Goal: Task Accomplishment & Management: Complete application form

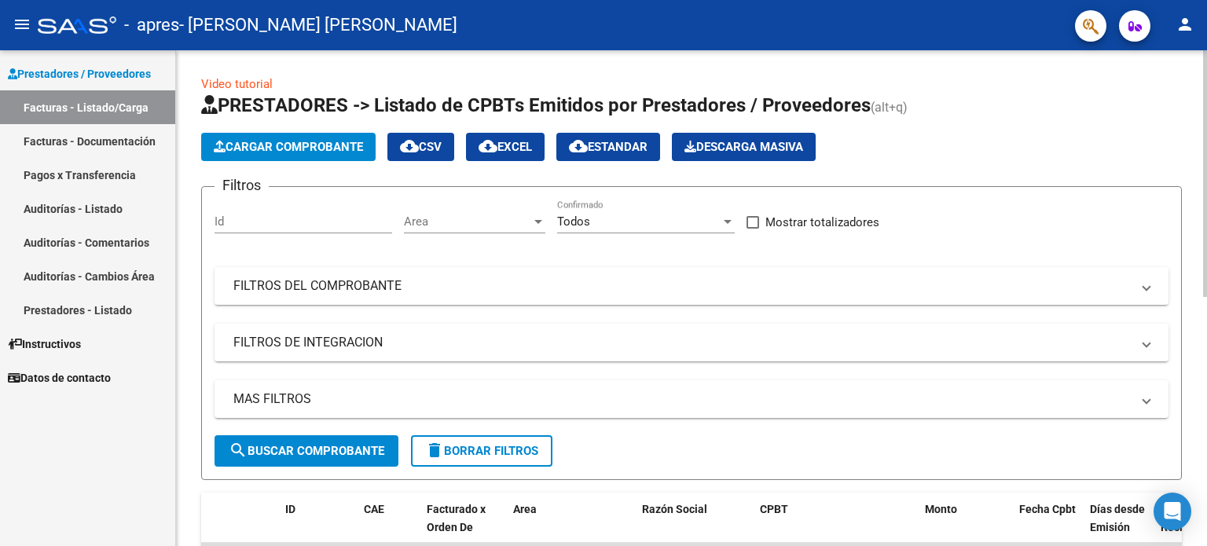
click at [255, 148] on span "Cargar Comprobante" at bounding box center [288, 147] width 149 height 14
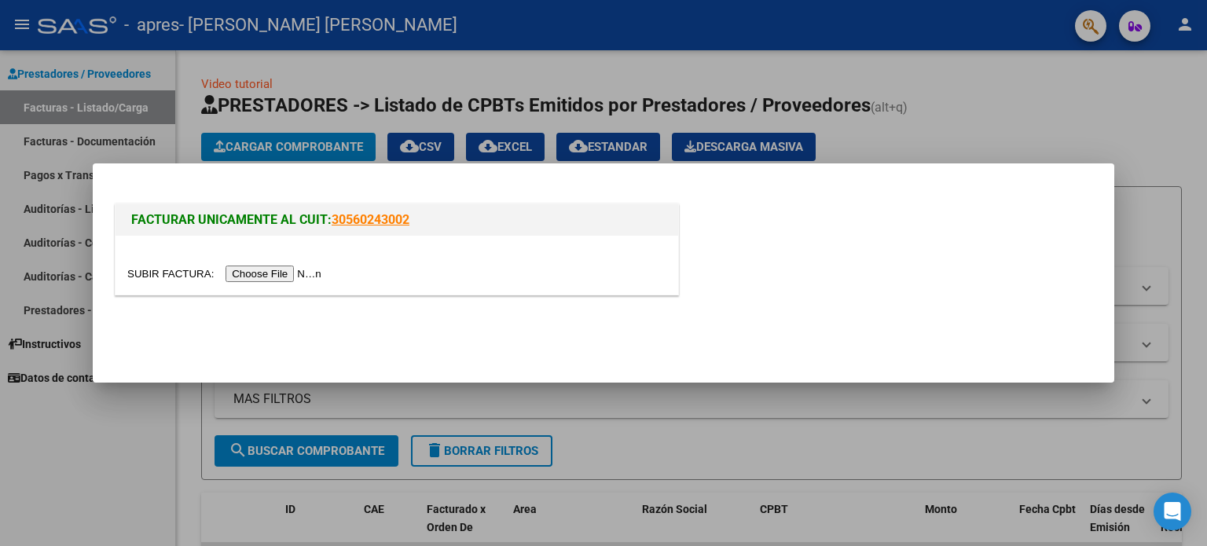
click at [298, 273] on input "file" at bounding box center [226, 274] width 199 height 16
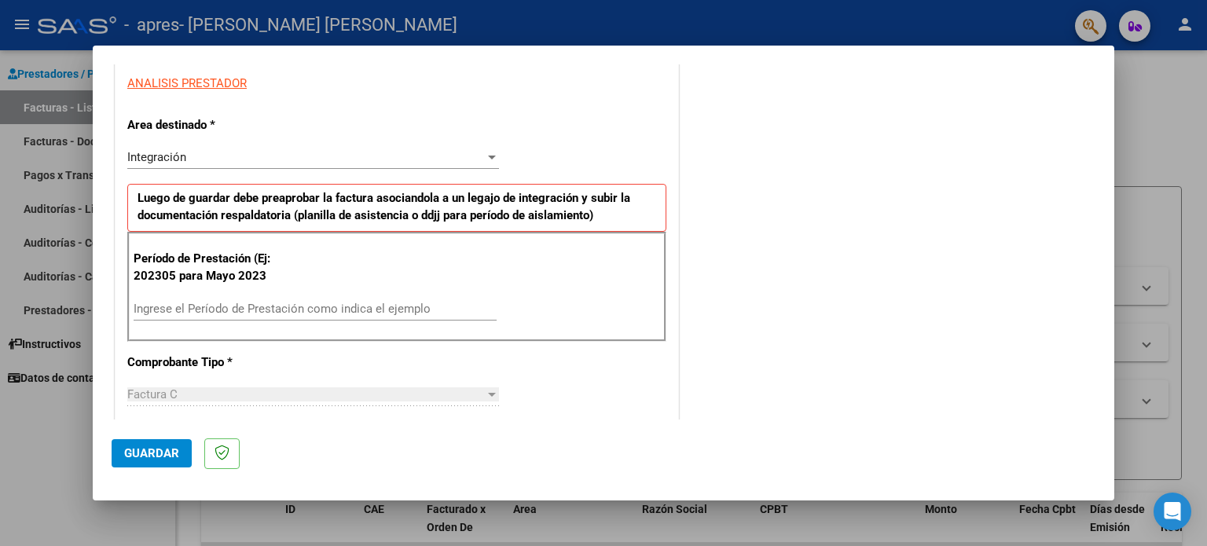
scroll to position [314, 0]
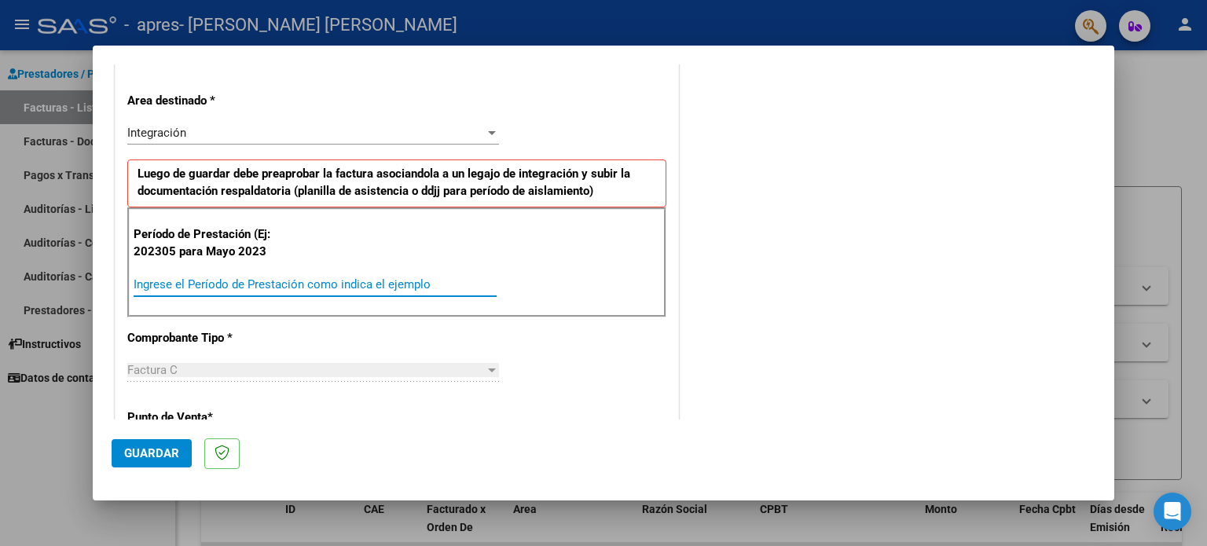
click at [321, 279] on input "Ingrese el Período de Prestación como indica el ejemplo" at bounding box center [315, 284] width 363 height 14
type input "202507"
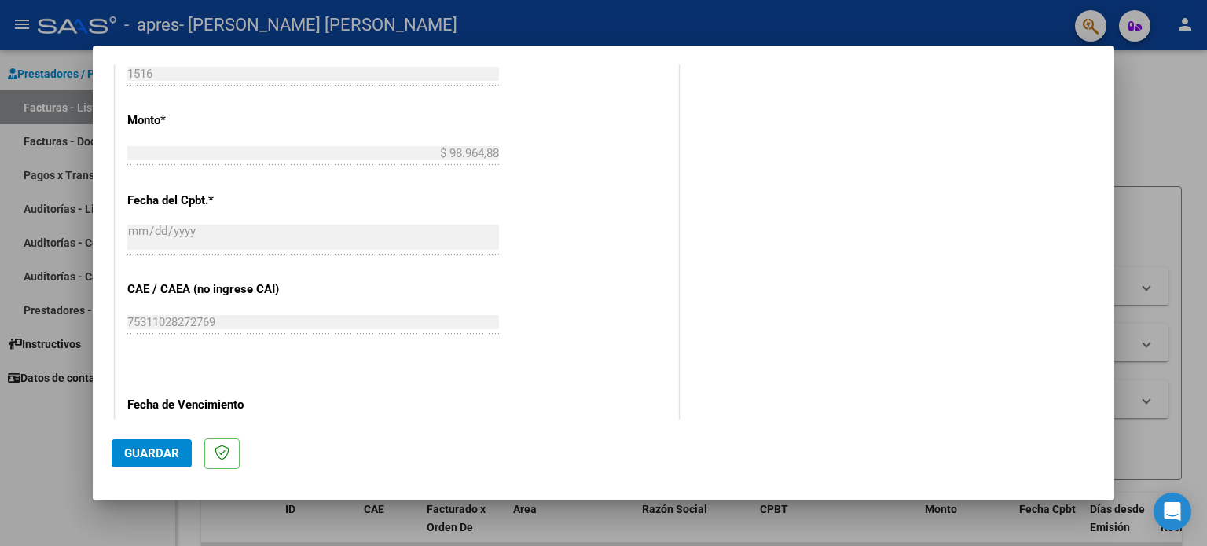
scroll to position [864, 0]
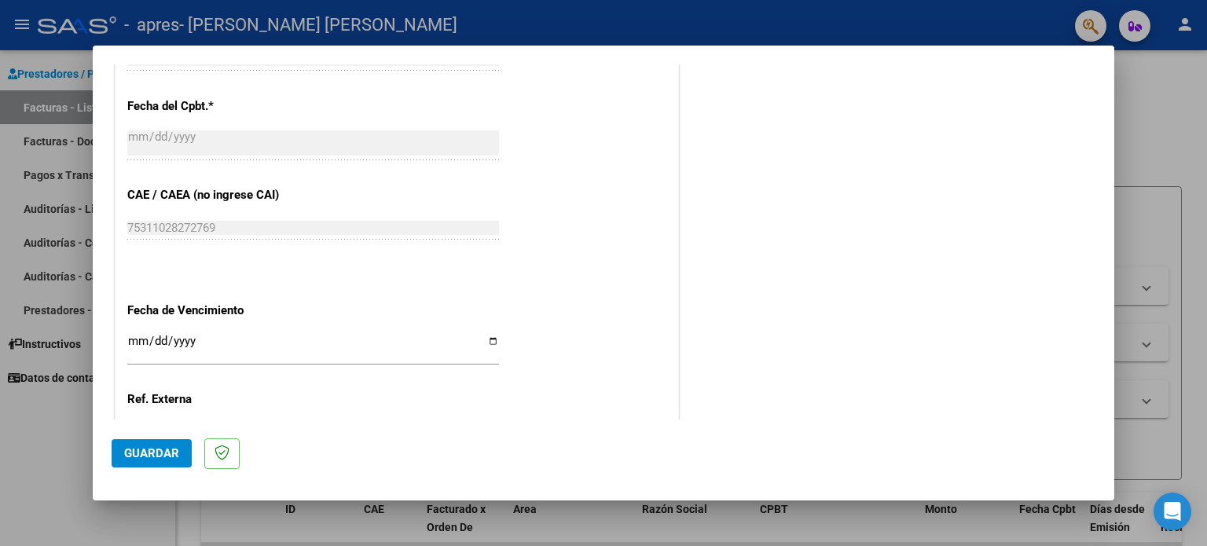
click at [487, 337] on input "Ingresar la fecha" at bounding box center [313, 347] width 372 height 25
type input "[DATE]"
click at [139, 450] on span "Guardar" at bounding box center [151, 453] width 55 height 14
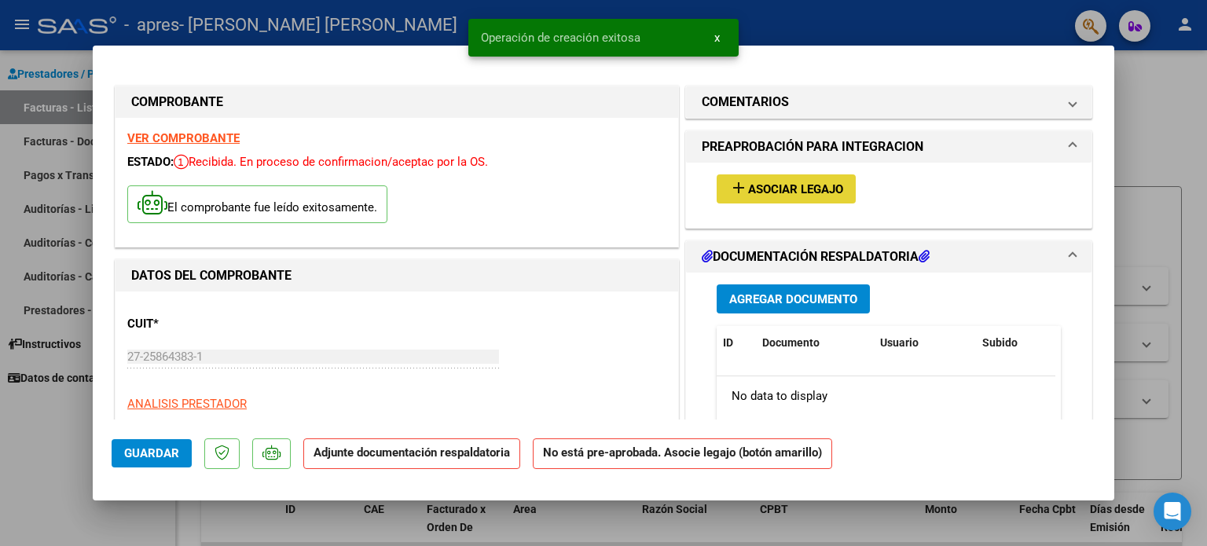
click at [801, 189] on span "Asociar Legajo" at bounding box center [795, 189] width 95 height 14
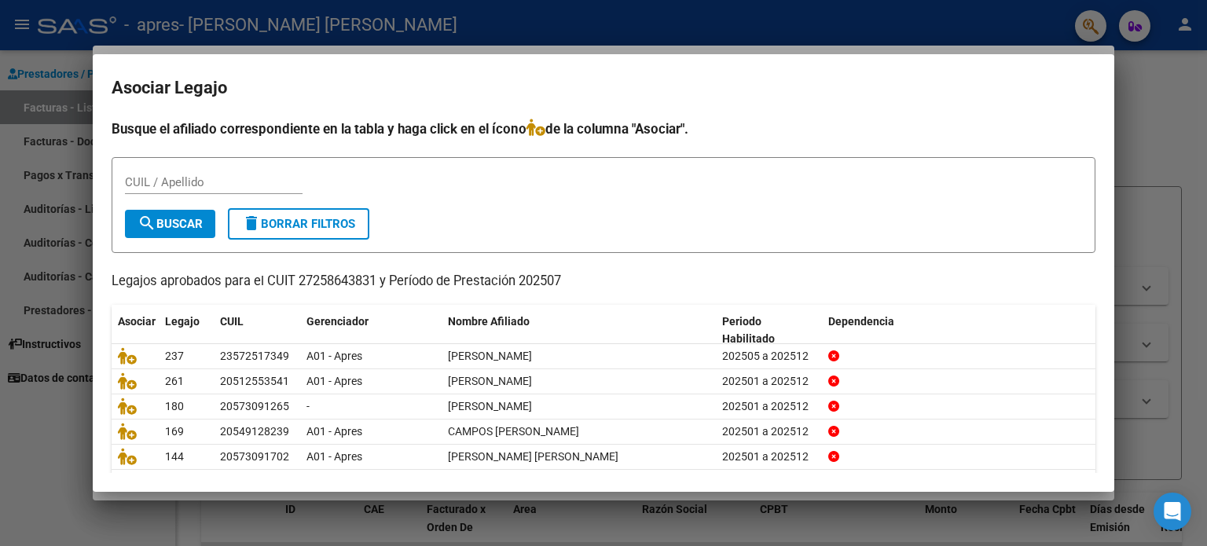
scroll to position [53, 0]
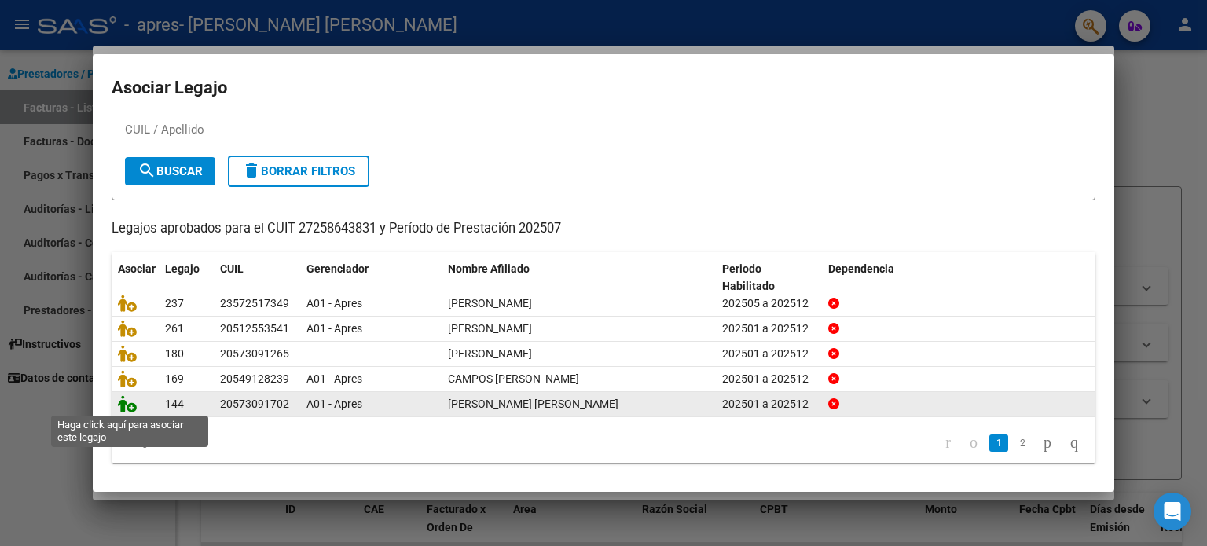
click at [129, 404] on icon at bounding box center [127, 403] width 19 height 17
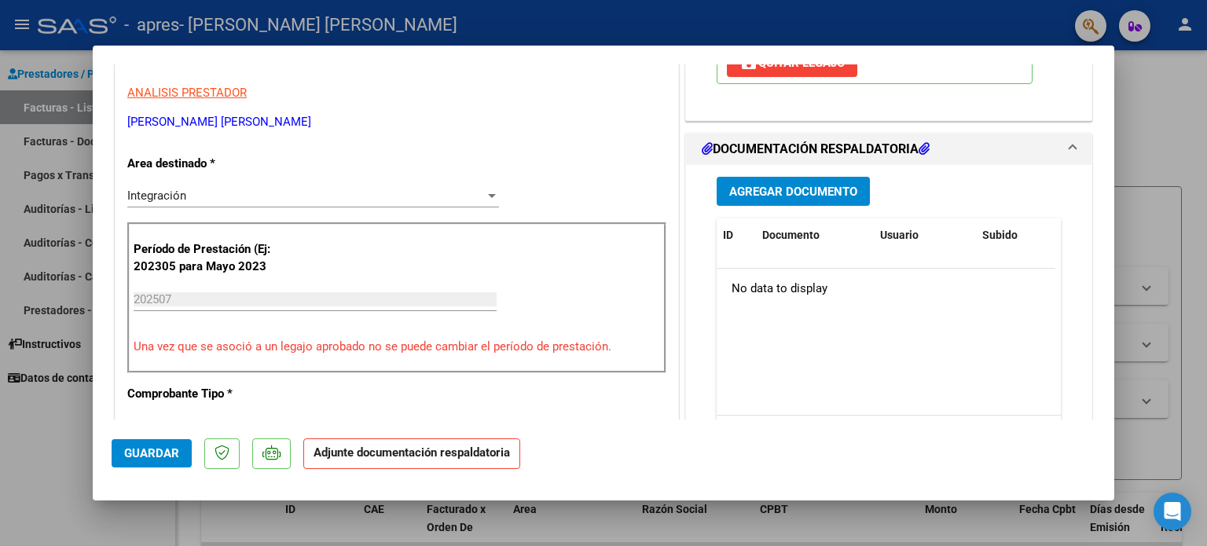
scroll to position [314, 0]
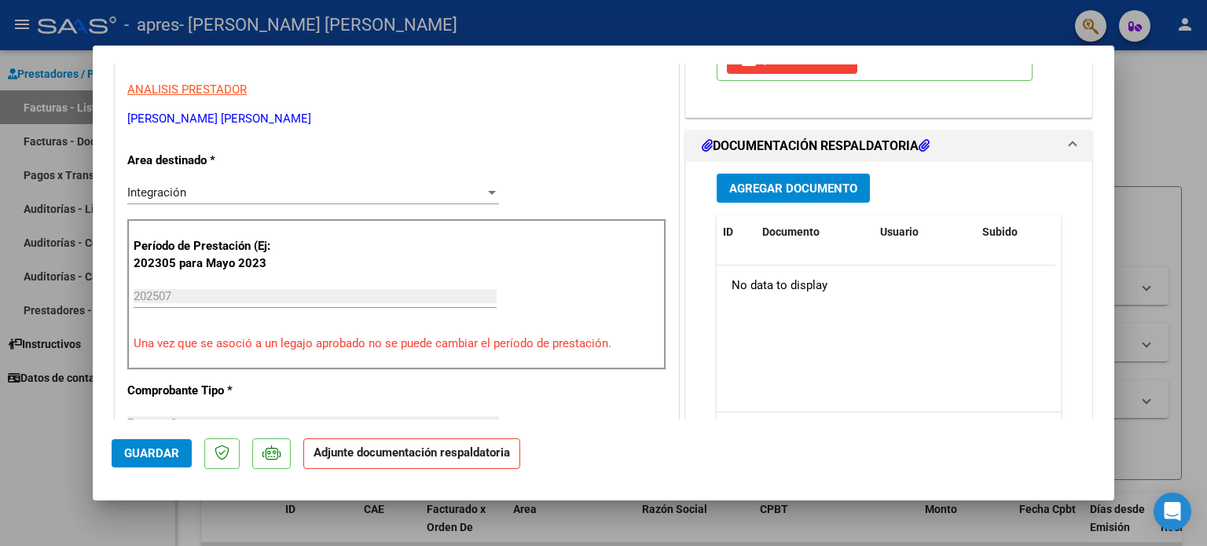
click at [764, 190] on span "Agregar Documento" at bounding box center [793, 188] width 128 height 14
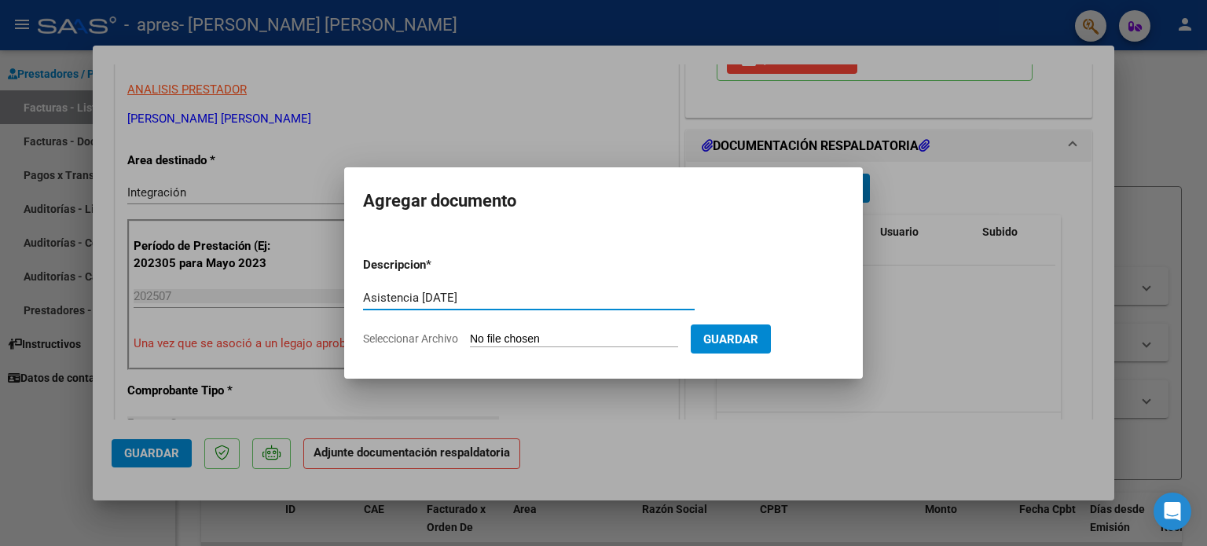
type input "Asistencia [DATE]"
click at [489, 339] on input "Seleccionar Archivo" at bounding box center [574, 339] width 208 height 15
type input "C:\fakepath\Asistencia [PERSON_NAME][DATE] .pdf"
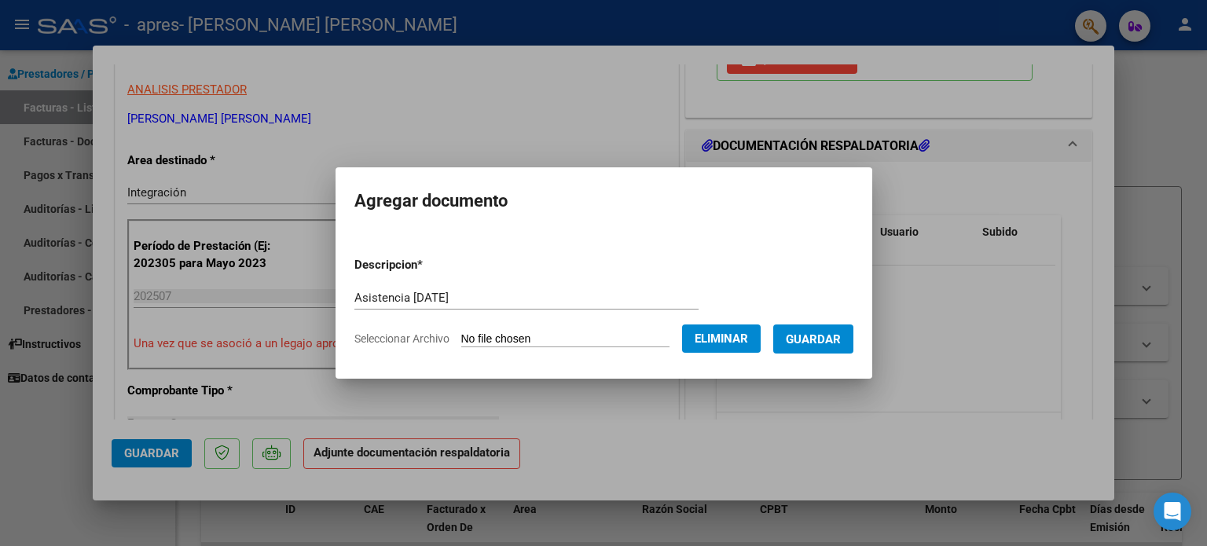
click at [833, 338] on span "Guardar" at bounding box center [813, 339] width 55 height 14
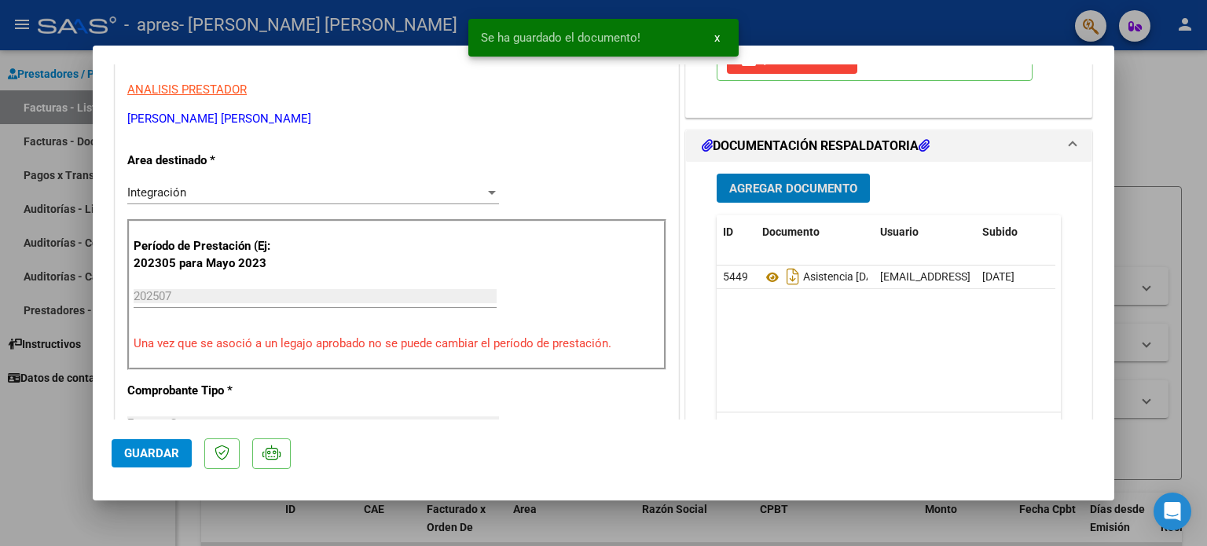
scroll to position [471, 0]
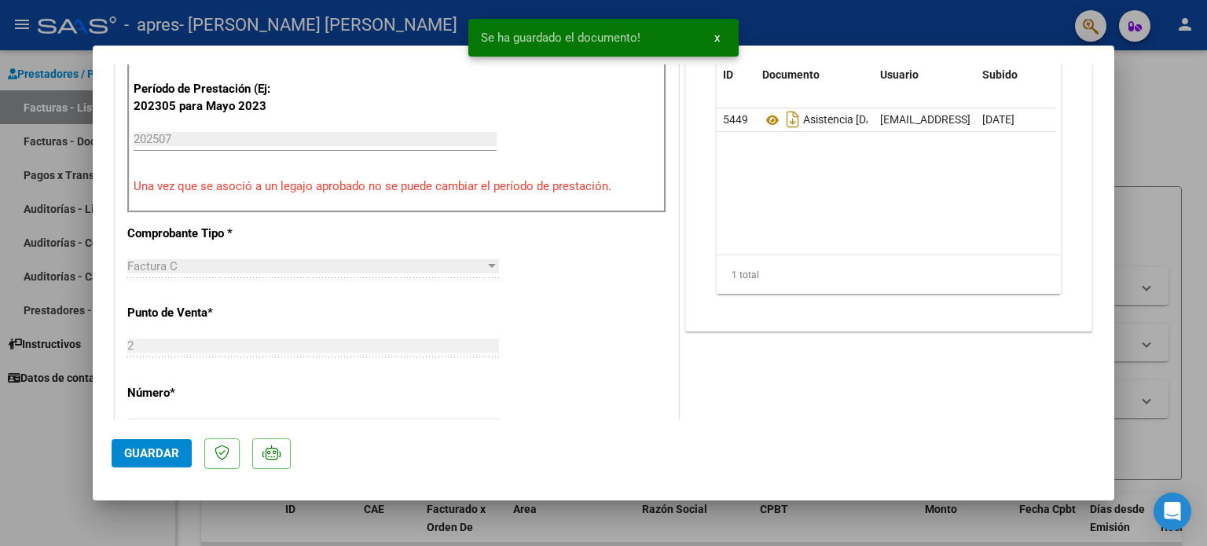
click at [159, 448] on span "Guardar" at bounding box center [151, 453] width 55 height 14
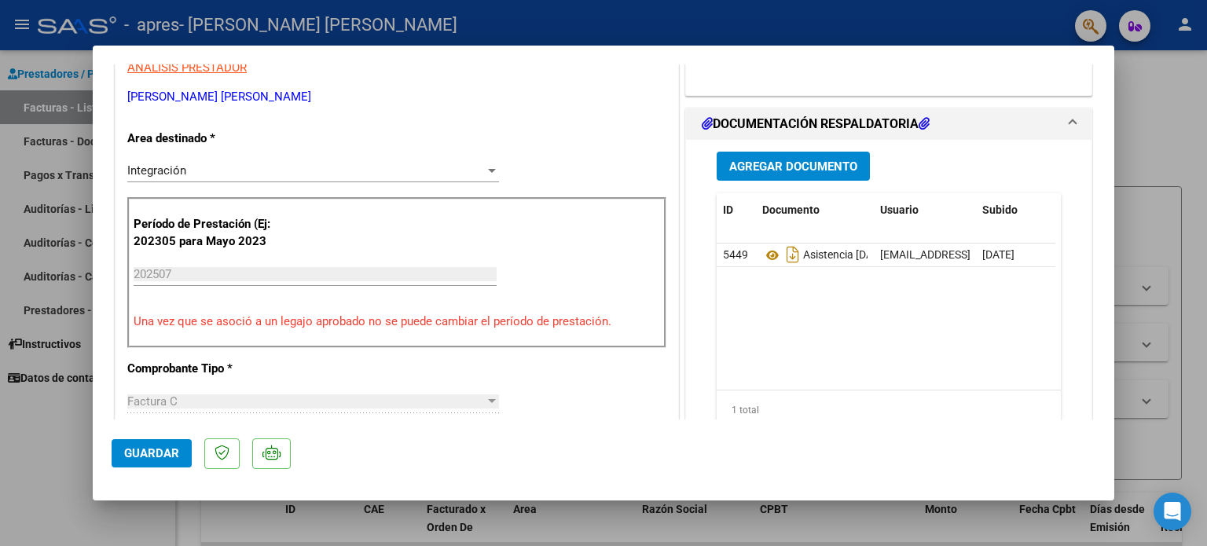
scroll to position [1050, 0]
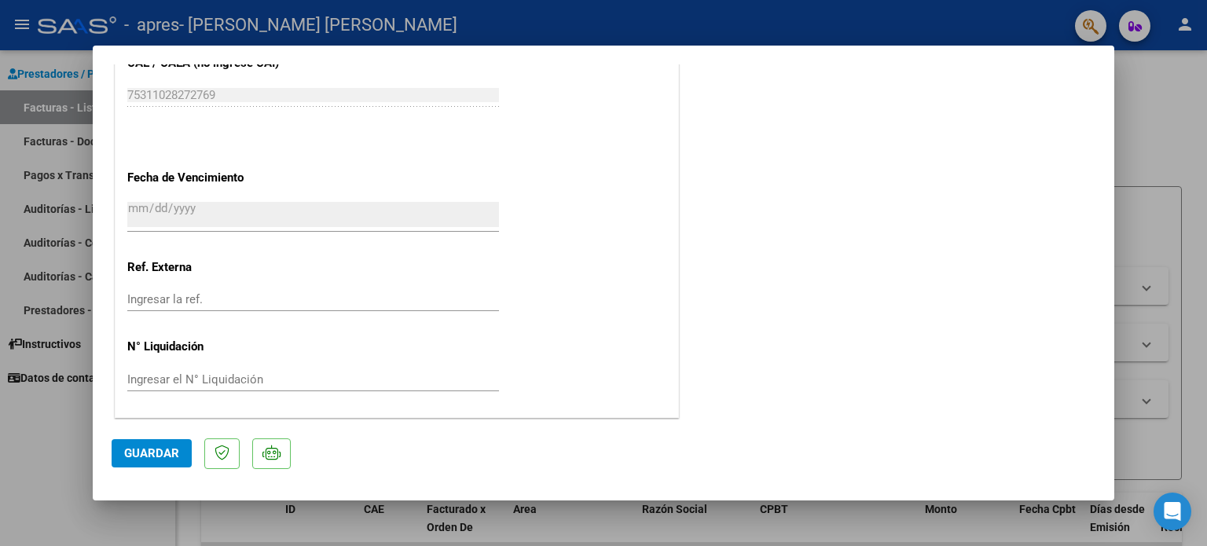
click at [1188, 379] on div at bounding box center [603, 273] width 1207 height 546
type input "$ 0,00"
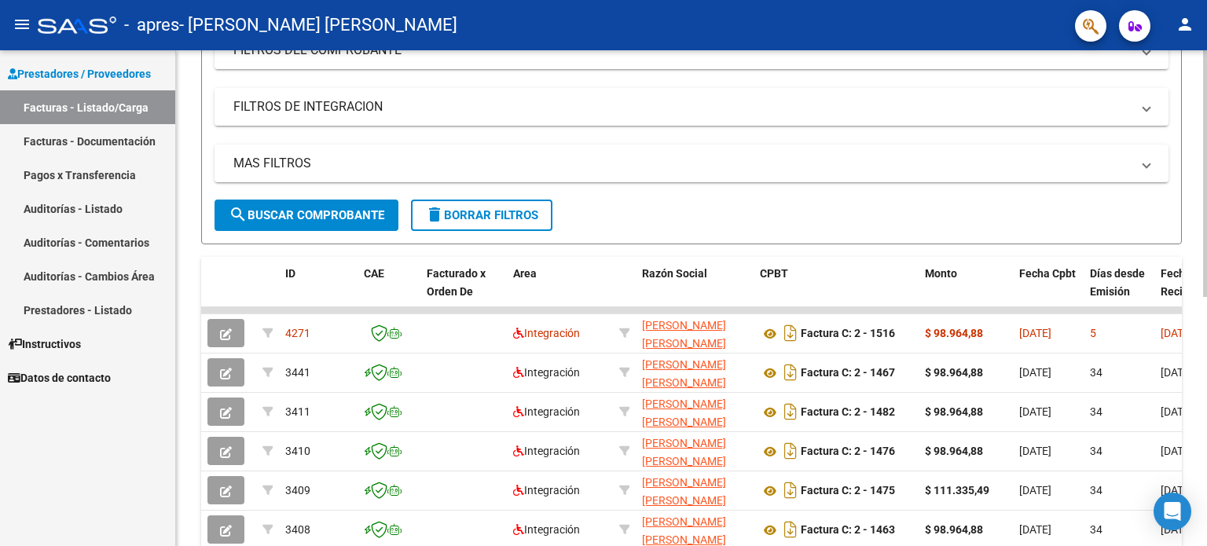
scroll to position [0, 0]
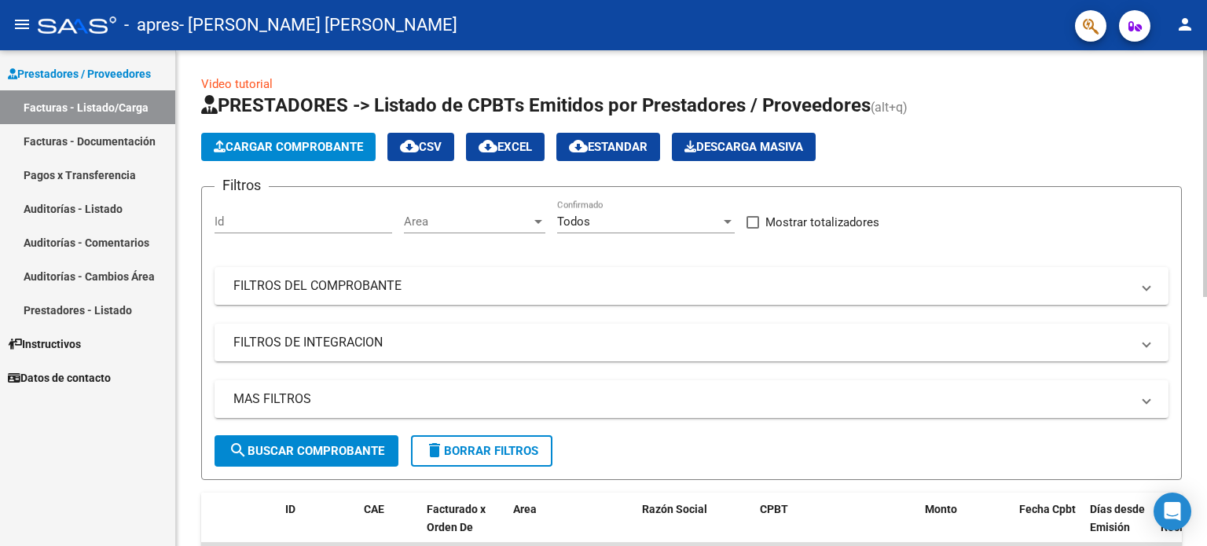
click at [298, 148] on span "Cargar Comprobante" at bounding box center [288, 147] width 149 height 14
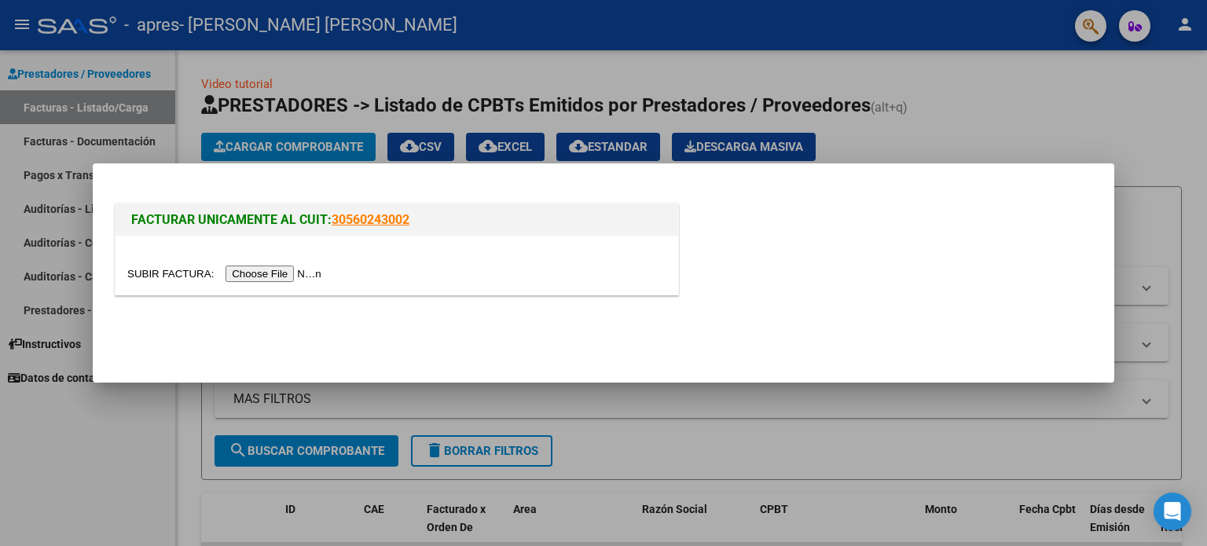
click at [293, 271] on input "file" at bounding box center [226, 274] width 199 height 16
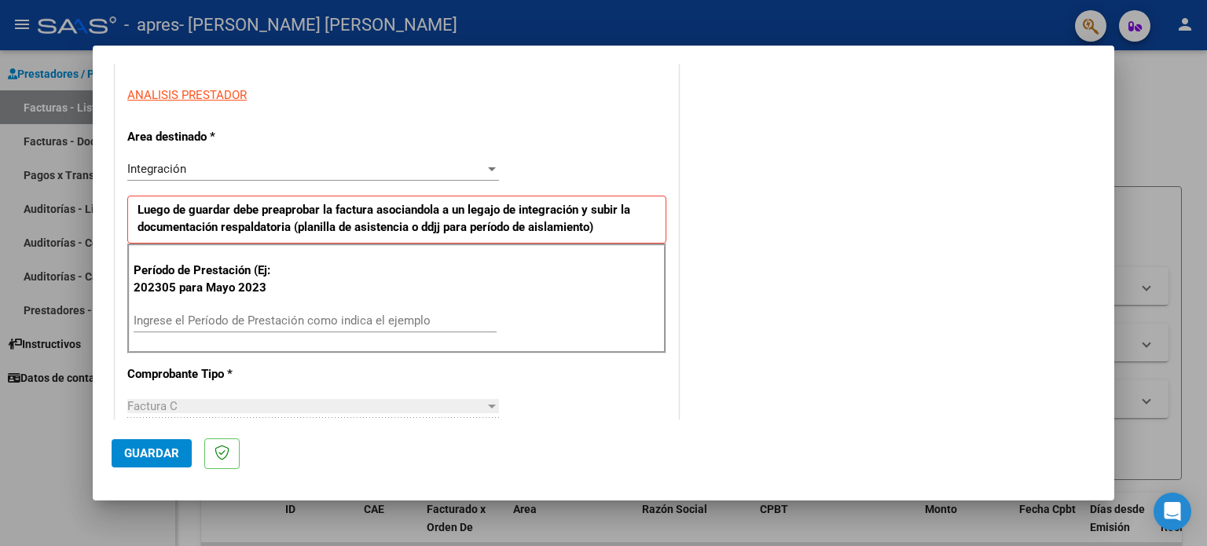
scroll to position [314, 0]
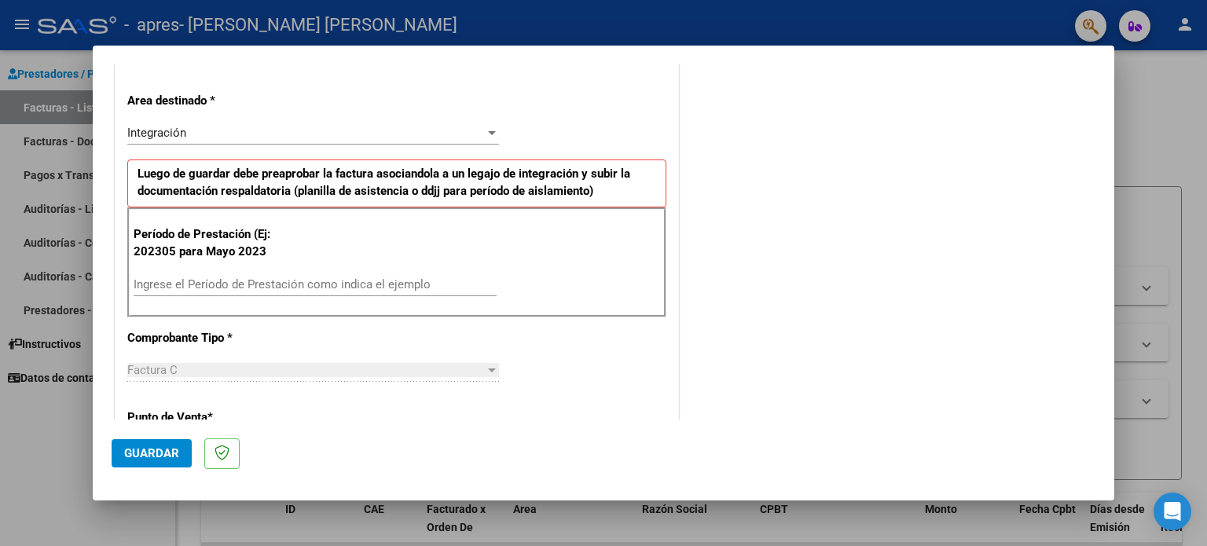
click at [162, 282] on input "Ingrese el Período de Prestación como indica el ejemplo" at bounding box center [315, 284] width 363 height 14
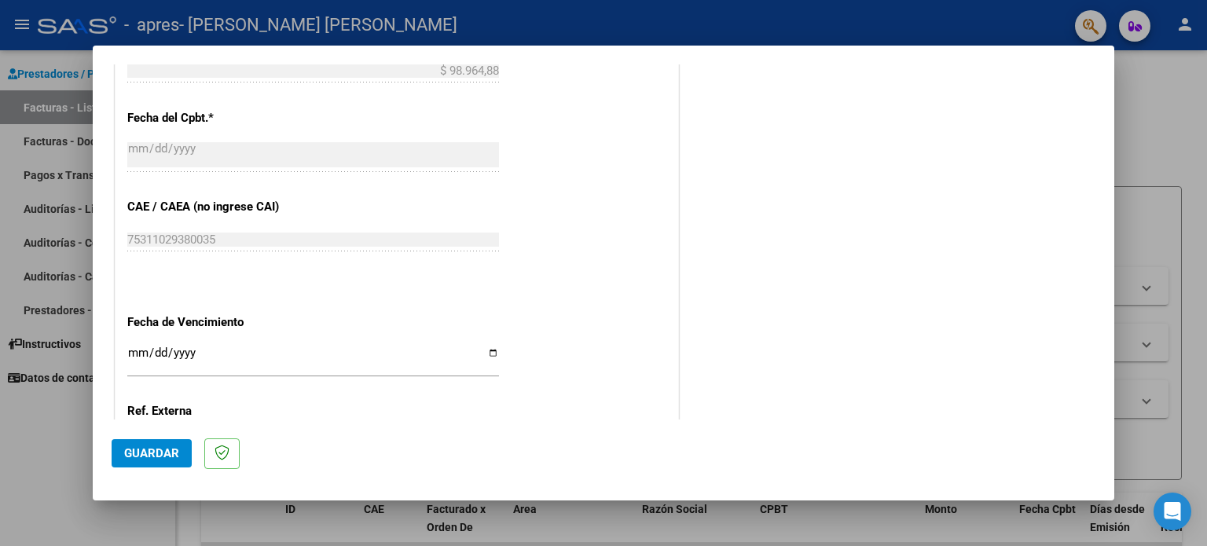
scroll to position [943, 0]
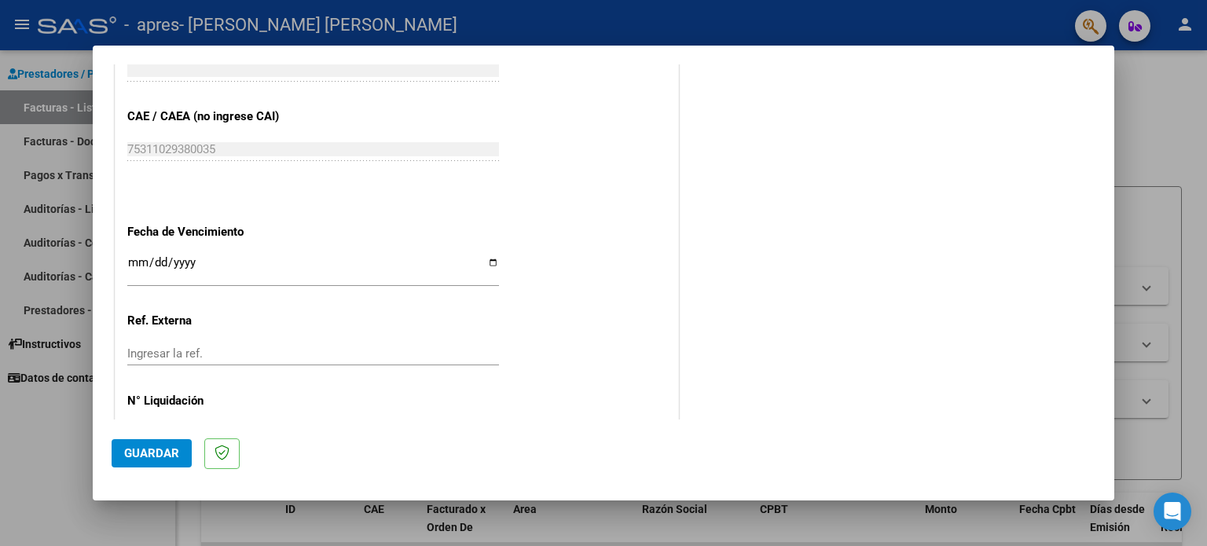
type input "202507"
click at [487, 259] on input "Ingresar la fecha" at bounding box center [313, 268] width 372 height 25
type input "[DATE]"
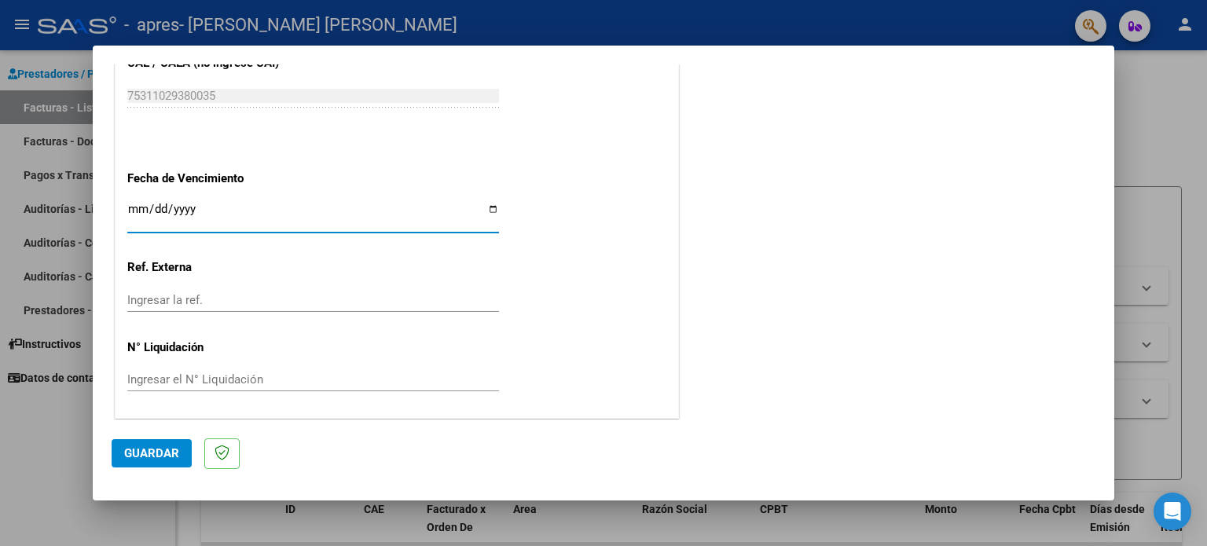
click at [141, 459] on span "Guardar" at bounding box center [151, 453] width 55 height 14
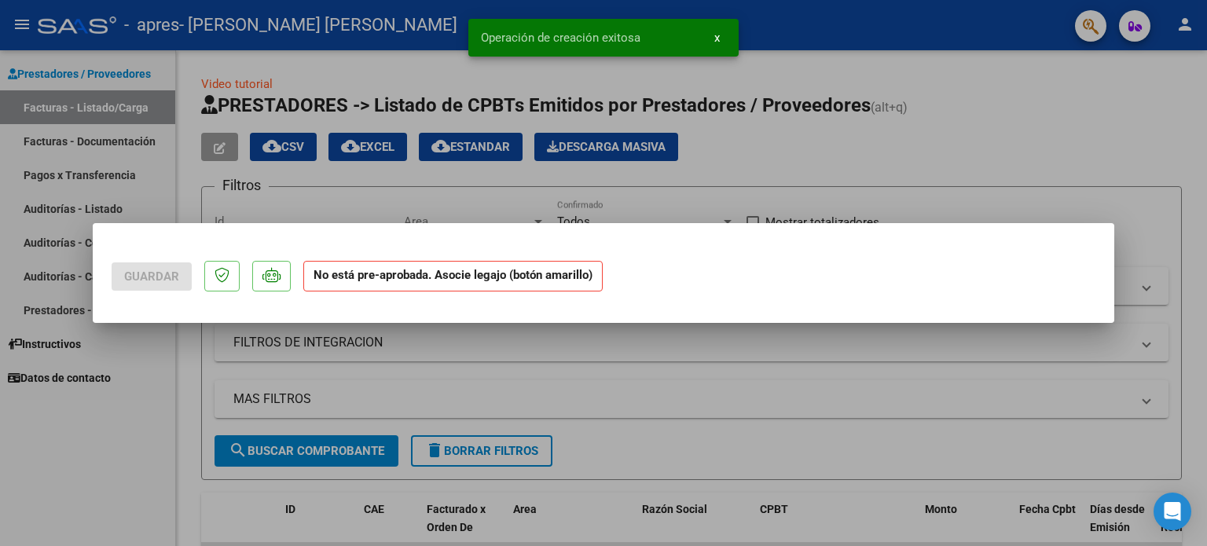
scroll to position [0, 0]
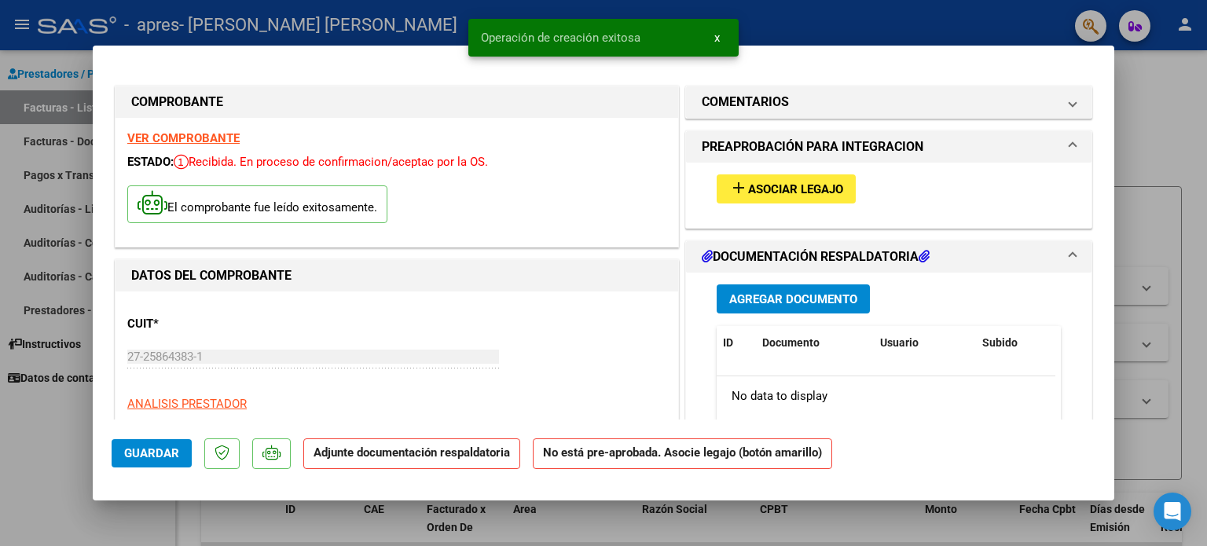
click at [804, 182] on span "Asociar Legajo" at bounding box center [795, 189] width 95 height 14
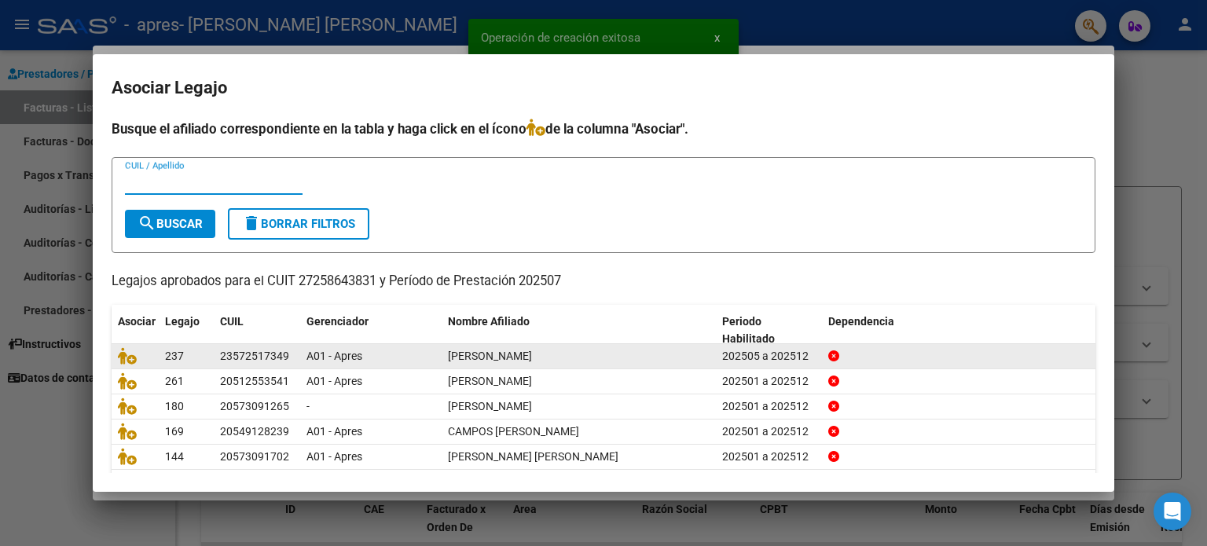
scroll to position [53, 0]
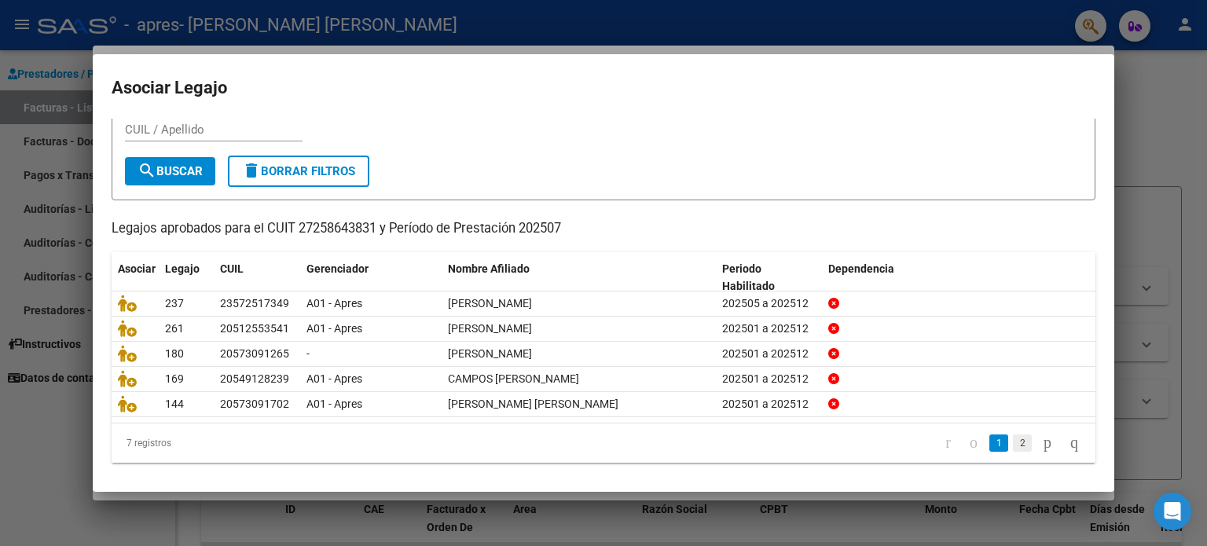
click at [1013, 439] on link "2" at bounding box center [1022, 442] width 19 height 17
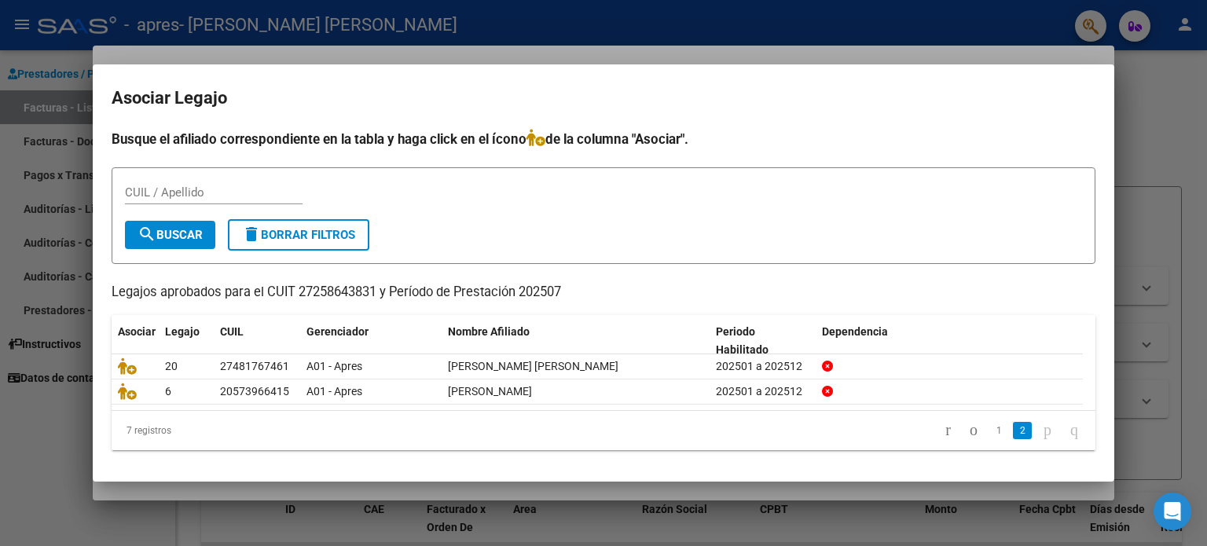
scroll to position [0, 0]
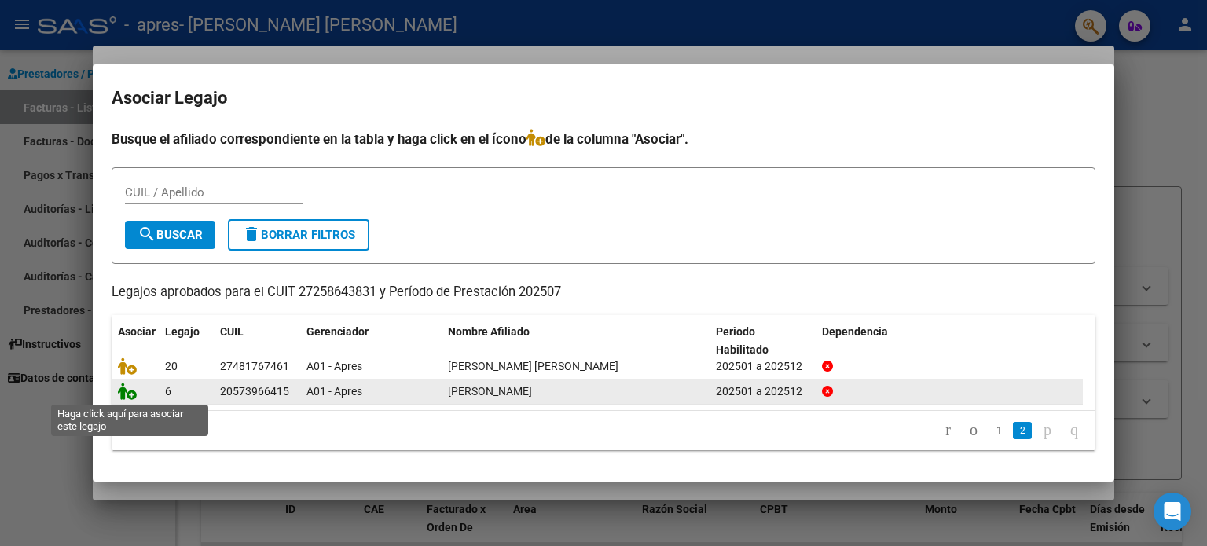
click at [126, 394] on icon at bounding box center [127, 391] width 19 height 17
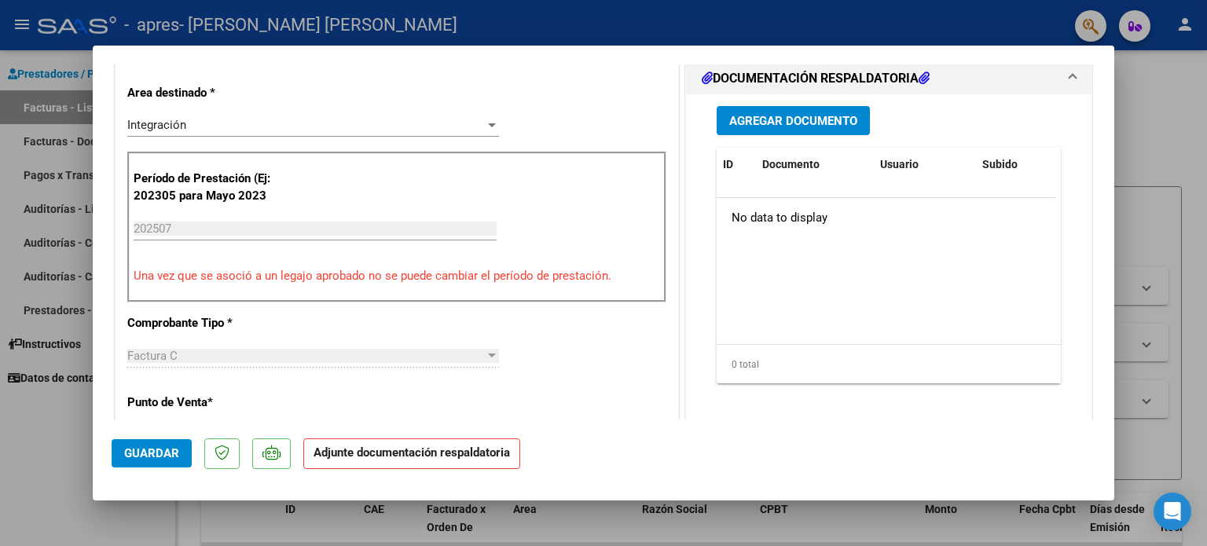
scroll to position [393, 0]
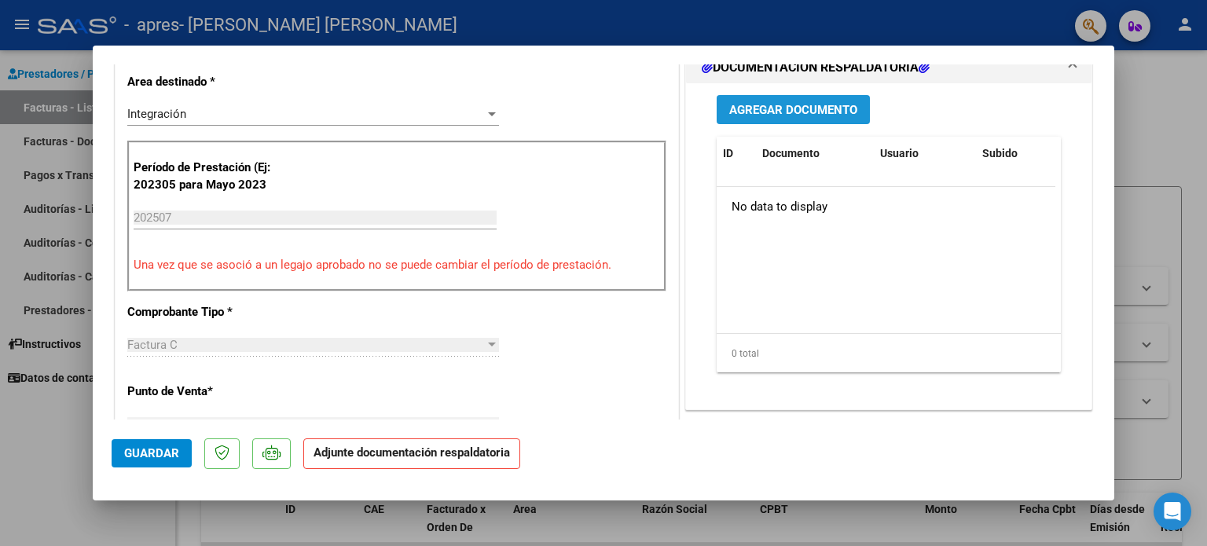
click at [793, 110] on span "Agregar Documento" at bounding box center [793, 110] width 128 height 14
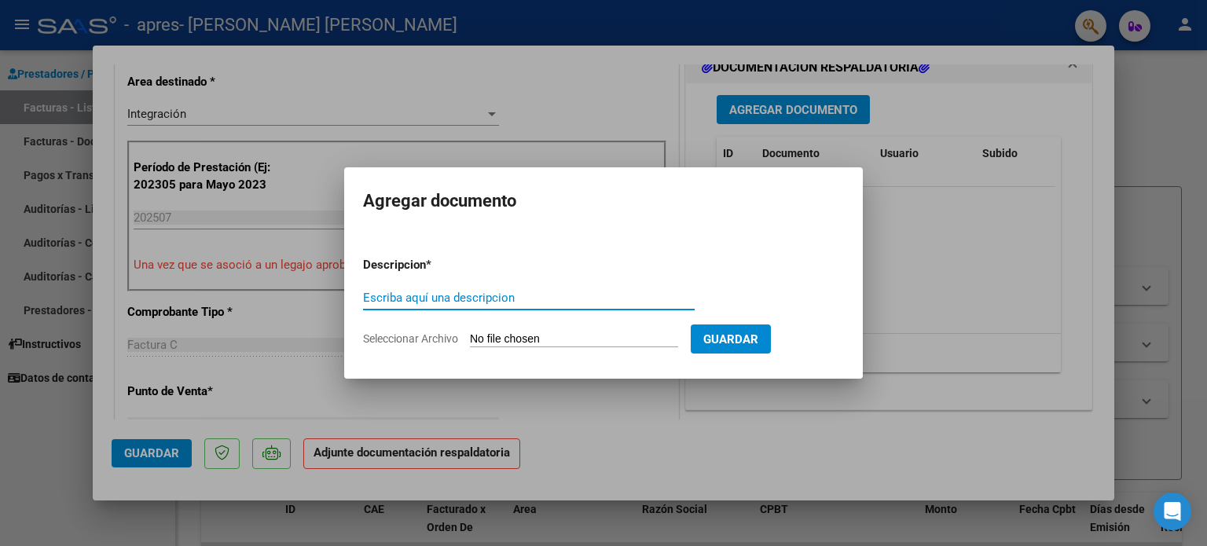
click at [383, 285] on form "Descripcion * Escriba aquí una descripcion Seleccionar Archivo Guardar" at bounding box center [603, 301] width 481 height 115
click at [384, 298] on input "Escriba aquí una descripcion" at bounding box center [529, 298] width 332 height 14
type input "Asistencia [DATE]"
click at [502, 329] on form "Descripcion * Asistencia [DATE] Escriba aquí una descripcion Seleccionar Archiv…" at bounding box center [603, 301] width 481 height 115
click at [501, 334] on input "Seleccionar Archivo" at bounding box center [574, 339] width 208 height 15
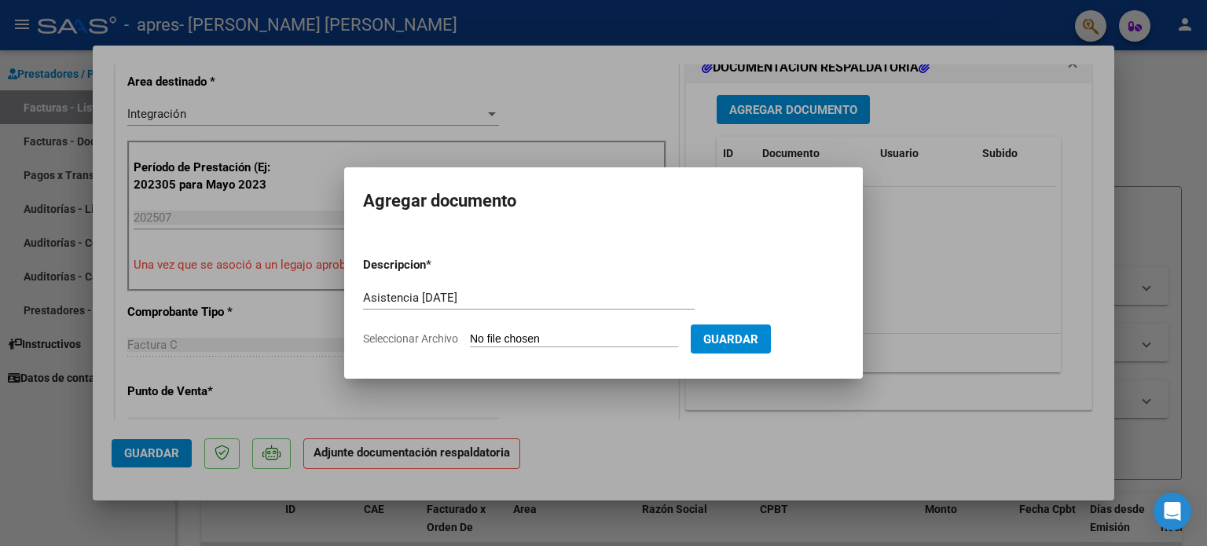
type input "C:\fakepath\Asistencia [PERSON_NAME][DATE] .pdf"
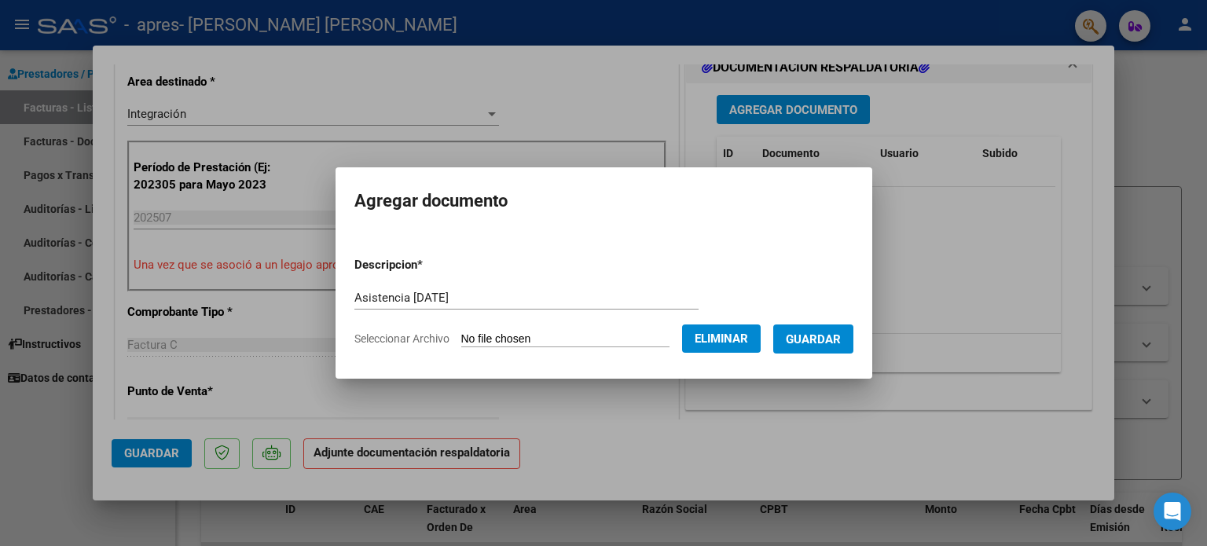
click at [811, 343] on span "Guardar" at bounding box center [813, 339] width 55 height 14
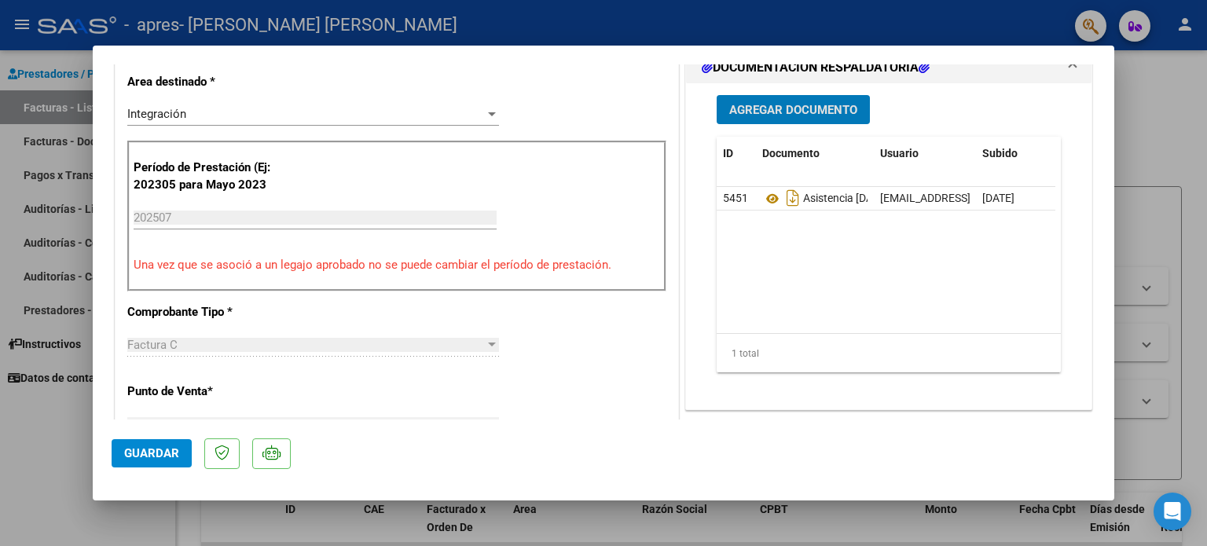
click at [167, 455] on span "Guardar" at bounding box center [151, 453] width 55 height 14
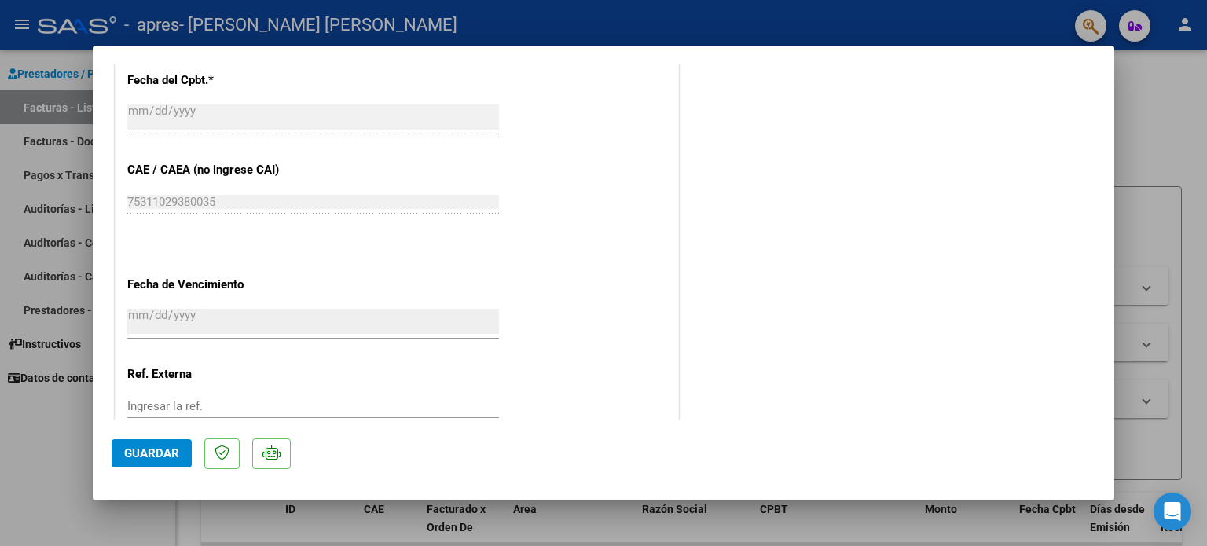
scroll to position [1050, 0]
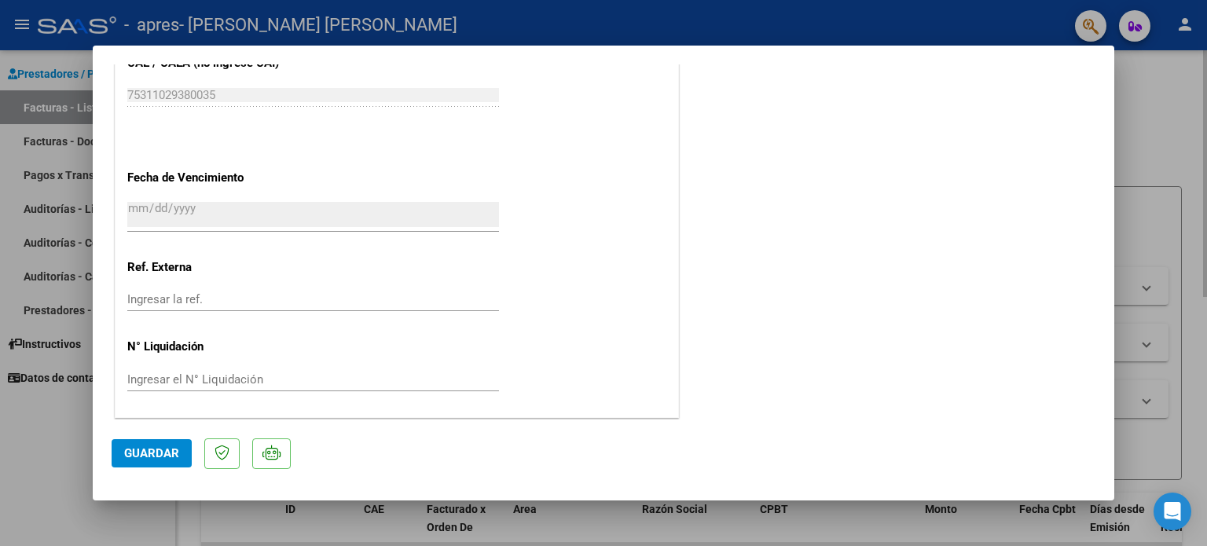
click at [1182, 103] on div at bounding box center [603, 273] width 1207 height 546
type input "$ 0,00"
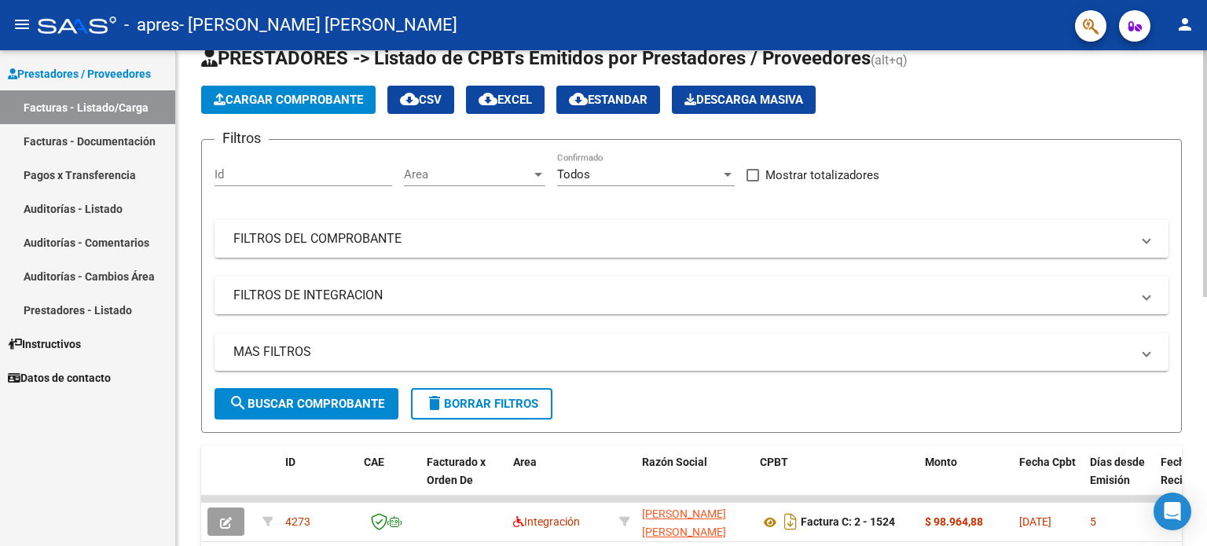
scroll to position [0, 0]
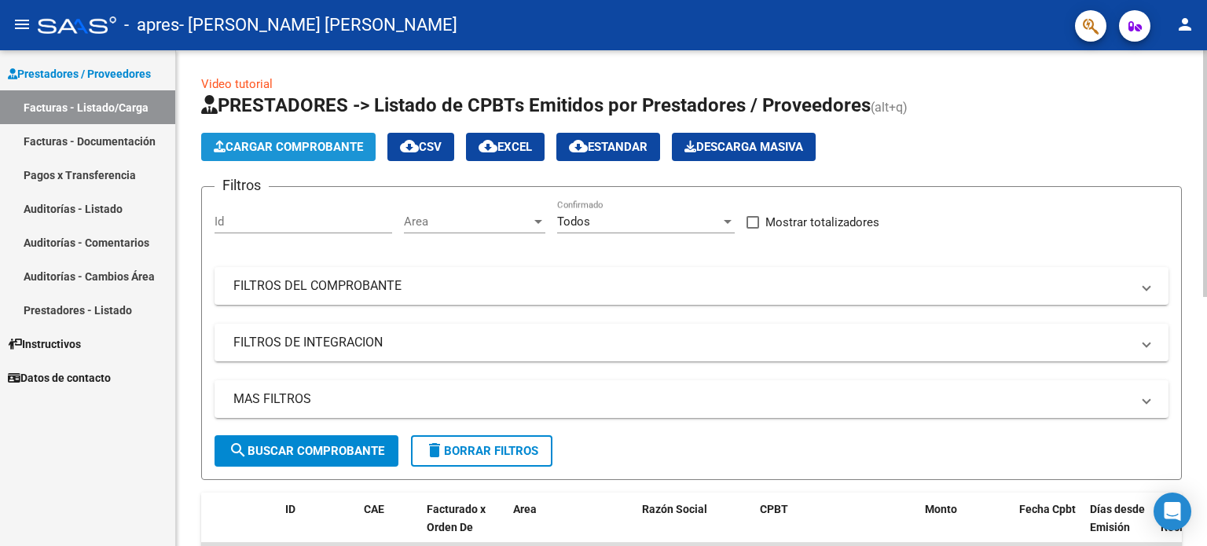
click at [284, 153] on button "Cargar Comprobante" at bounding box center [288, 147] width 174 height 28
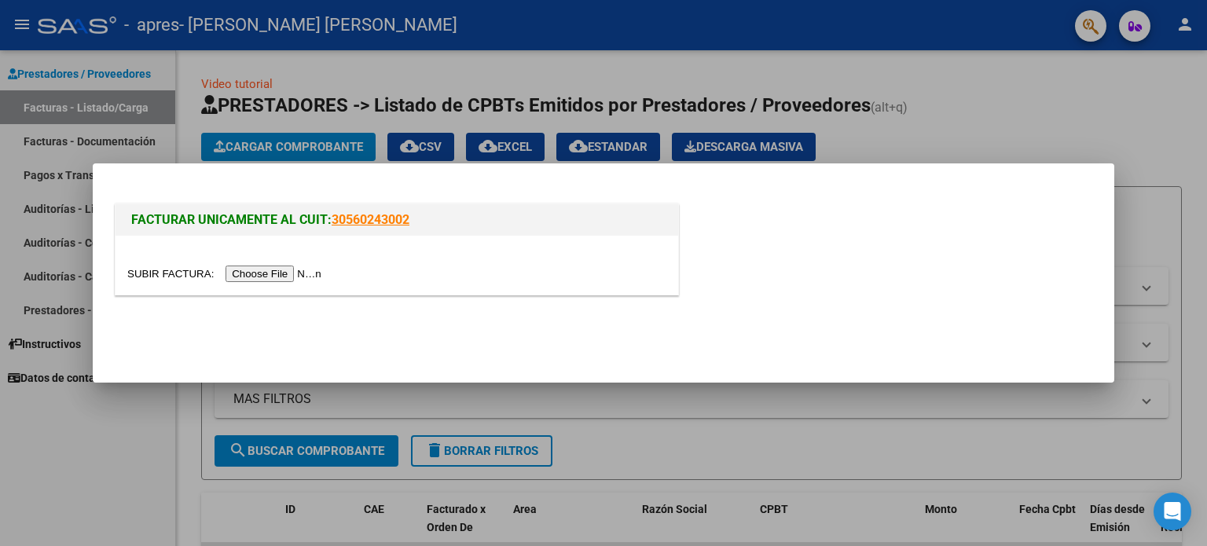
click at [269, 273] on input "file" at bounding box center [226, 274] width 199 height 16
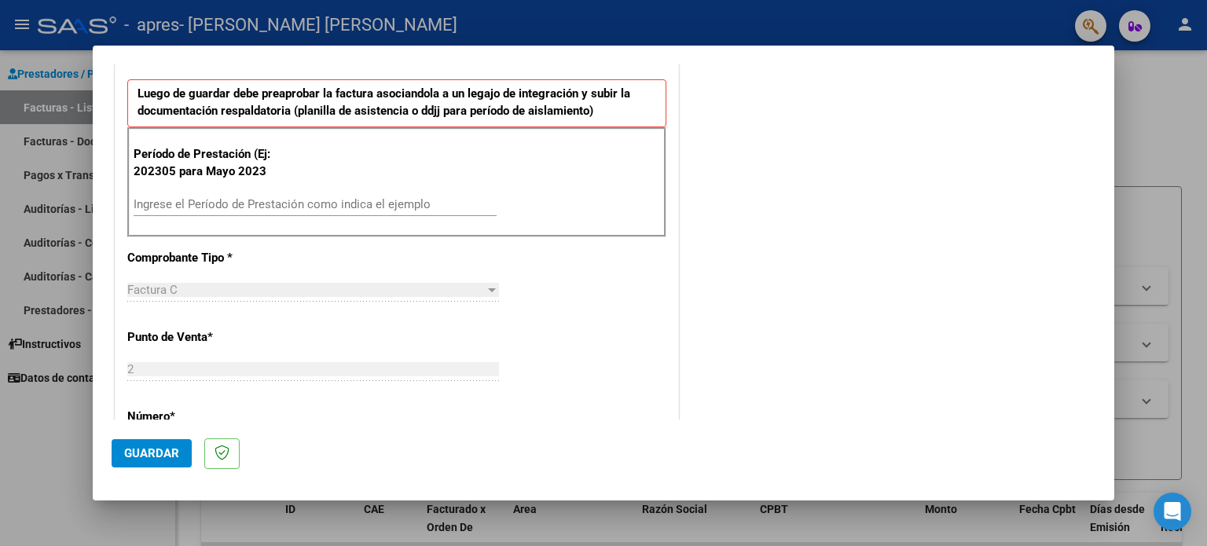
scroll to position [314, 0]
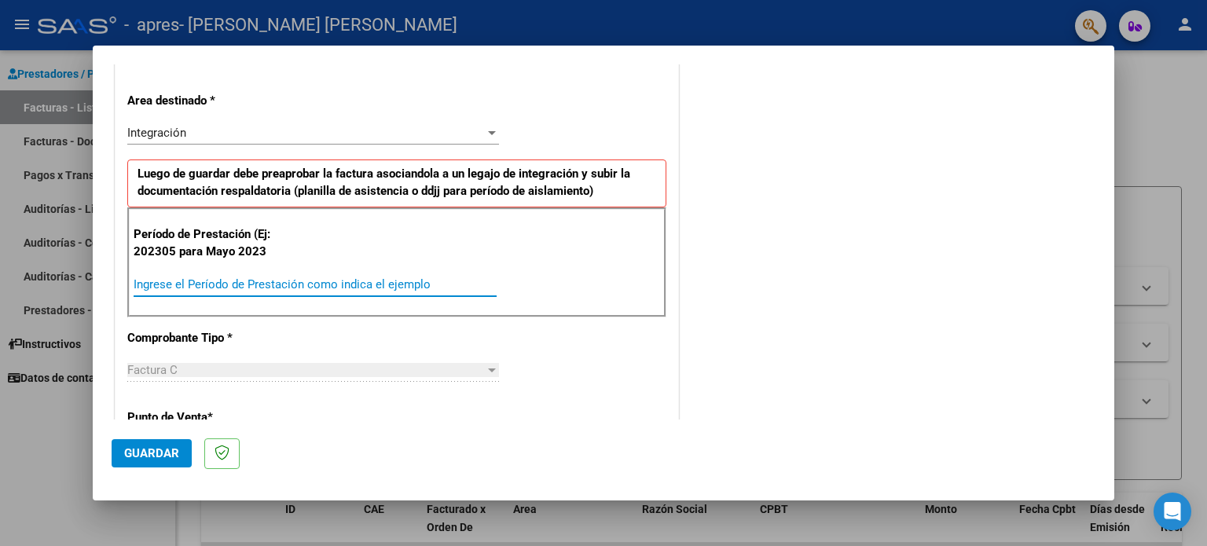
click at [225, 282] on input "Ingrese el Período de Prestación como indica el ejemplo" at bounding box center [315, 284] width 363 height 14
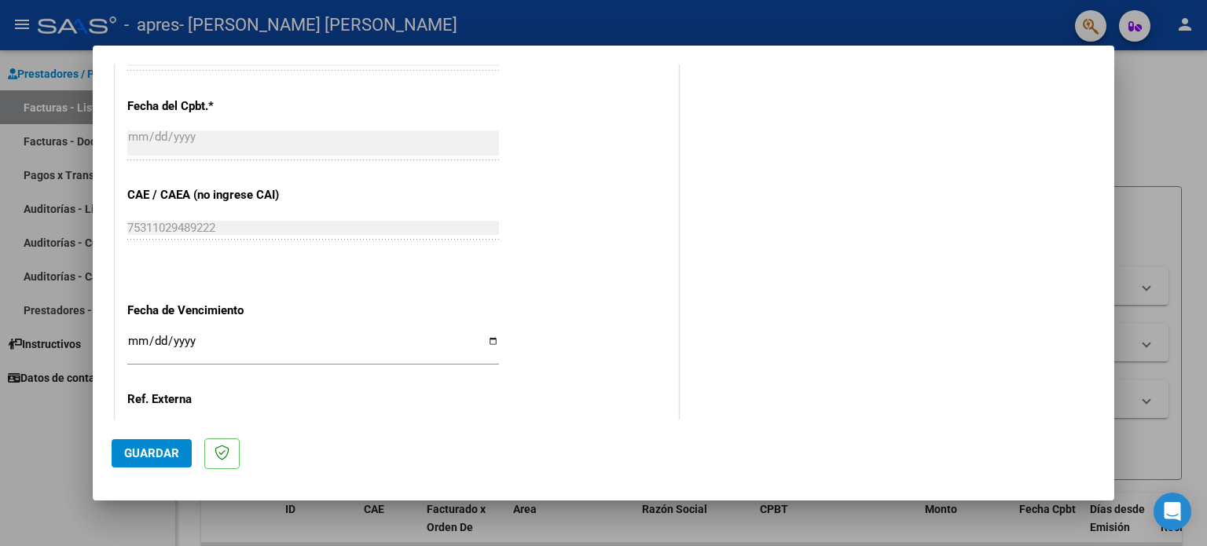
scroll to position [943, 0]
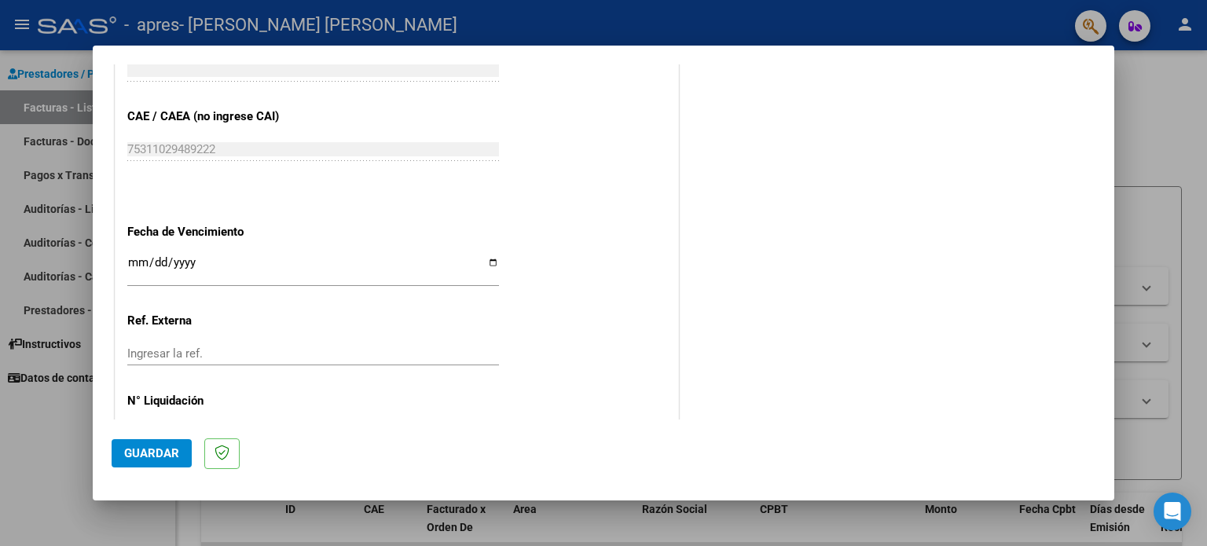
type input "202507"
click at [491, 258] on input "Ingresar la fecha" at bounding box center [313, 268] width 372 height 25
type input "[DATE]"
click at [147, 452] on span "Guardar" at bounding box center [151, 453] width 55 height 14
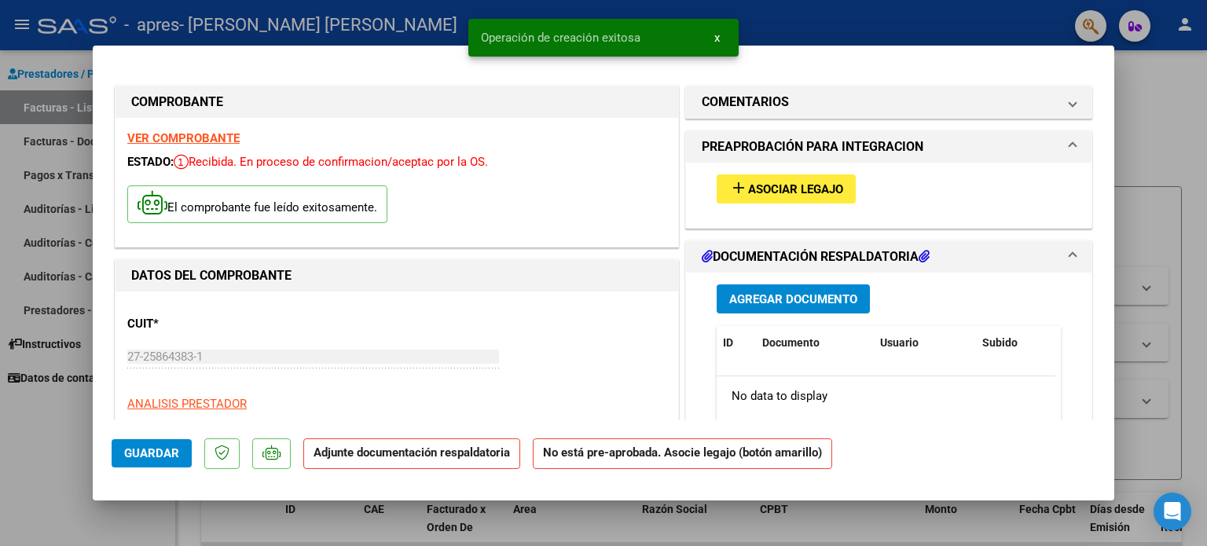
click at [777, 185] on span "Asociar Legajo" at bounding box center [795, 189] width 95 height 14
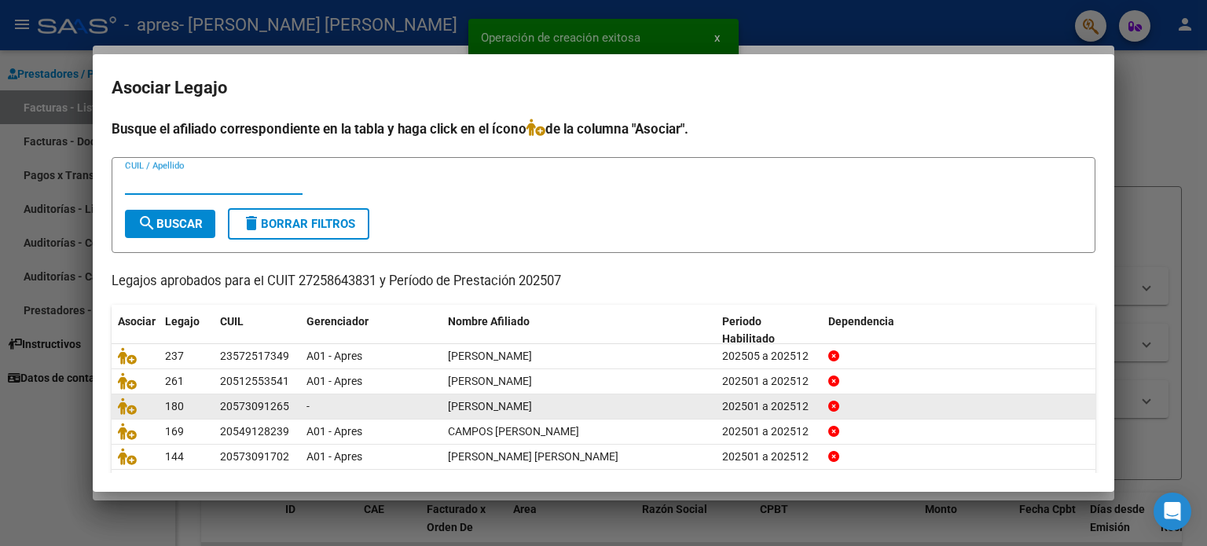
scroll to position [53, 0]
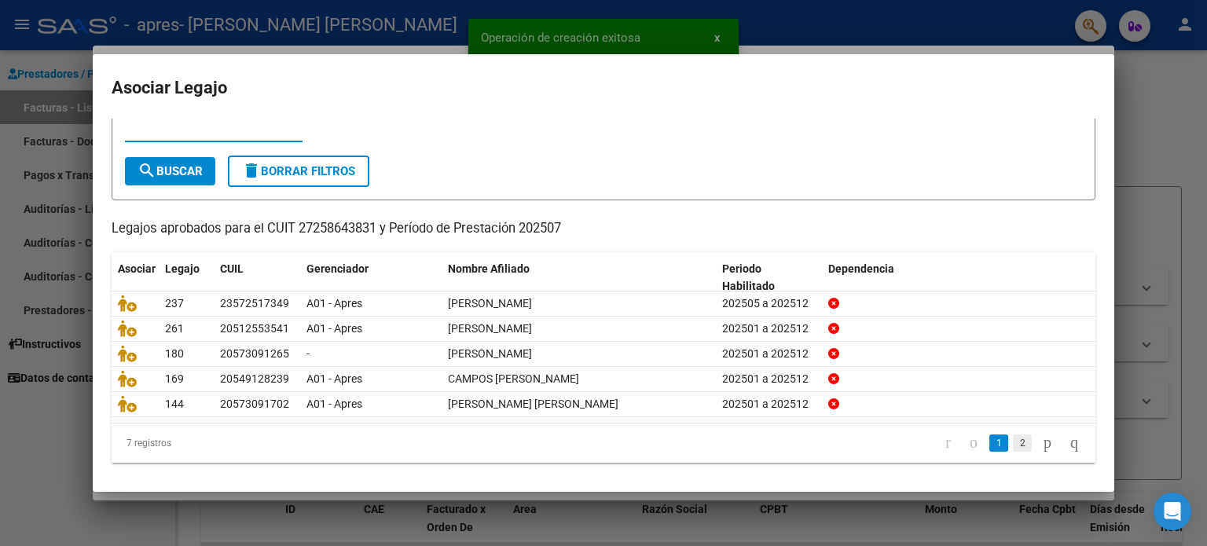
click at [1013, 439] on link "2" at bounding box center [1022, 442] width 19 height 17
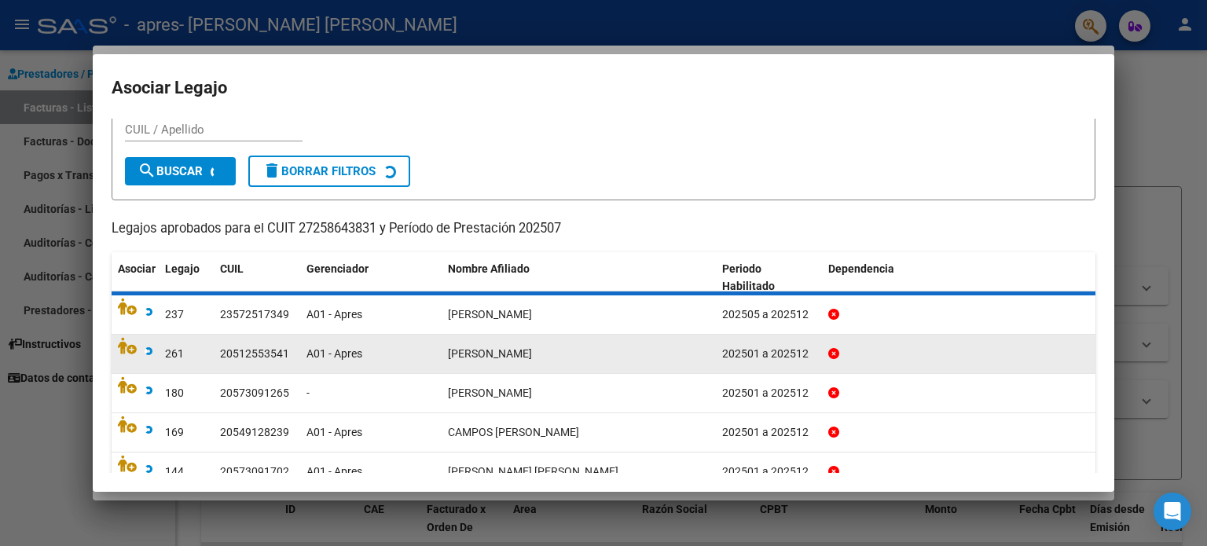
scroll to position [0, 0]
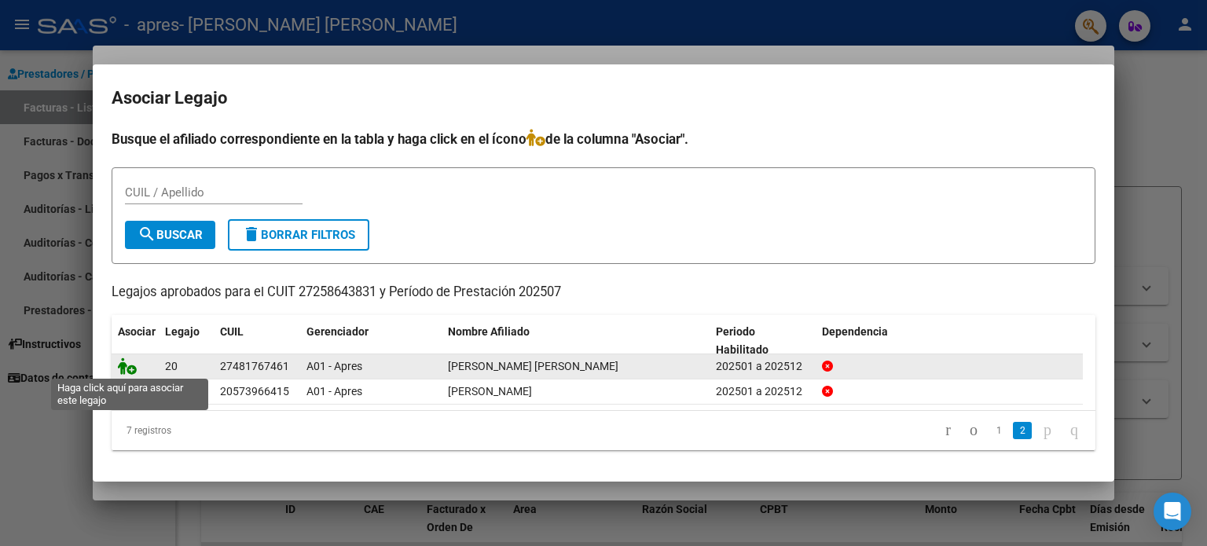
click at [129, 367] on icon at bounding box center [127, 365] width 19 height 17
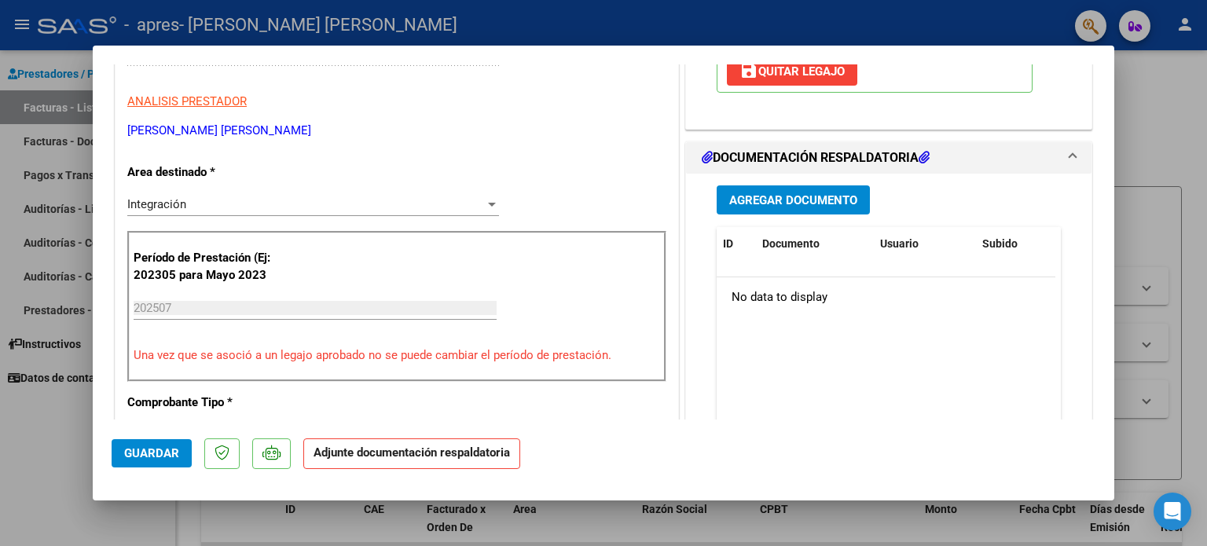
scroll to position [393, 0]
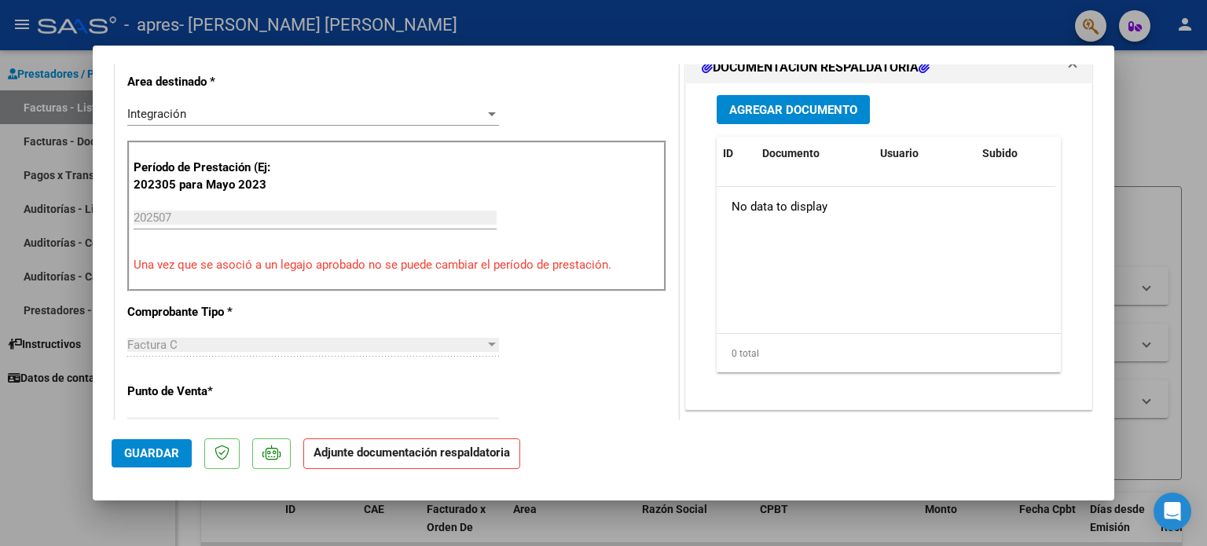
click at [782, 112] on span "Agregar Documento" at bounding box center [793, 110] width 128 height 14
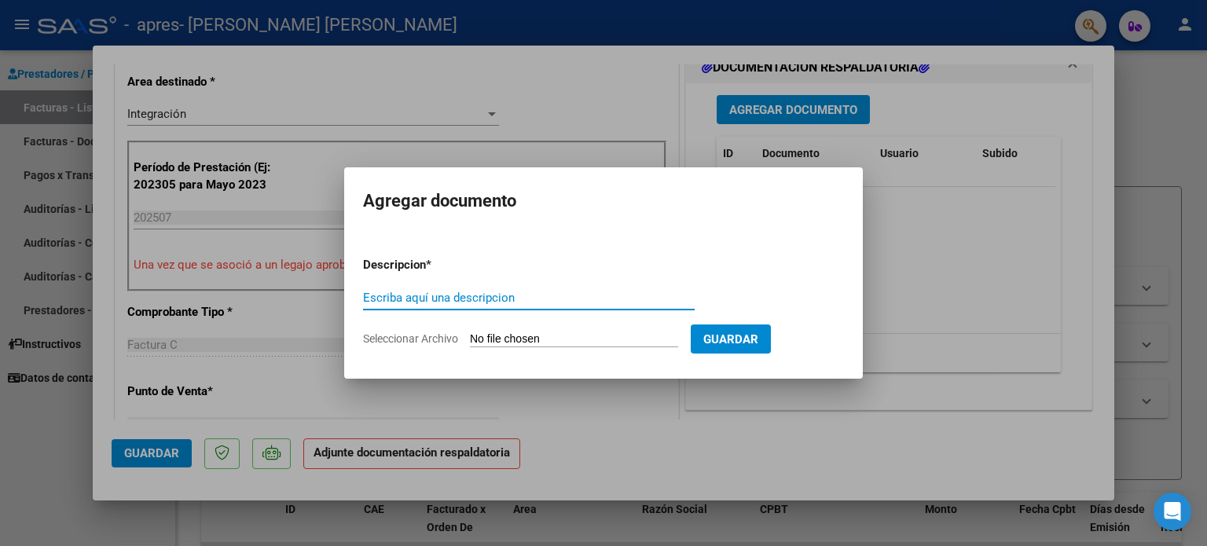
click at [459, 295] on input "Escriba aquí una descripcion" at bounding box center [529, 298] width 332 height 14
type input "Asistencia [DATE]"
click at [477, 335] on input "Seleccionar Archivo" at bounding box center [574, 339] width 208 height 15
type input "C:\fakepath\Asistencia [PERSON_NAME][DATE] .pdf"
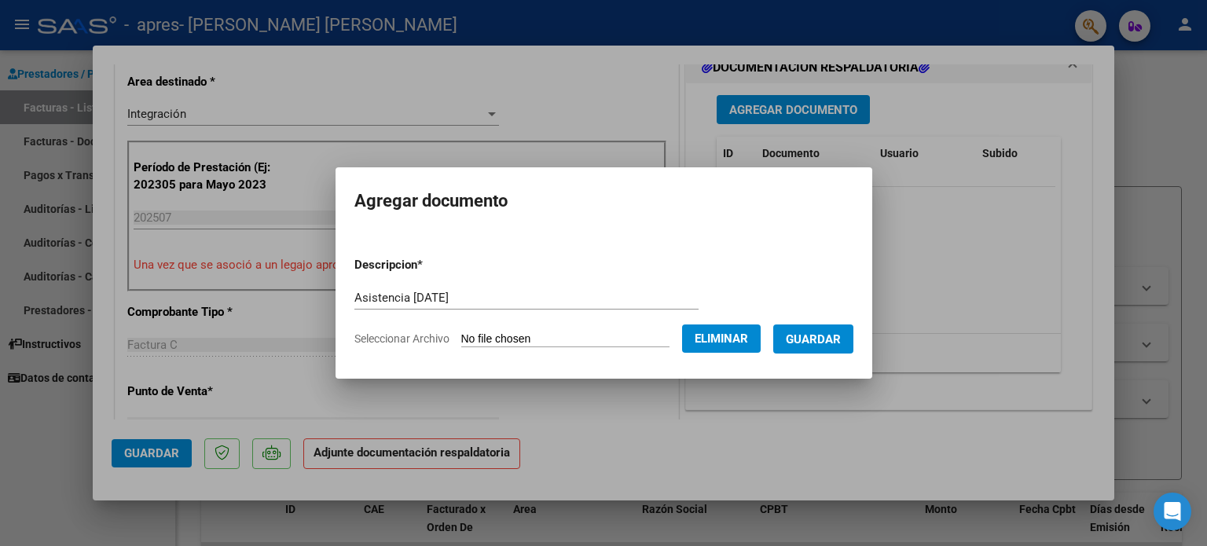
click at [822, 335] on span "Guardar" at bounding box center [813, 339] width 55 height 14
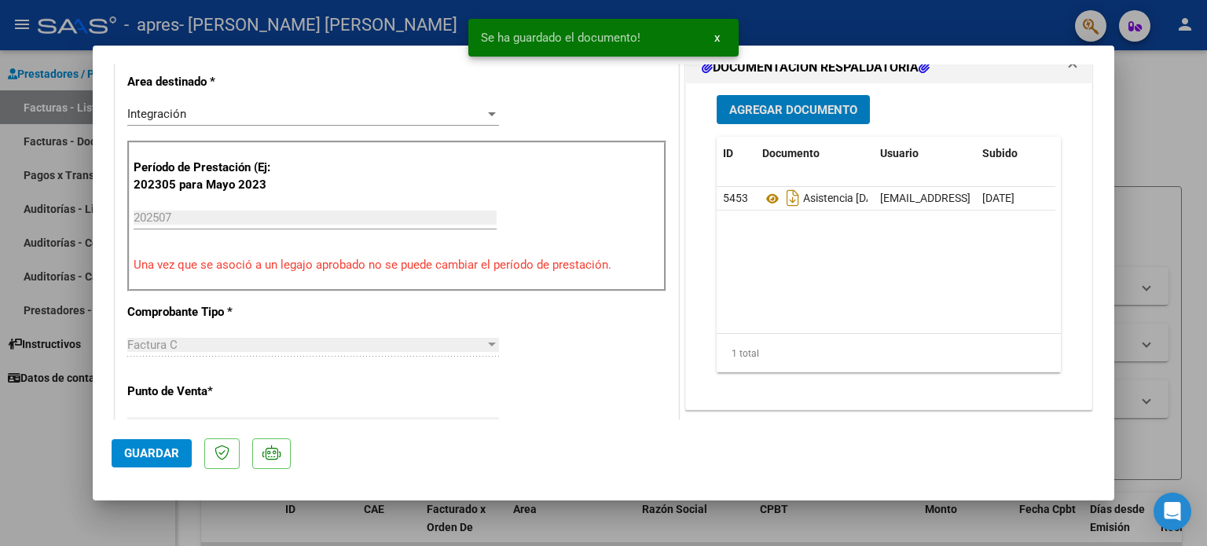
click at [167, 456] on span "Guardar" at bounding box center [151, 453] width 55 height 14
click at [1142, 152] on div at bounding box center [603, 273] width 1207 height 546
type input "$ 0,00"
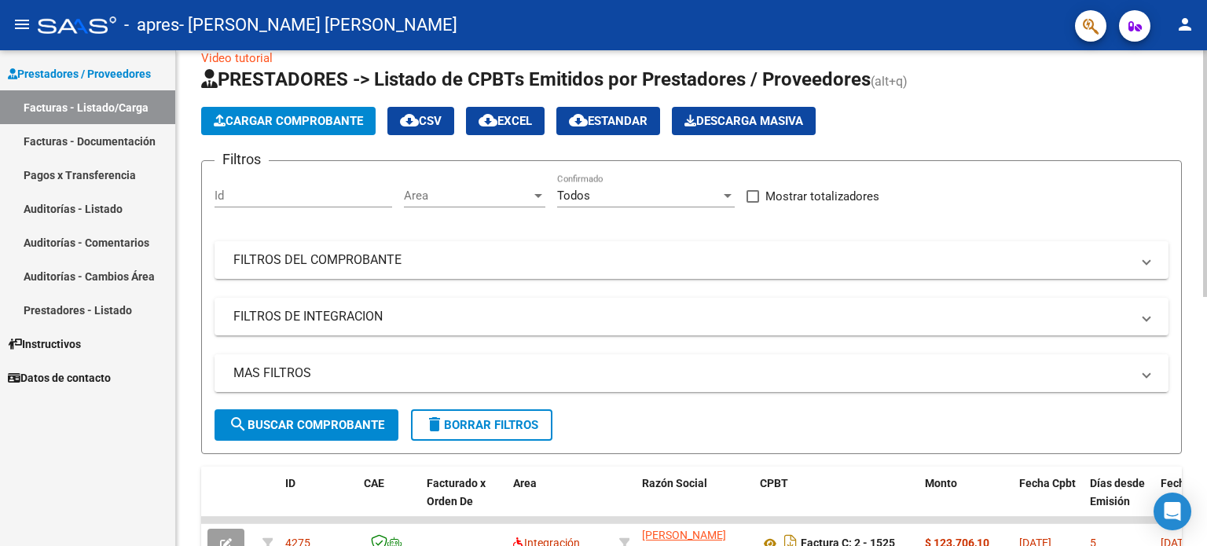
scroll to position [0, 0]
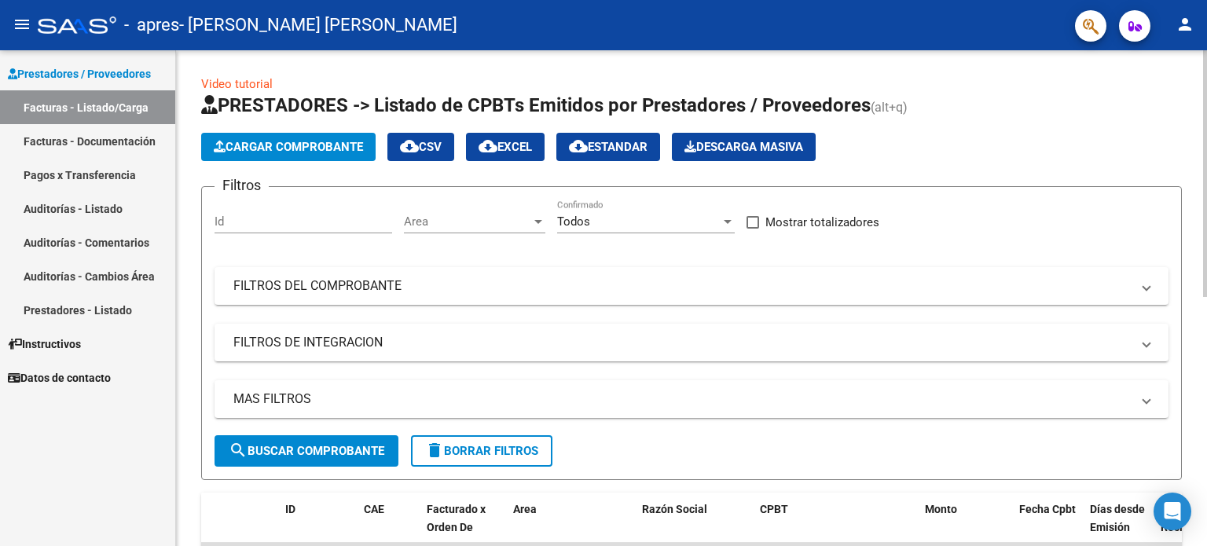
click at [284, 147] on span "Cargar Comprobante" at bounding box center [288, 147] width 149 height 14
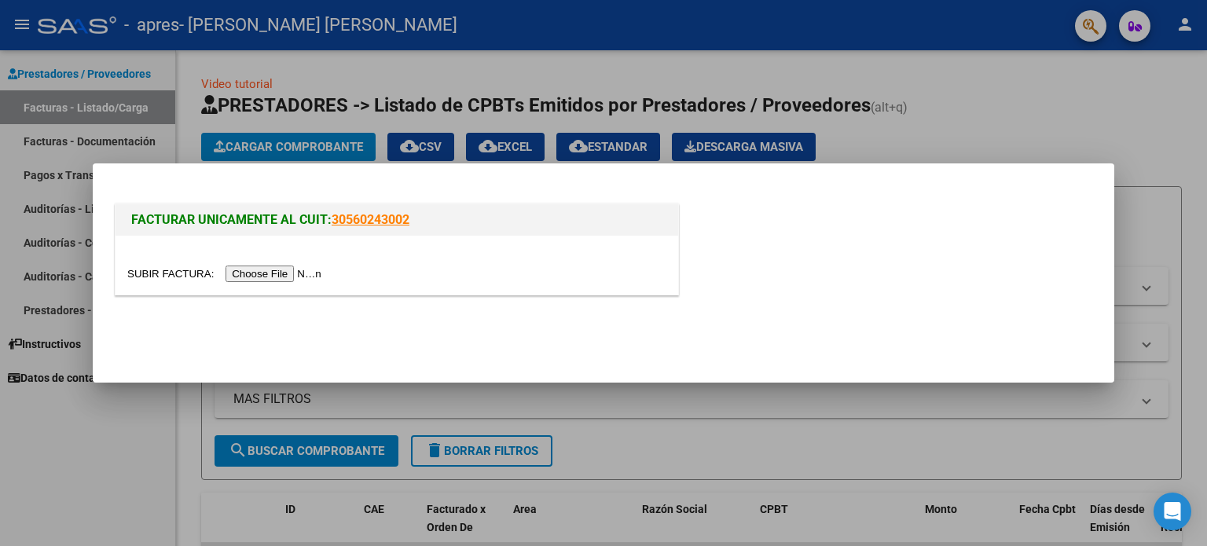
click at [268, 273] on input "file" at bounding box center [226, 274] width 199 height 16
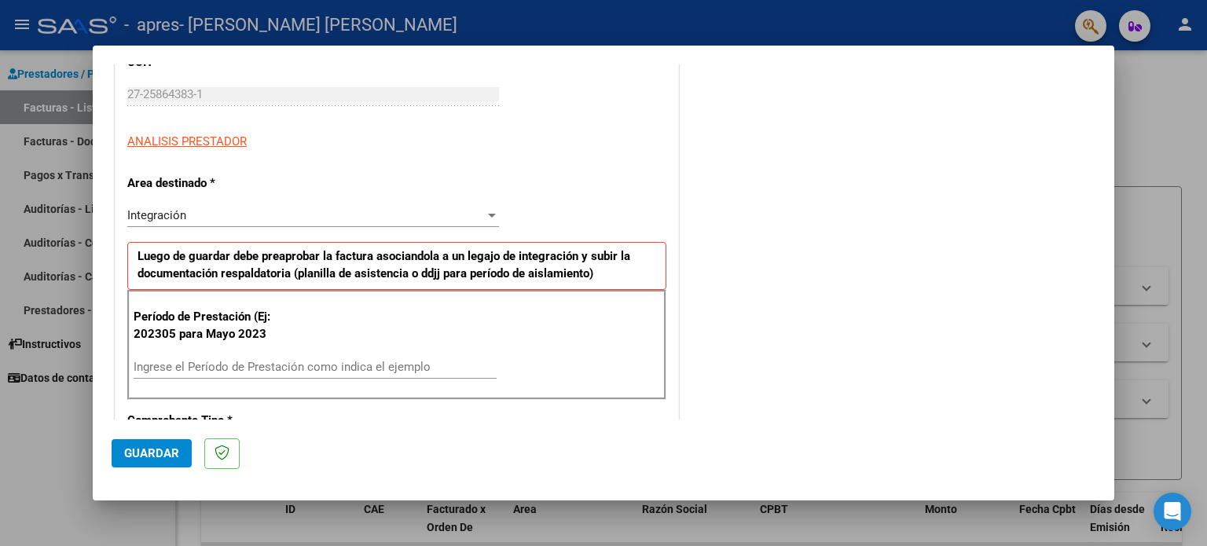
scroll to position [236, 0]
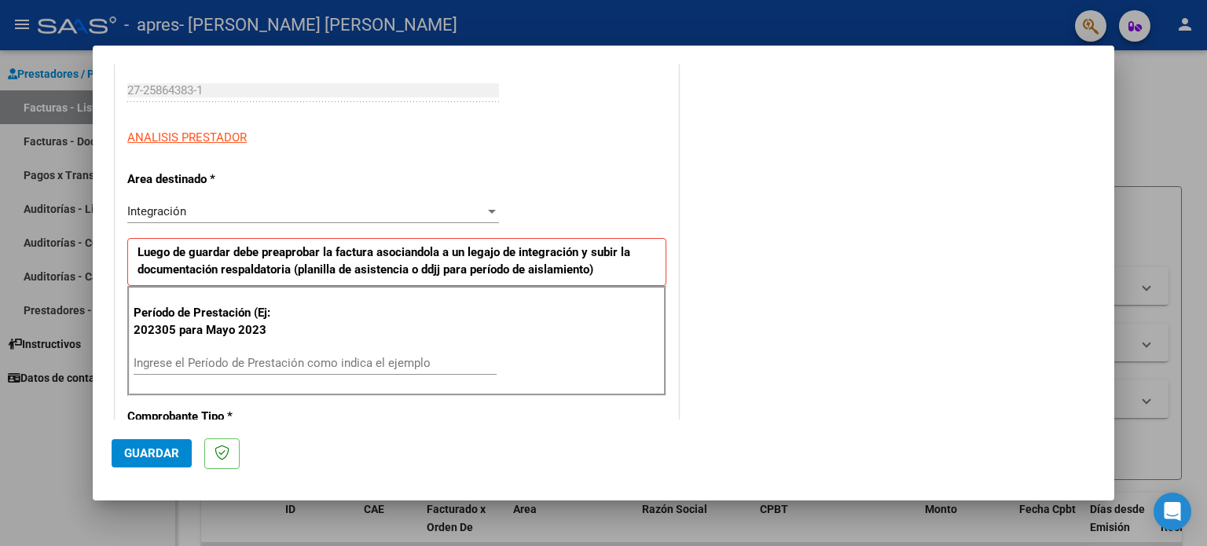
click at [245, 352] on div "Ingrese el Período de Prestación como indica el ejemplo" at bounding box center [315, 363] width 363 height 24
type input "202507"
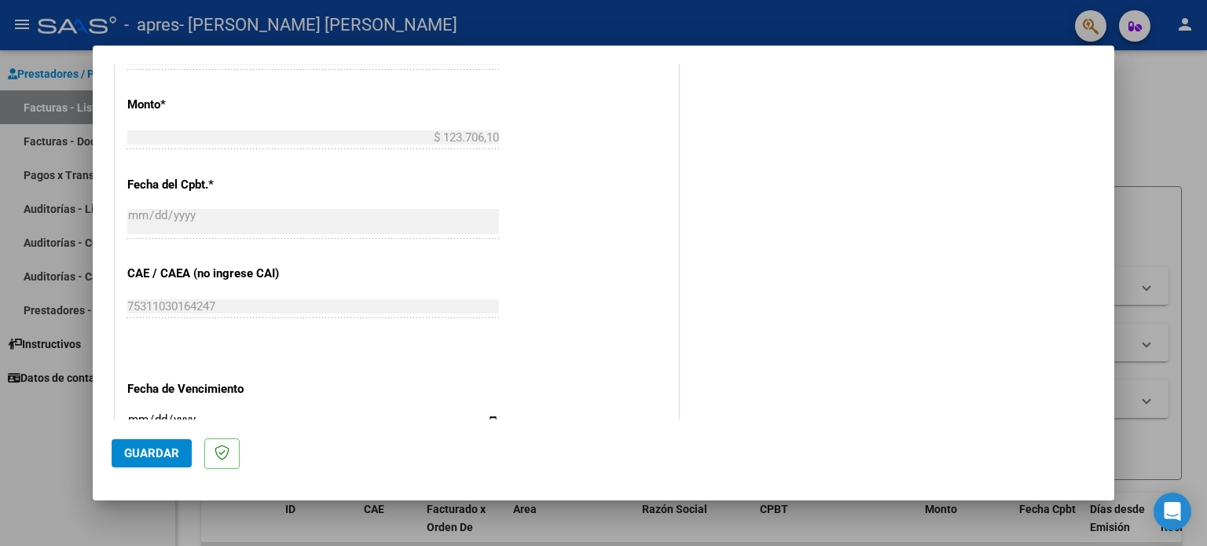
scroll to position [864, 0]
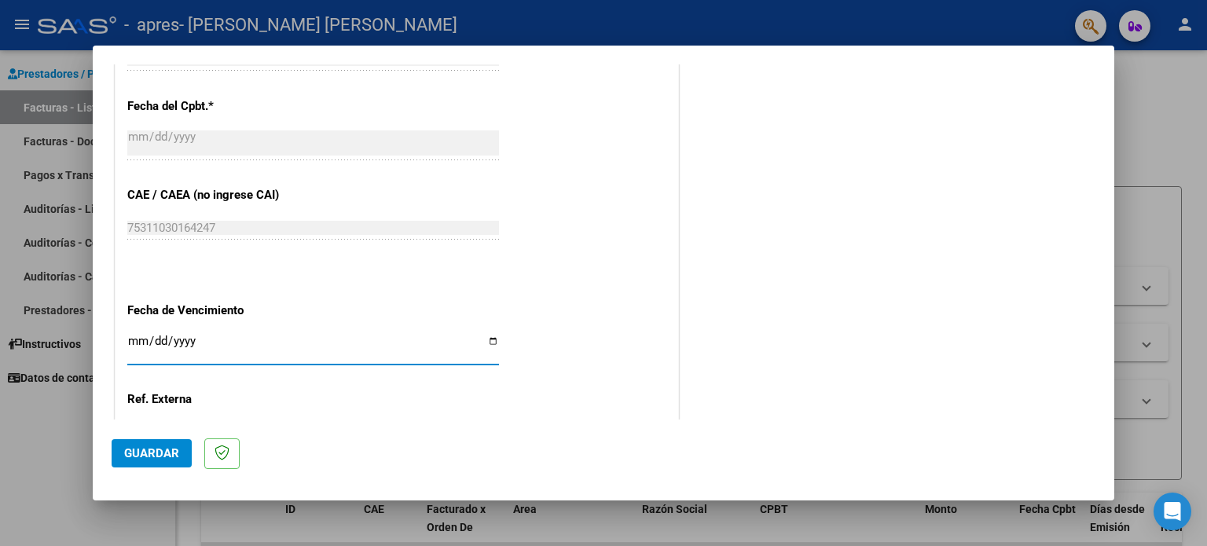
click at [489, 336] on input "Ingresar la fecha" at bounding box center [313, 347] width 372 height 25
type input "[DATE]"
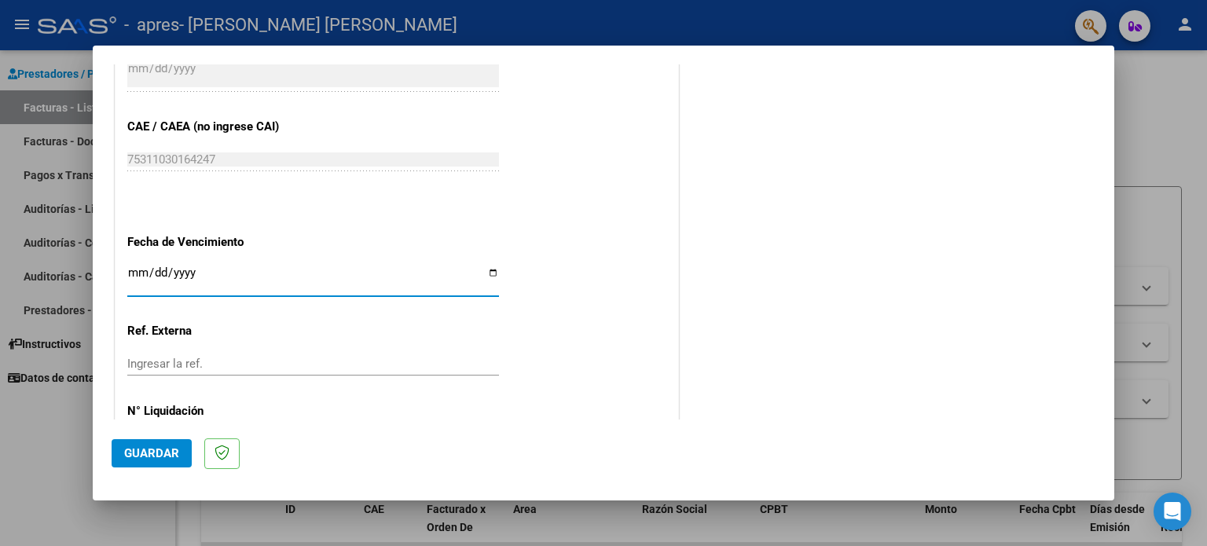
scroll to position [996, 0]
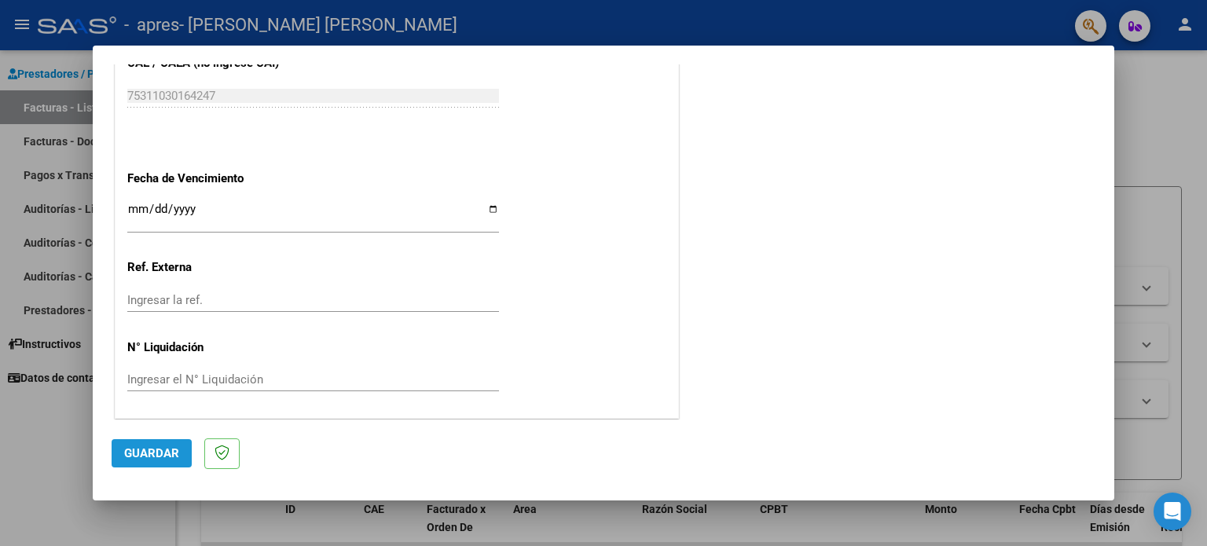
click at [153, 455] on span "Guardar" at bounding box center [151, 453] width 55 height 14
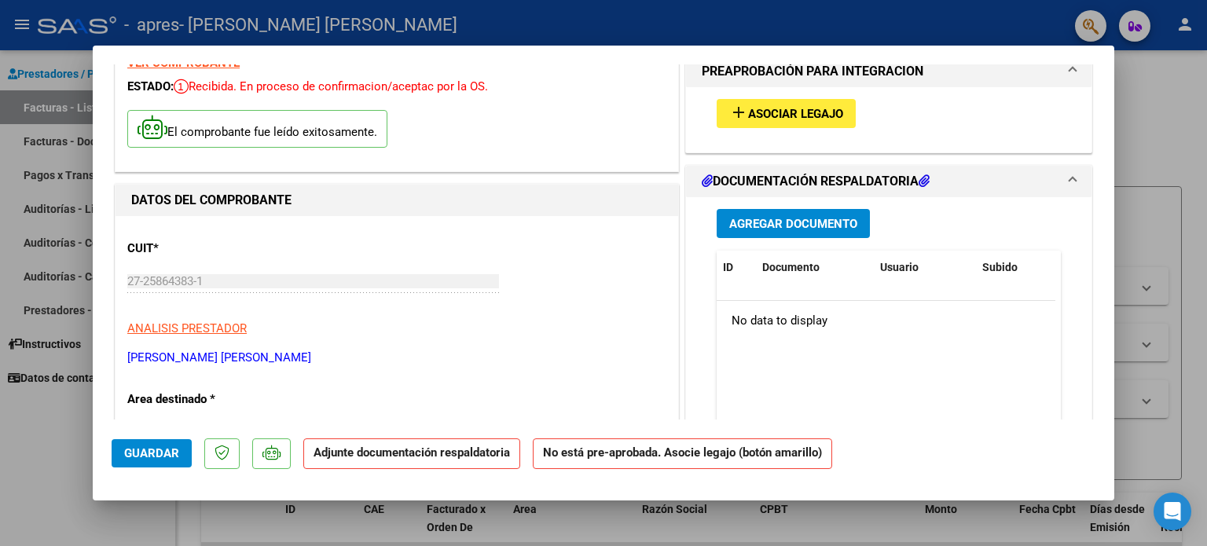
scroll to position [0, 0]
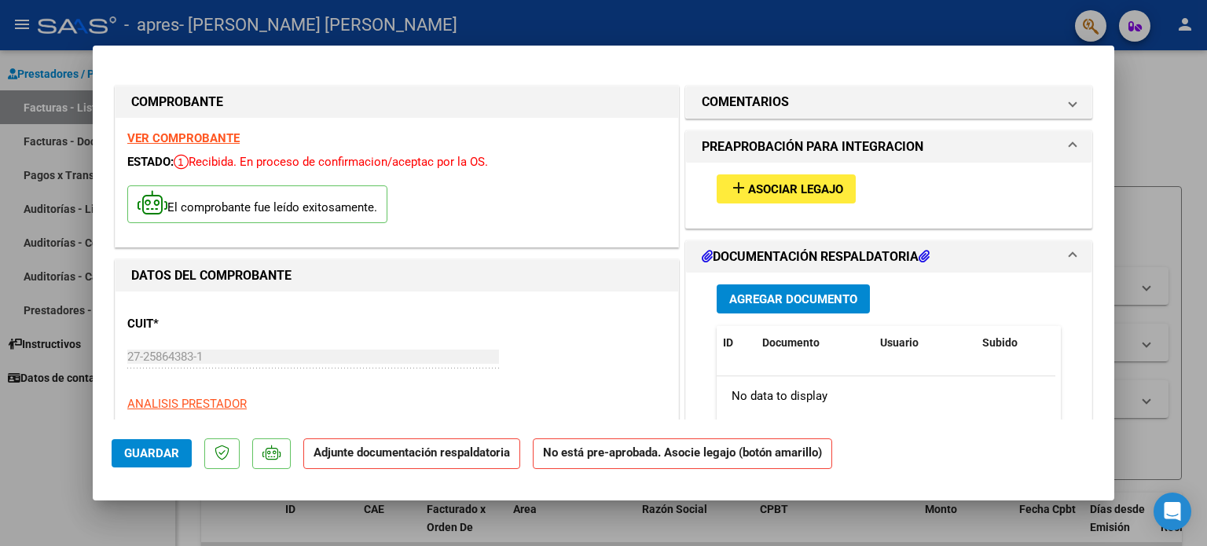
click at [779, 188] on span "Asociar Legajo" at bounding box center [795, 189] width 95 height 14
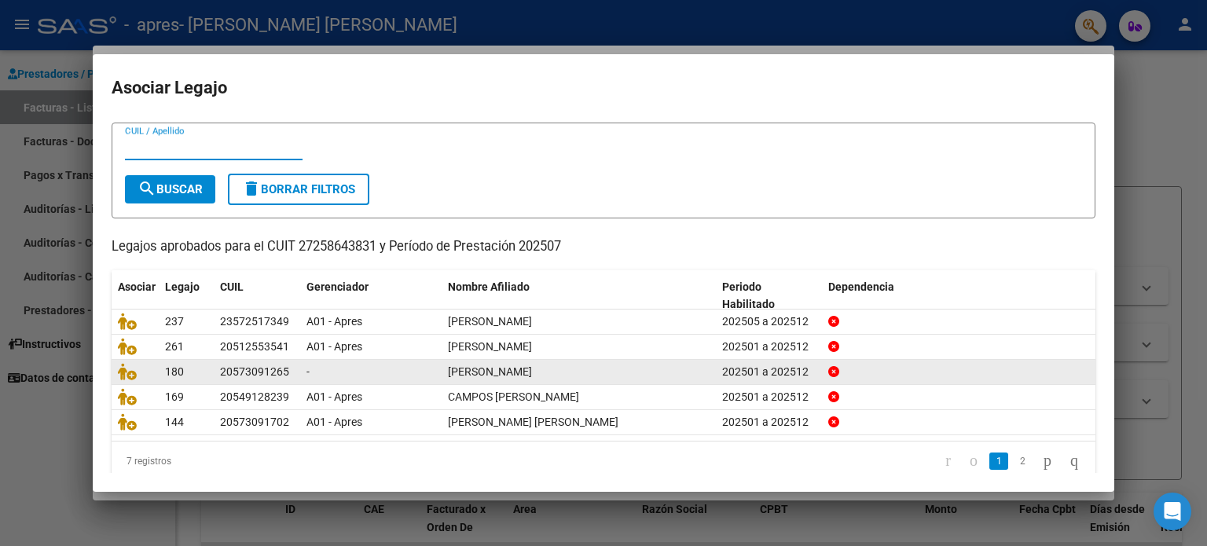
scroll to position [53, 0]
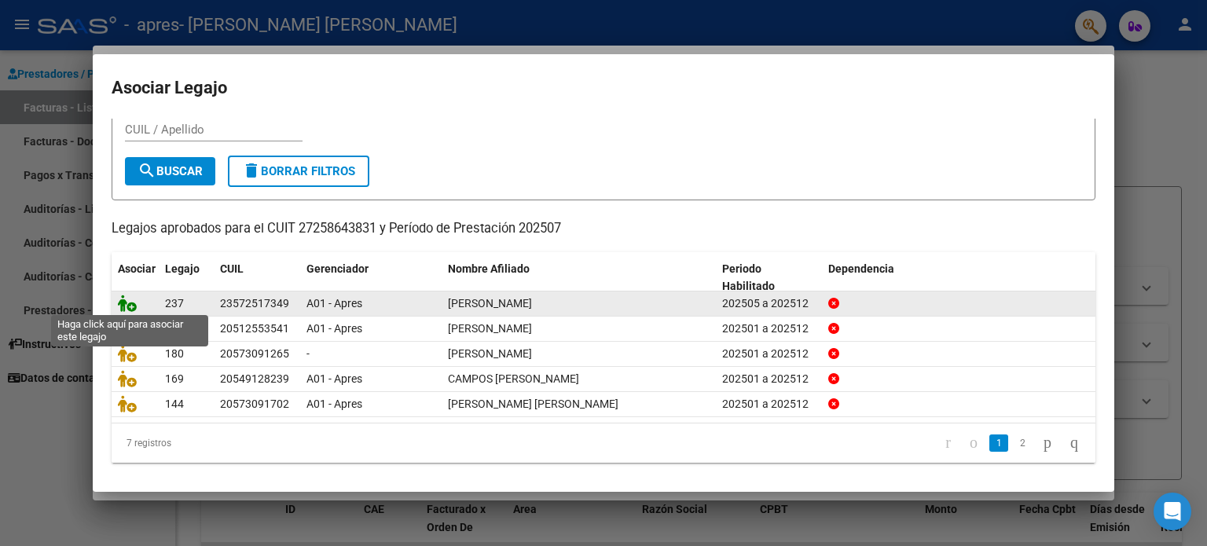
click at [131, 302] on icon at bounding box center [127, 303] width 19 height 17
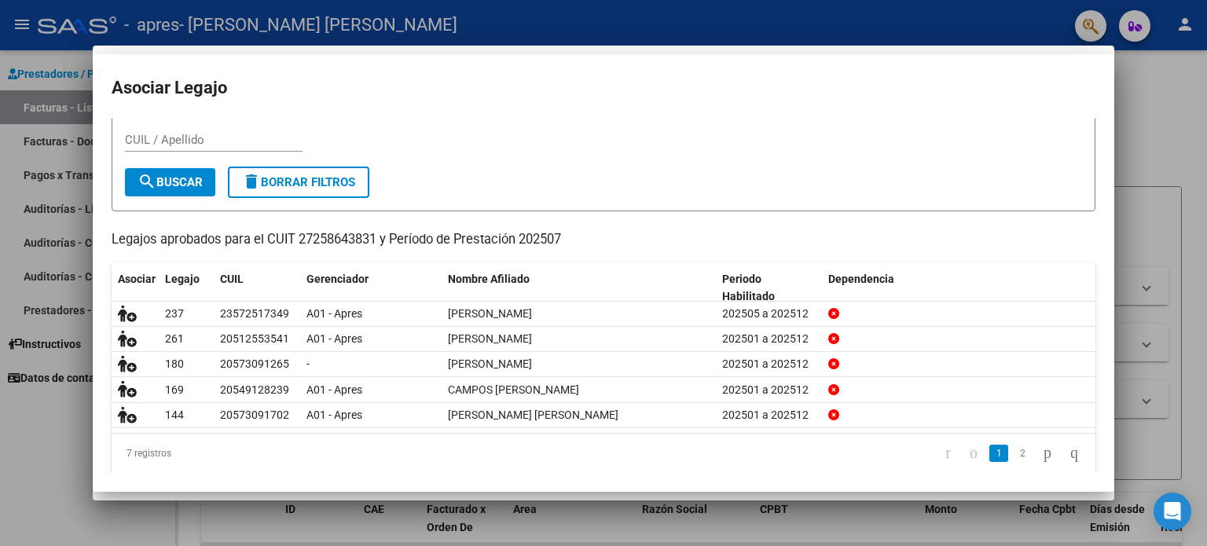
scroll to position [0, 0]
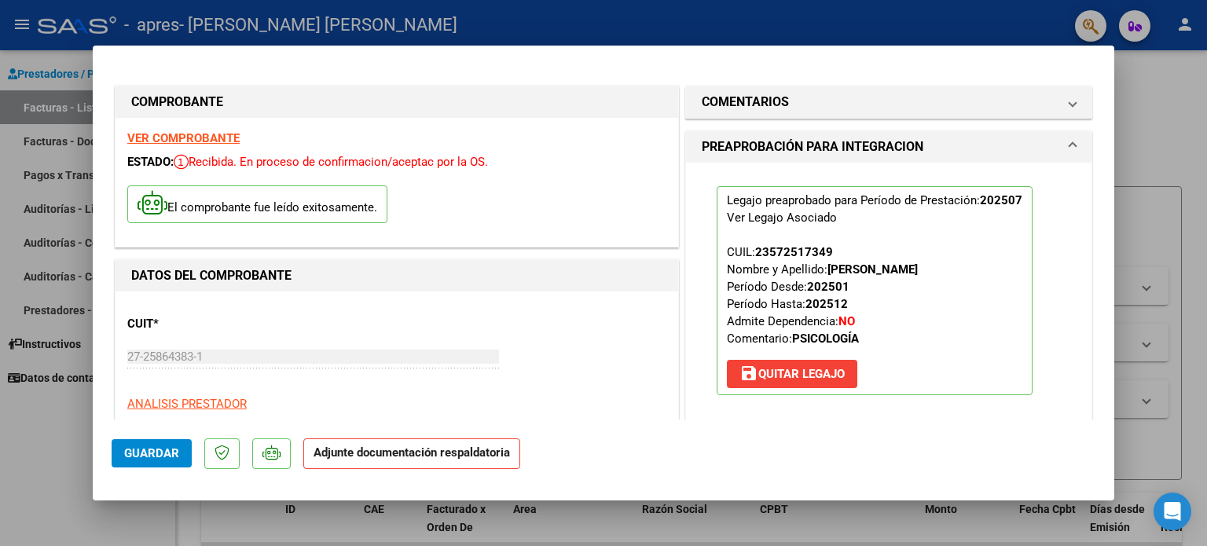
click at [170, 136] on strong "VER COMPROBANTE" at bounding box center [183, 138] width 112 height 14
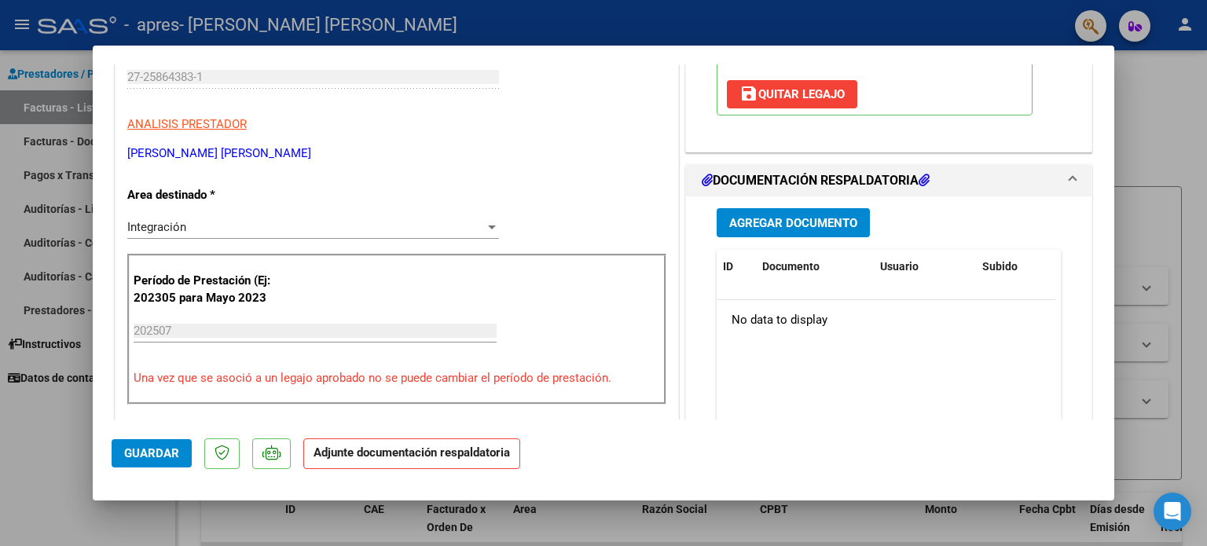
scroll to position [314, 0]
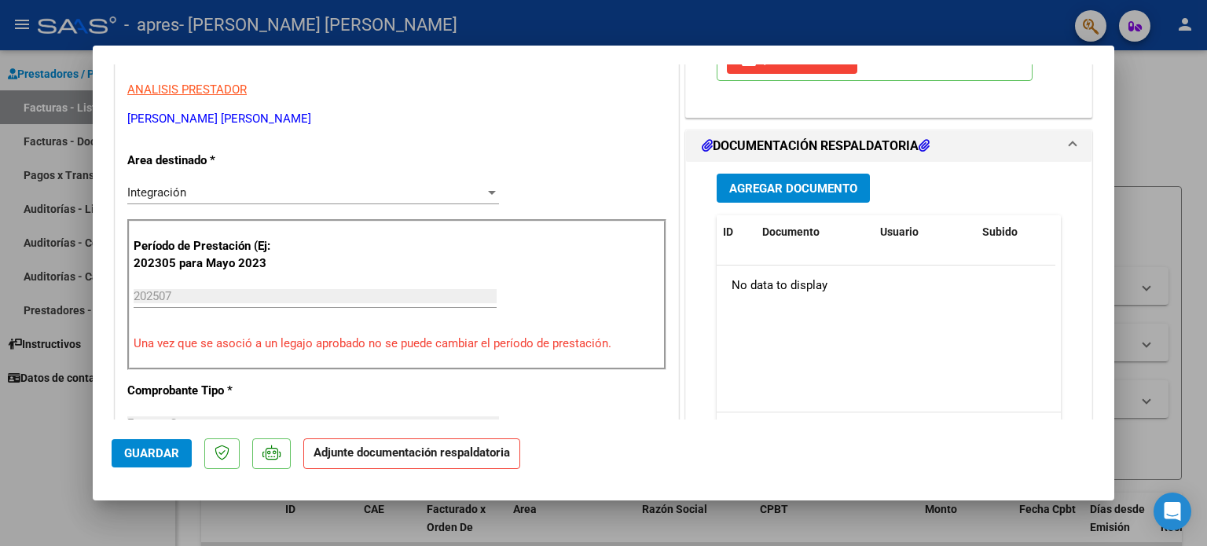
click at [789, 187] on span "Agregar Documento" at bounding box center [793, 188] width 128 height 14
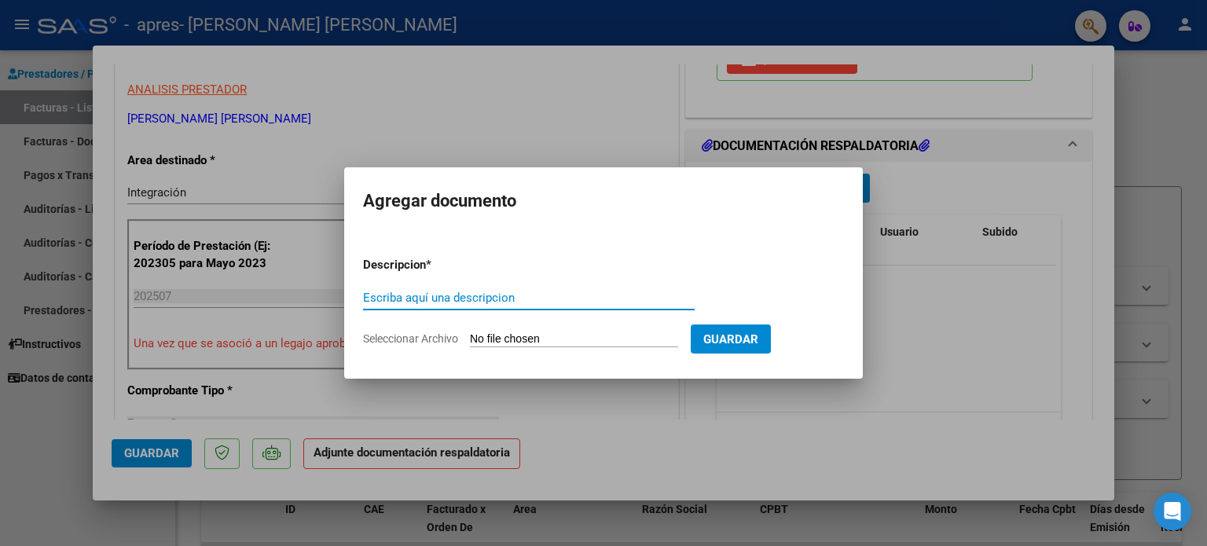
click at [476, 295] on input "Escriba aquí una descripcion" at bounding box center [529, 298] width 332 height 14
type input "Asistencia [DATE]"
click at [508, 334] on input "Seleccionar Archivo" at bounding box center [574, 339] width 208 height 15
type input "C:\fakepath\Asistencia [PERSON_NAME][DATE] .pdf"
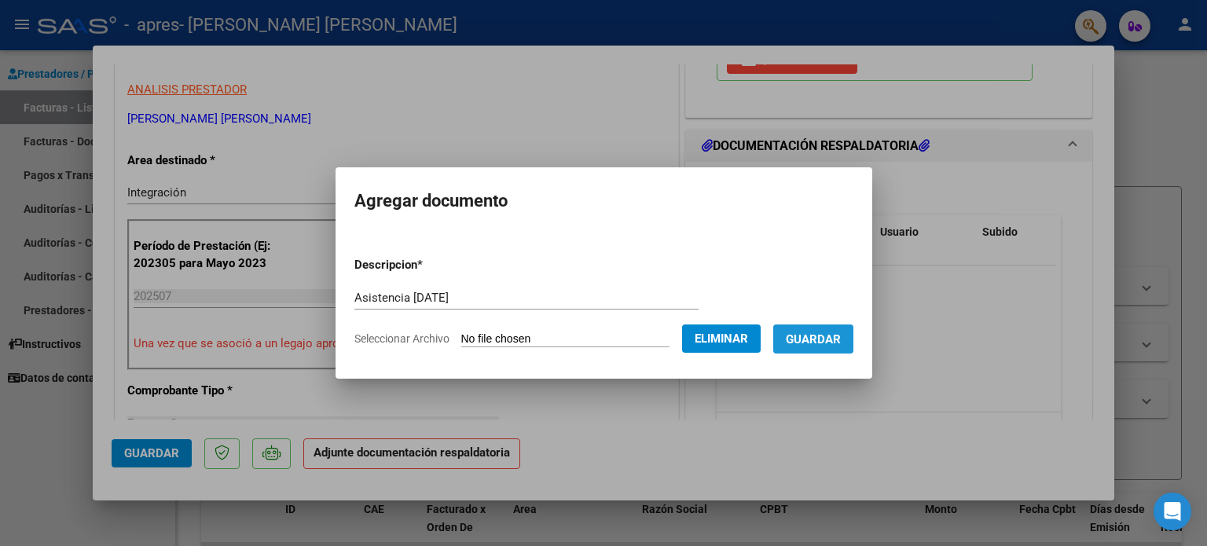
click at [830, 337] on span "Guardar" at bounding box center [813, 339] width 55 height 14
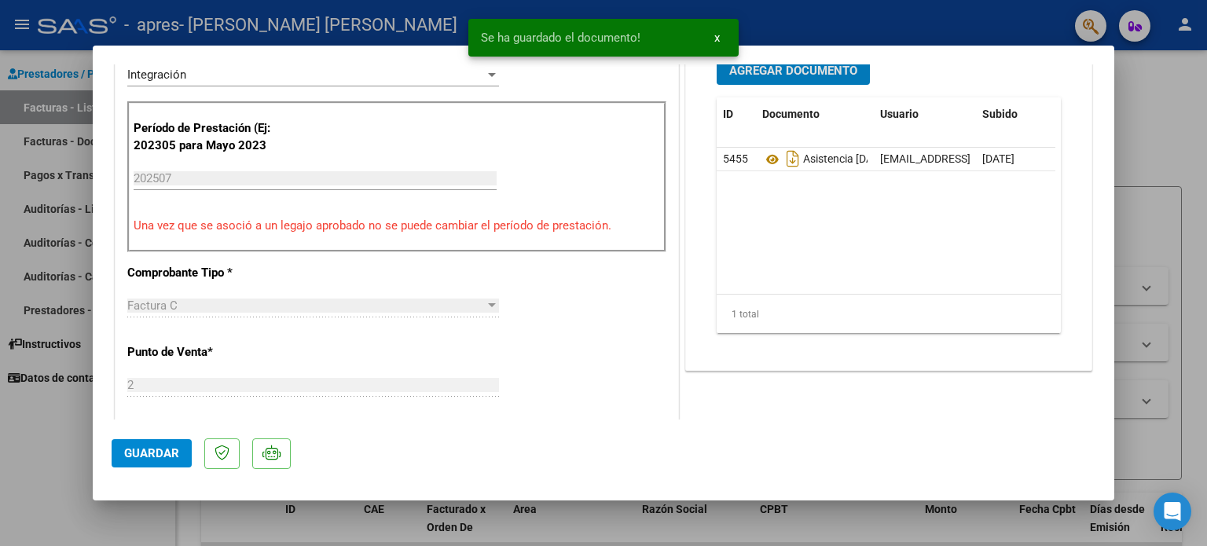
scroll to position [471, 0]
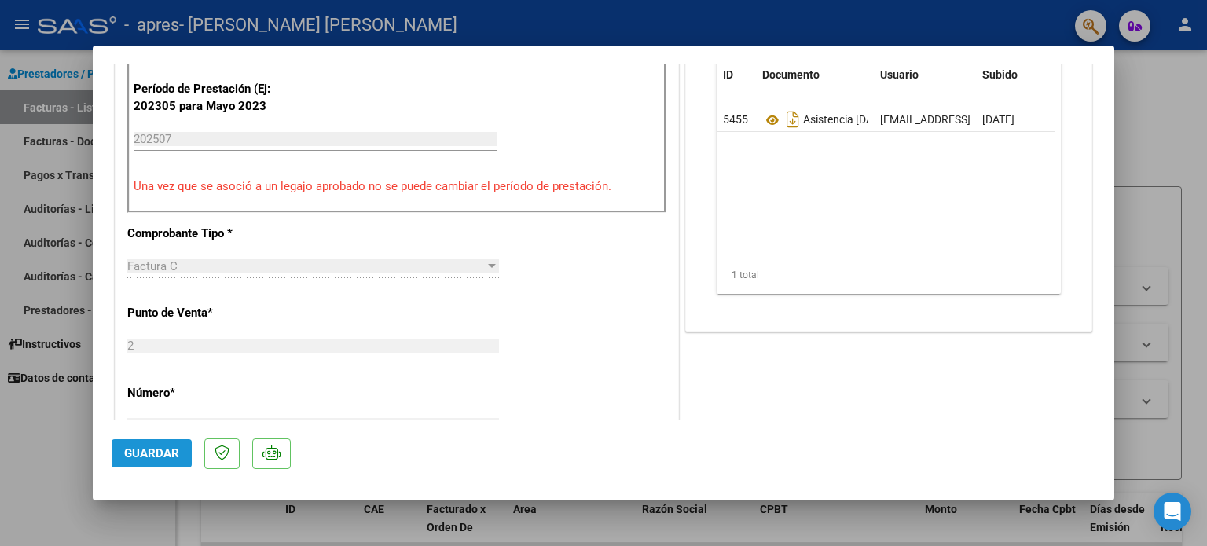
click at [169, 452] on span "Guardar" at bounding box center [151, 453] width 55 height 14
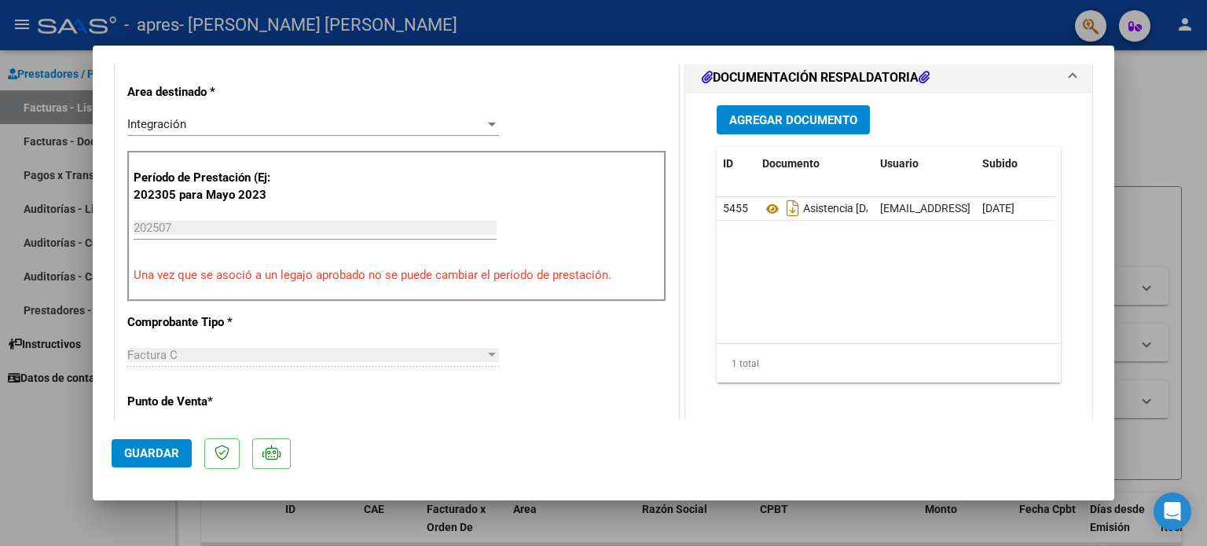
scroll to position [421, 0]
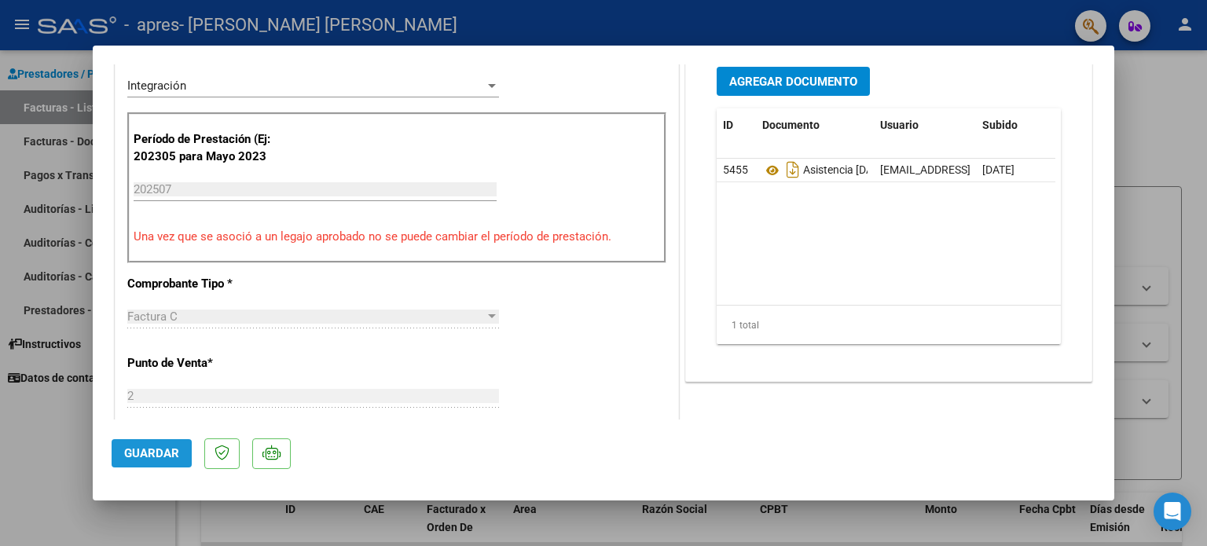
click at [132, 456] on span "Guardar" at bounding box center [151, 453] width 55 height 14
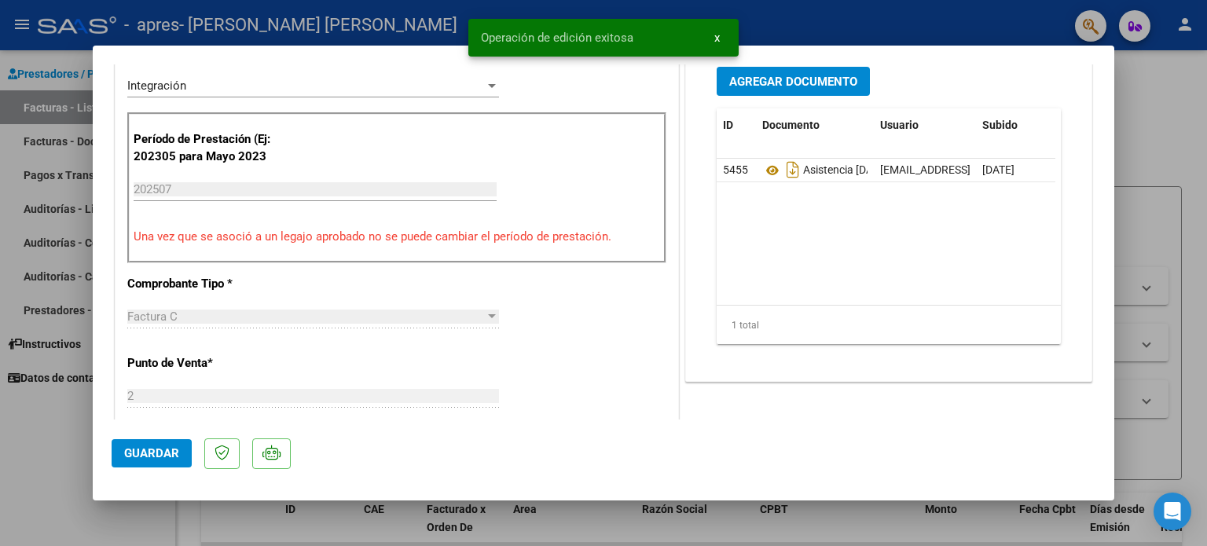
click at [1172, 184] on div at bounding box center [603, 273] width 1207 height 546
type input "$ 0,00"
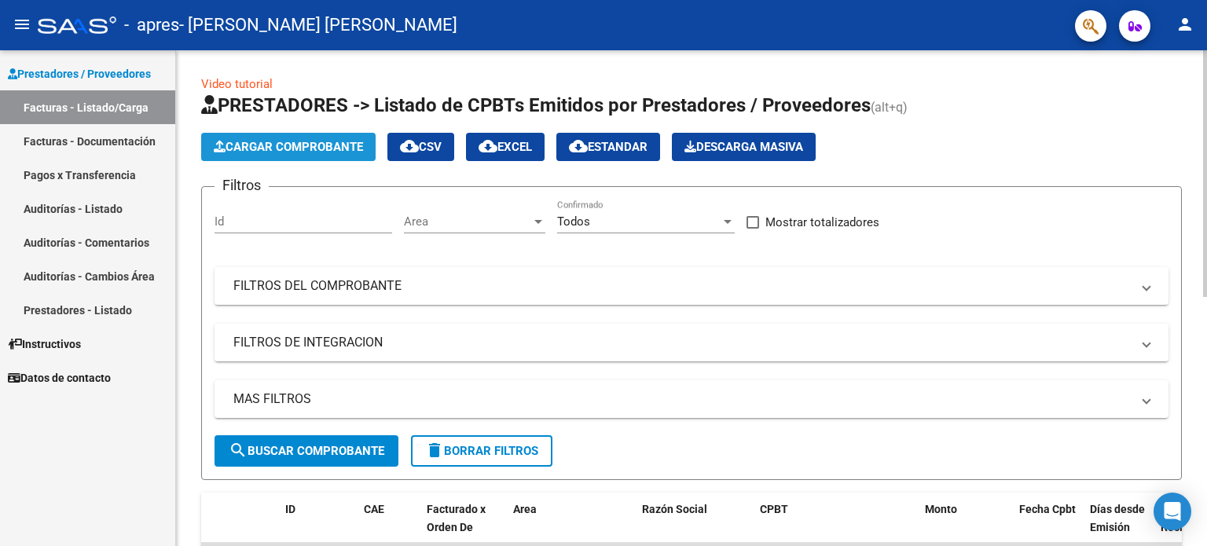
click at [311, 150] on span "Cargar Comprobante" at bounding box center [288, 147] width 149 height 14
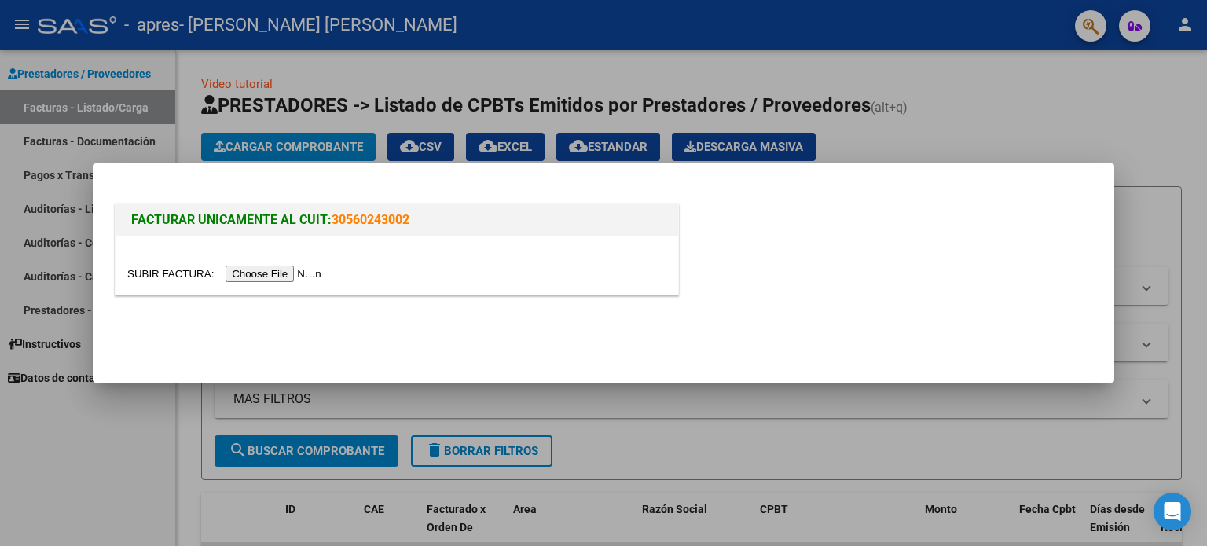
click at [305, 280] on input "file" at bounding box center [226, 274] width 199 height 16
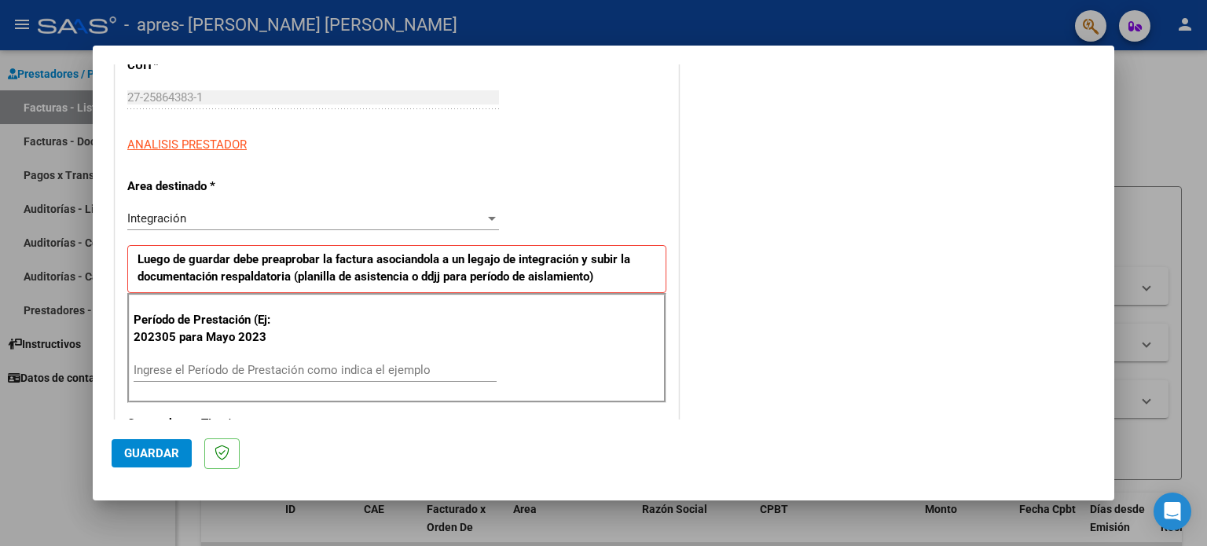
scroll to position [314, 0]
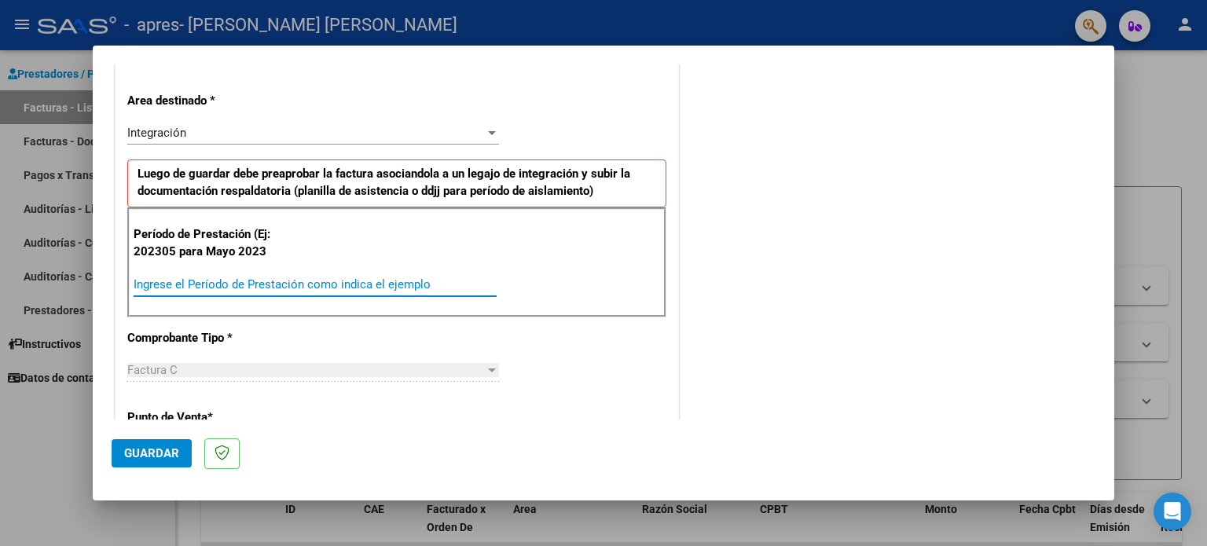
click at [251, 279] on input "Ingrese el Período de Prestación como indica el ejemplo" at bounding box center [315, 284] width 363 height 14
type input "202507"
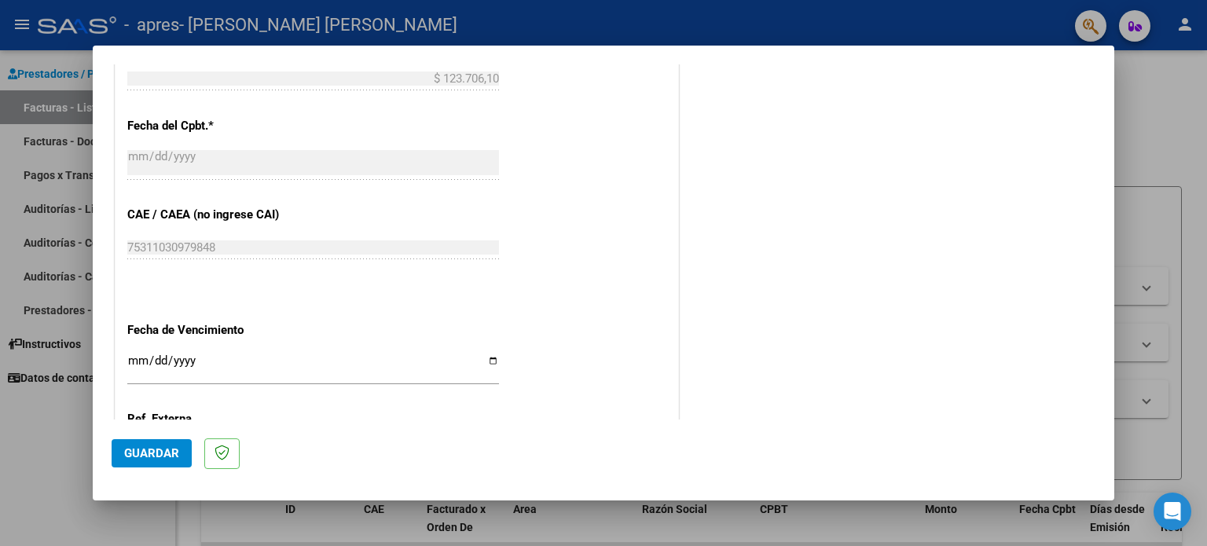
scroll to position [864, 0]
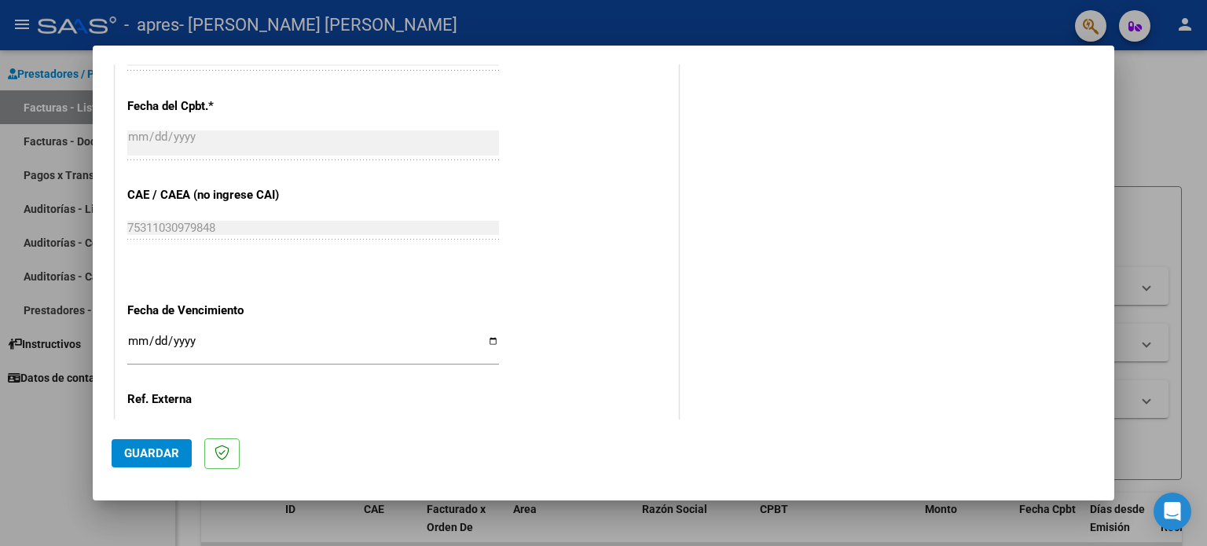
click at [487, 341] on input "Ingresar la fecha" at bounding box center [313, 347] width 372 height 25
type input "[DATE]"
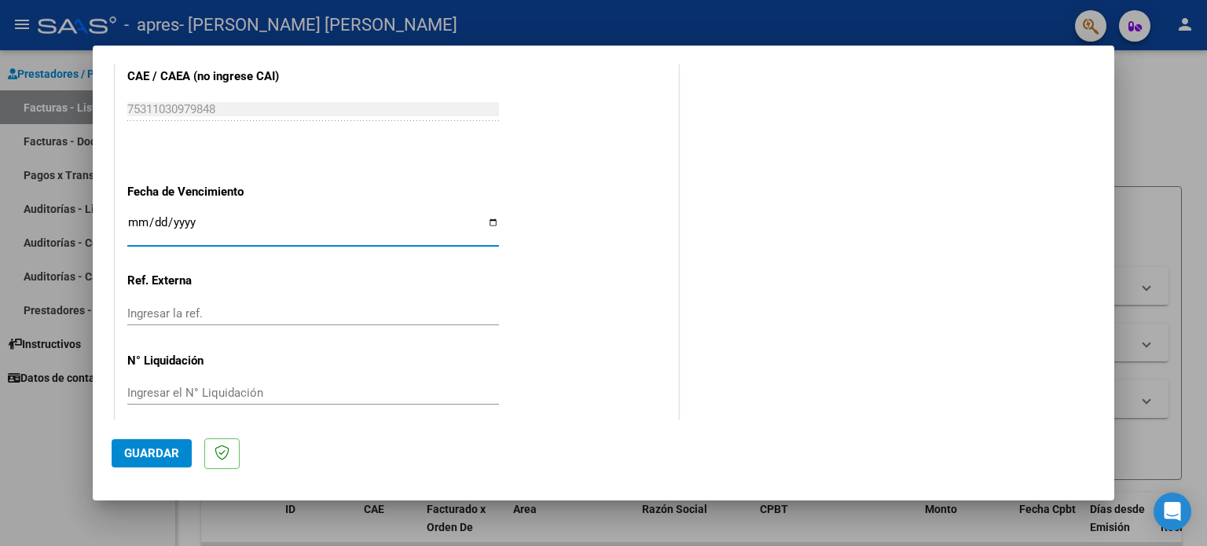
scroll to position [996, 0]
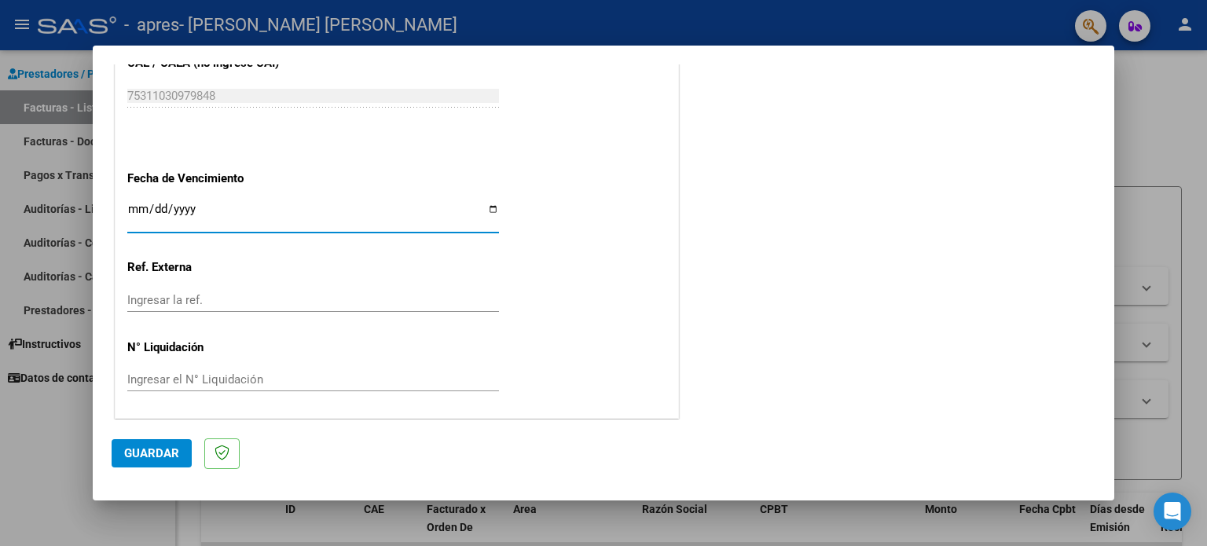
click at [144, 453] on span "Guardar" at bounding box center [151, 453] width 55 height 14
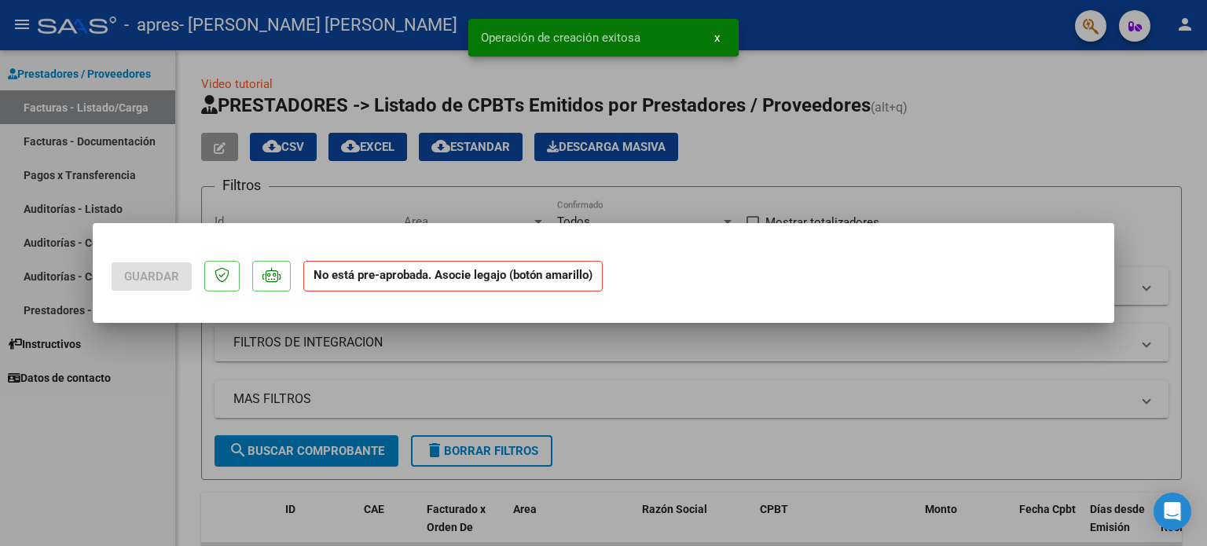
scroll to position [0, 0]
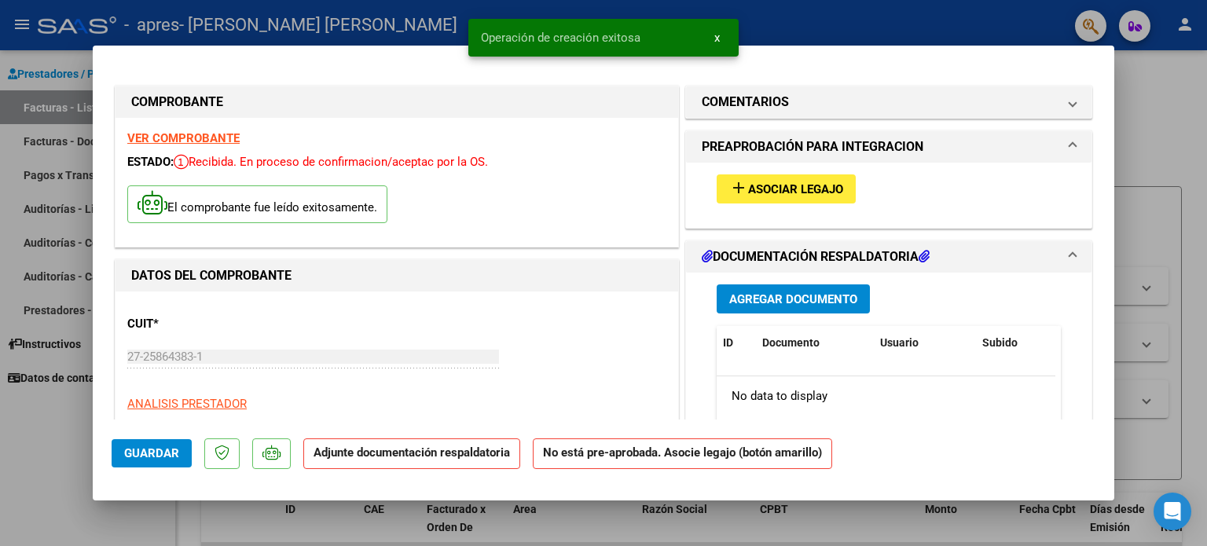
click at [810, 182] on span "Asociar Legajo" at bounding box center [795, 189] width 95 height 14
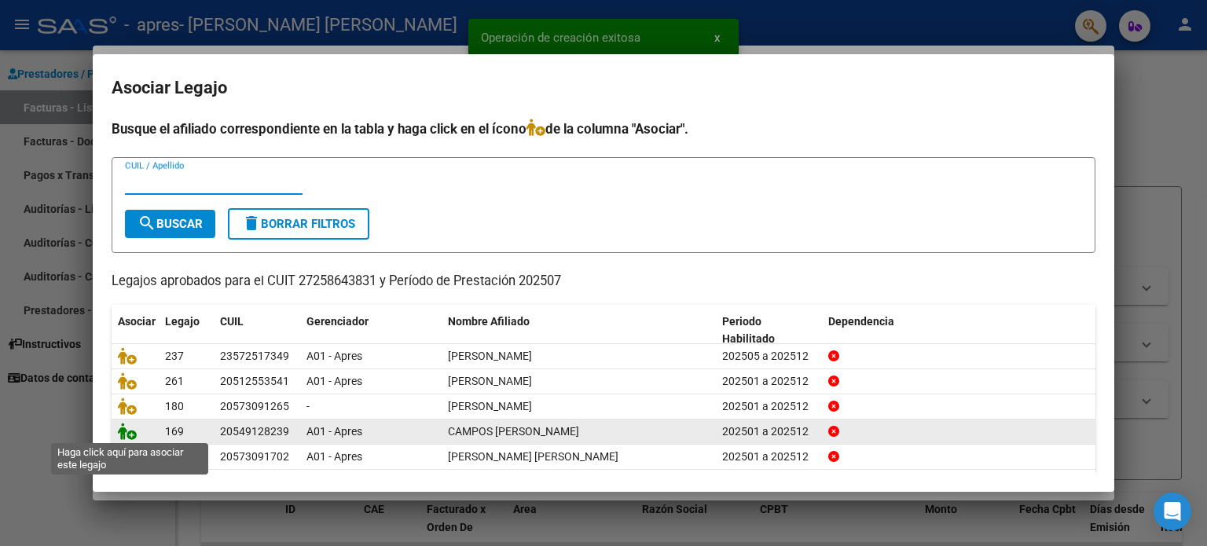
click at [130, 434] on icon at bounding box center [127, 431] width 19 height 17
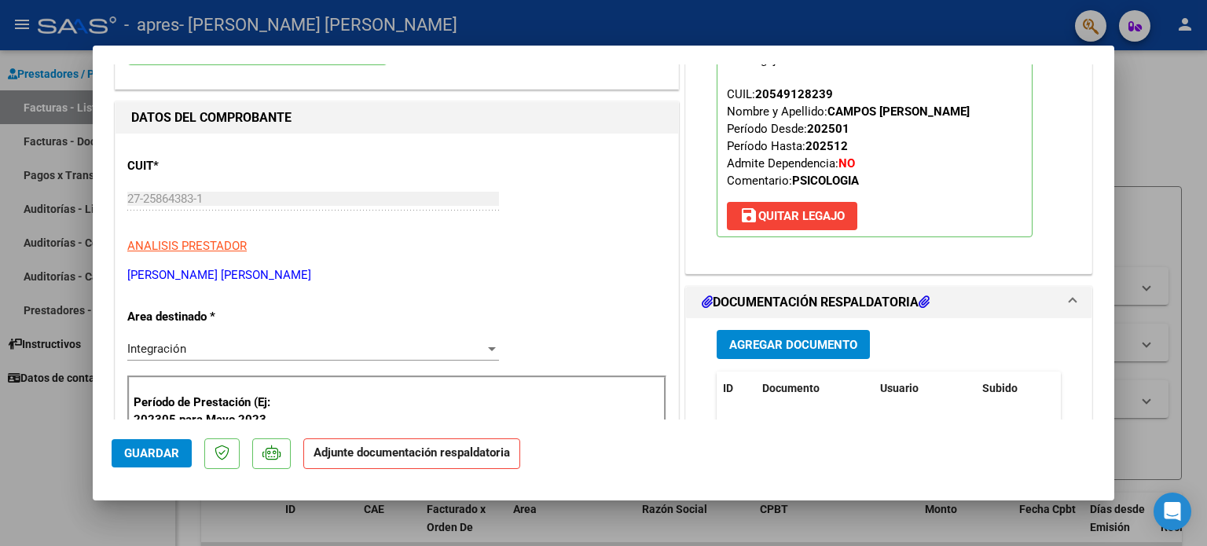
scroll to position [236, 0]
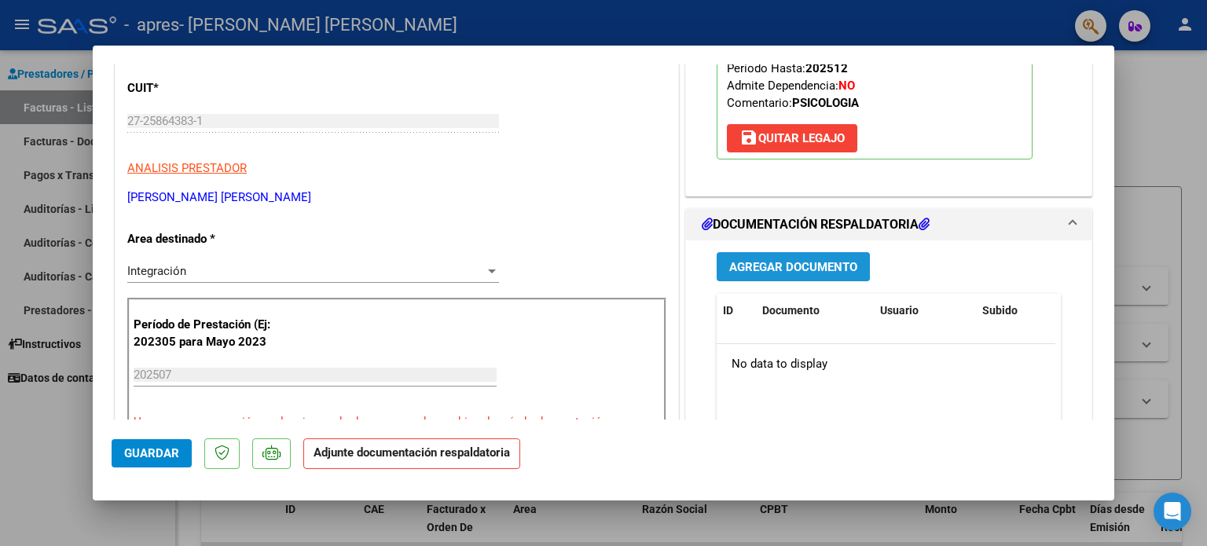
click at [816, 266] on span "Agregar Documento" at bounding box center [793, 267] width 128 height 14
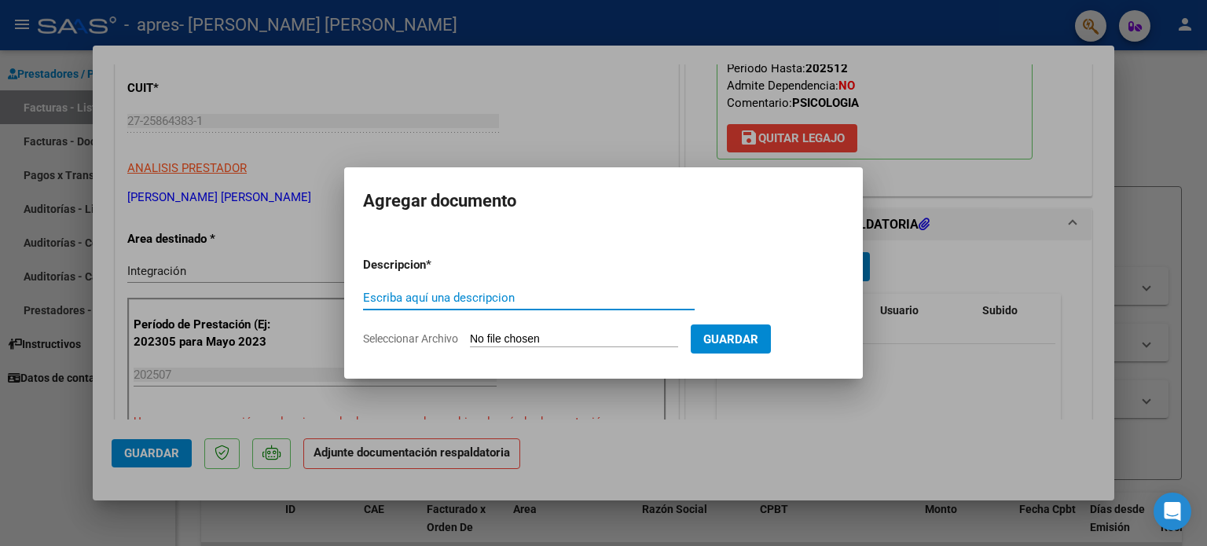
click at [505, 296] on input "Escriba aquí una descripcion" at bounding box center [529, 298] width 332 height 14
type input "Asistencia [DATE]"
click at [563, 336] on input "Seleccionar Archivo" at bounding box center [574, 339] width 208 height 15
type input "C:\fakepath\Asistencia [PERSON_NAME][DATE] .pdf"
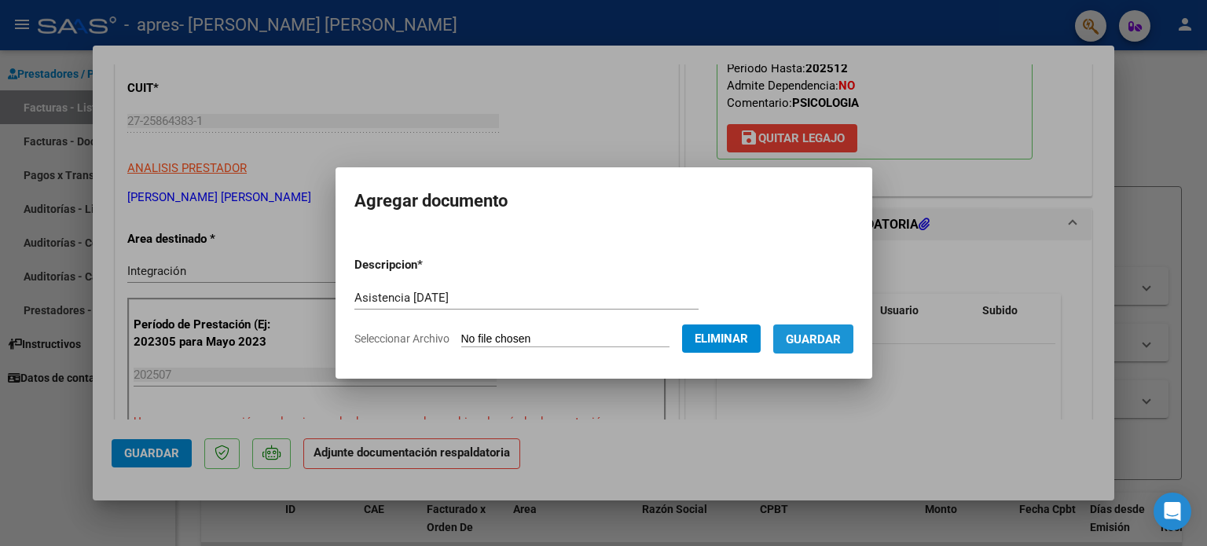
click at [835, 339] on span "Guardar" at bounding box center [813, 339] width 55 height 14
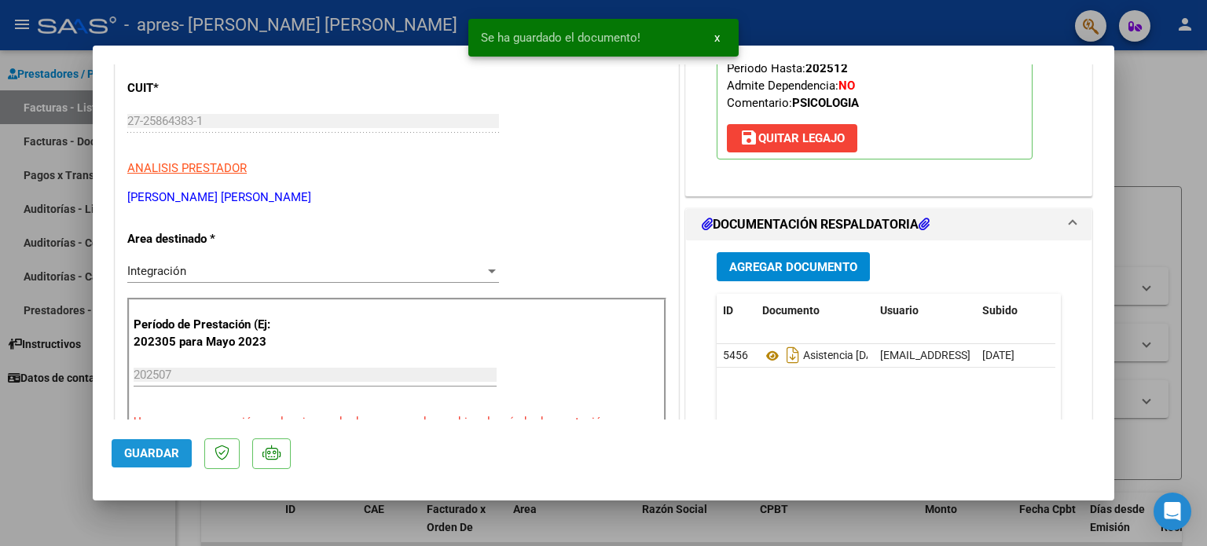
click at [158, 453] on span "Guardar" at bounding box center [151, 453] width 55 height 14
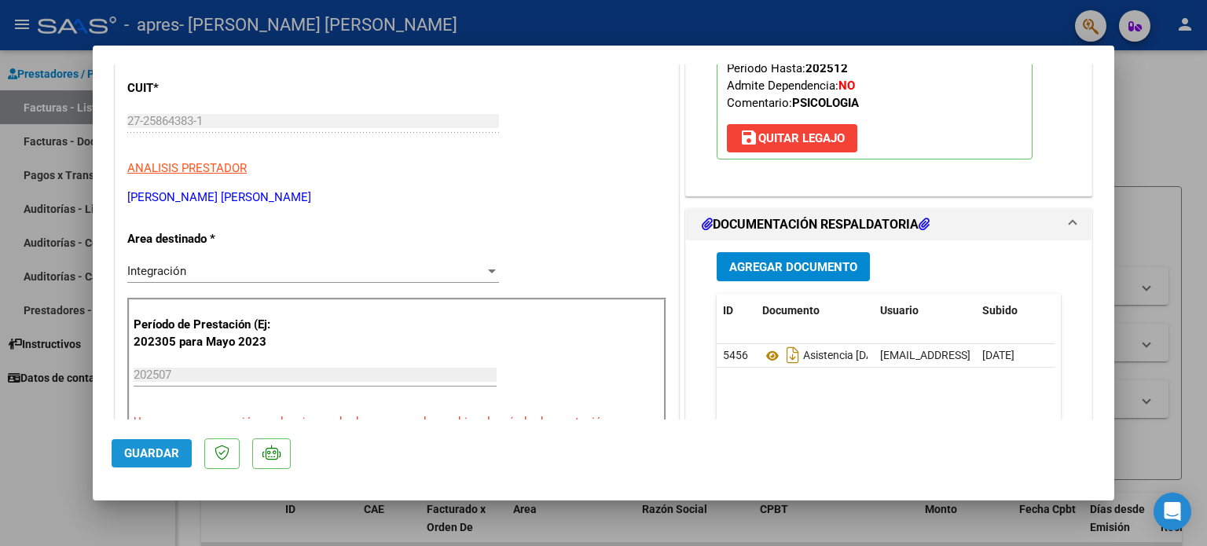
click at [134, 449] on span "Guardar" at bounding box center [151, 453] width 55 height 14
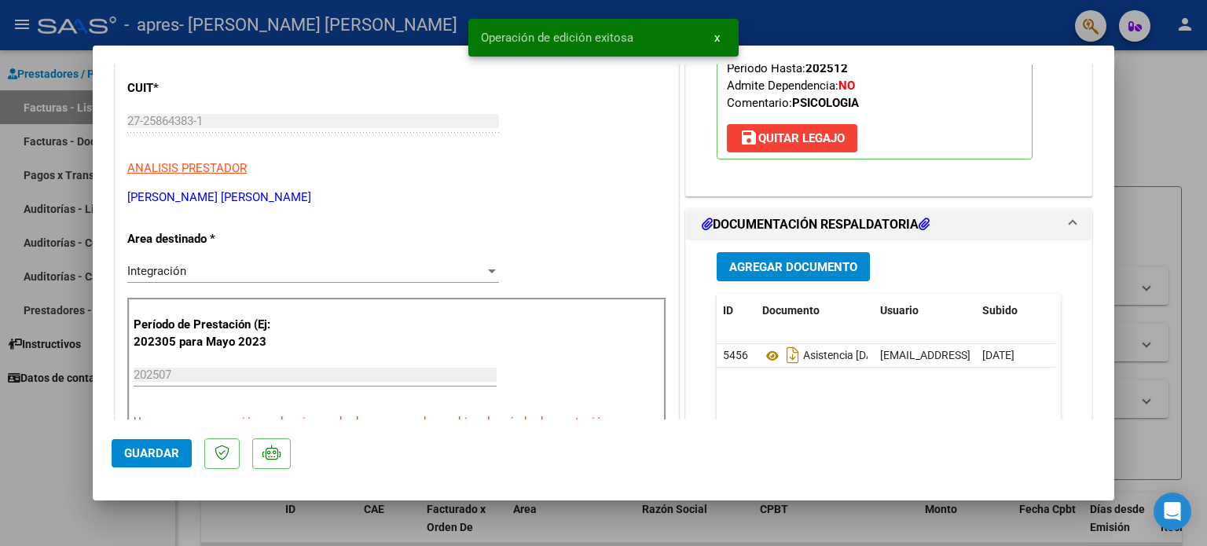
click at [1188, 320] on div at bounding box center [603, 273] width 1207 height 546
type input "$ 0,00"
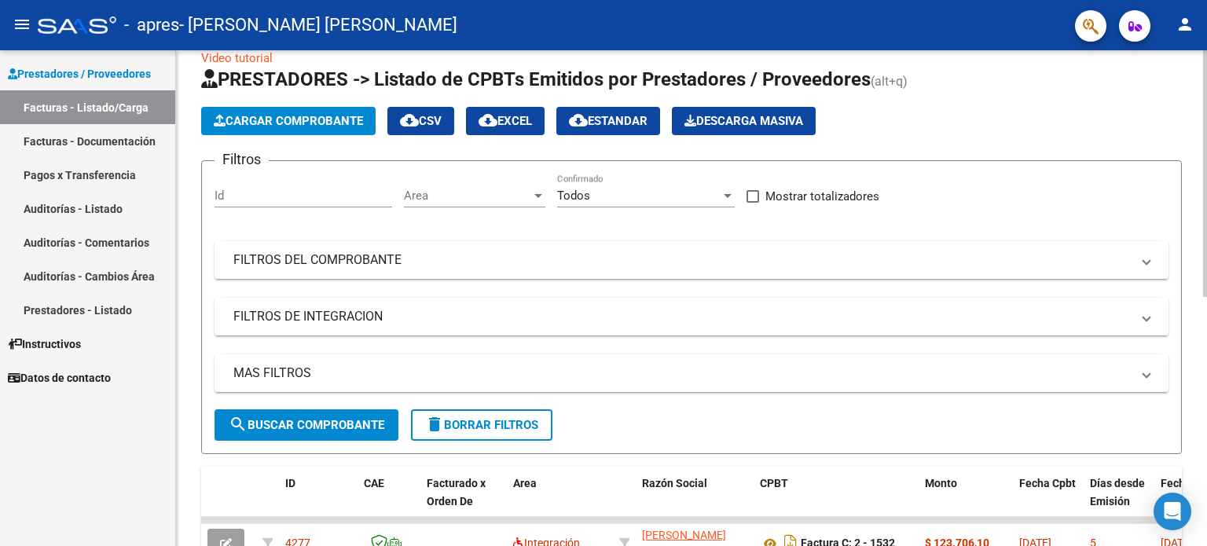
scroll to position [0, 0]
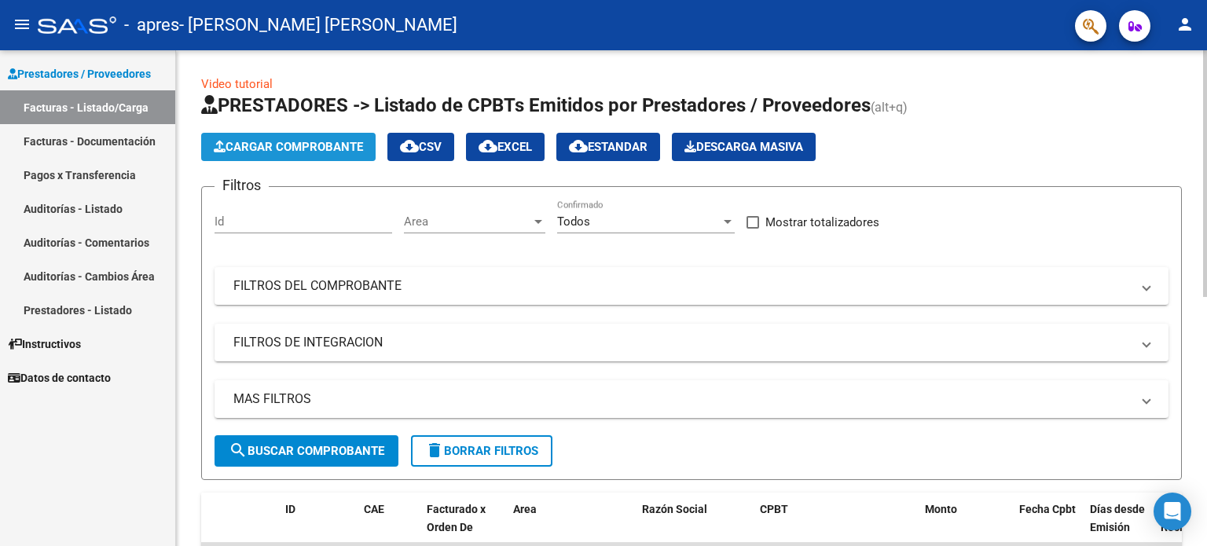
click at [269, 146] on span "Cargar Comprobante" at bounding box center [288, 147] width 149 height 14
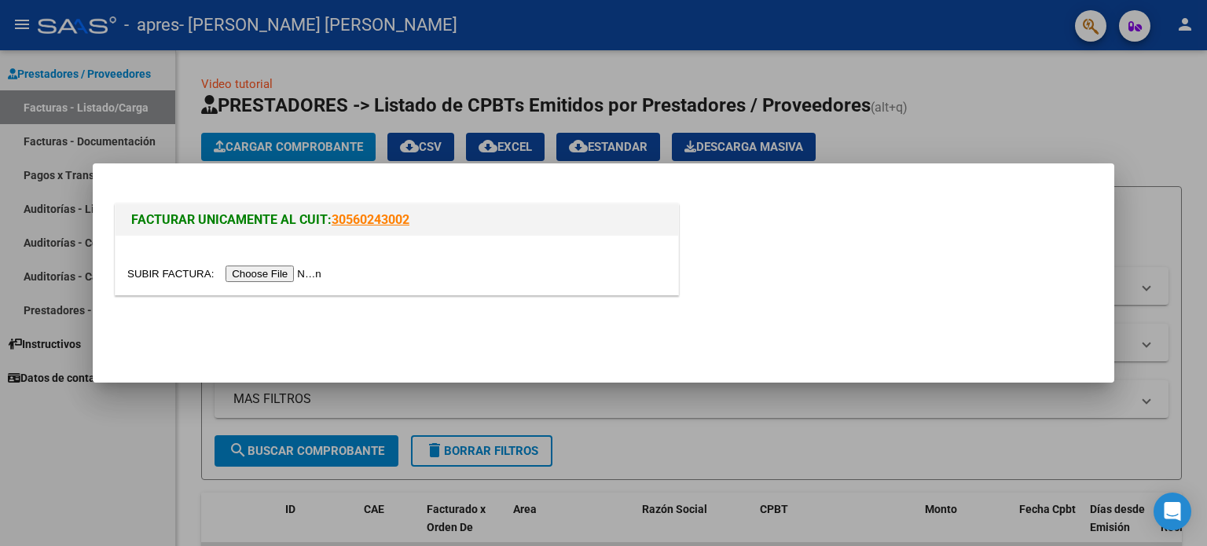
click at [266, 274] on input "file" at bounding box center [226, 274] width 199 height 16
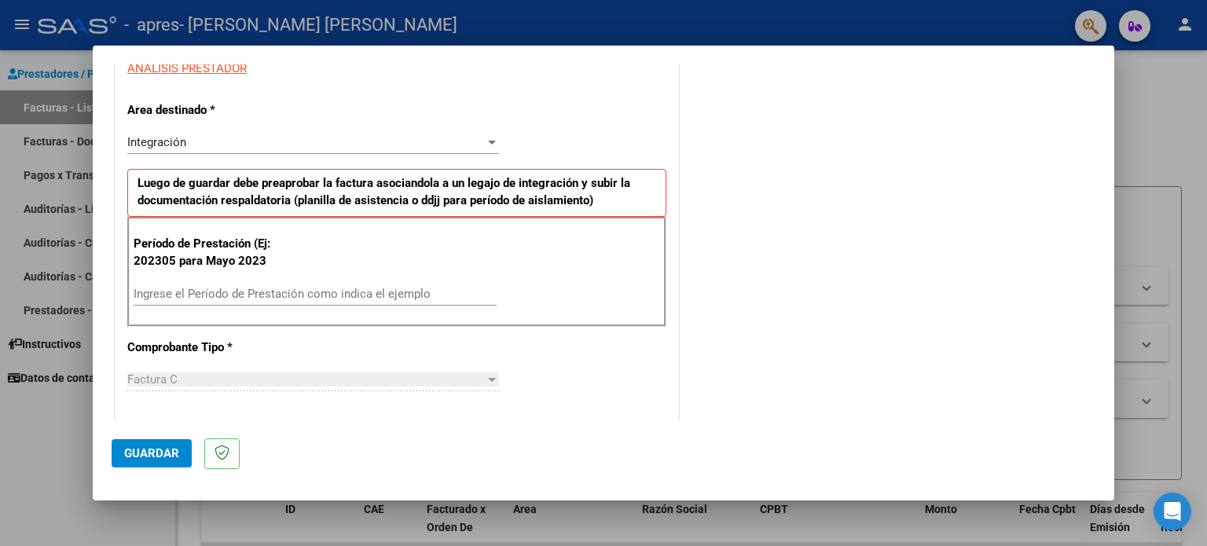
scroll to position [314, 0]
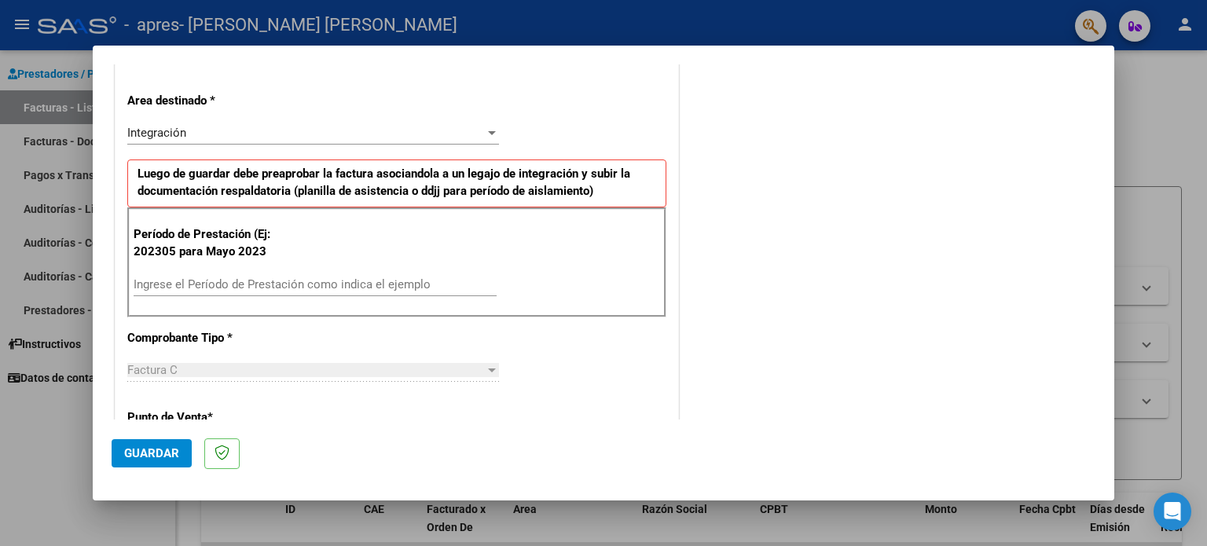
click at [309, 280] on input "Ingrese el Período de Prestación como indica el ejemplo" at bounding box center [315, 284] width 363 height 14
type input "202507"
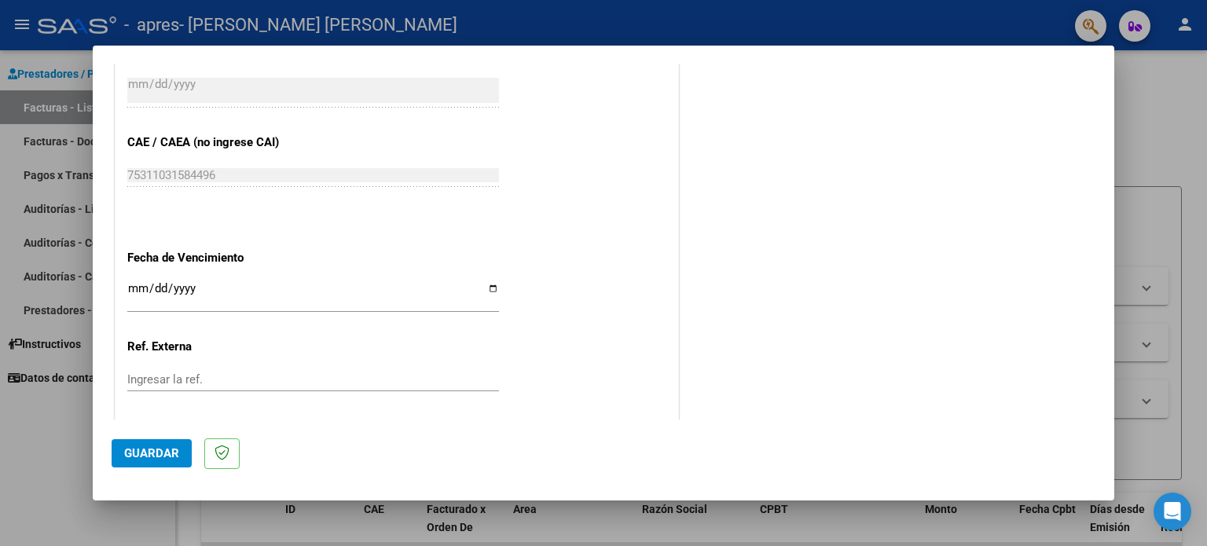
scroll to position [943, 0]
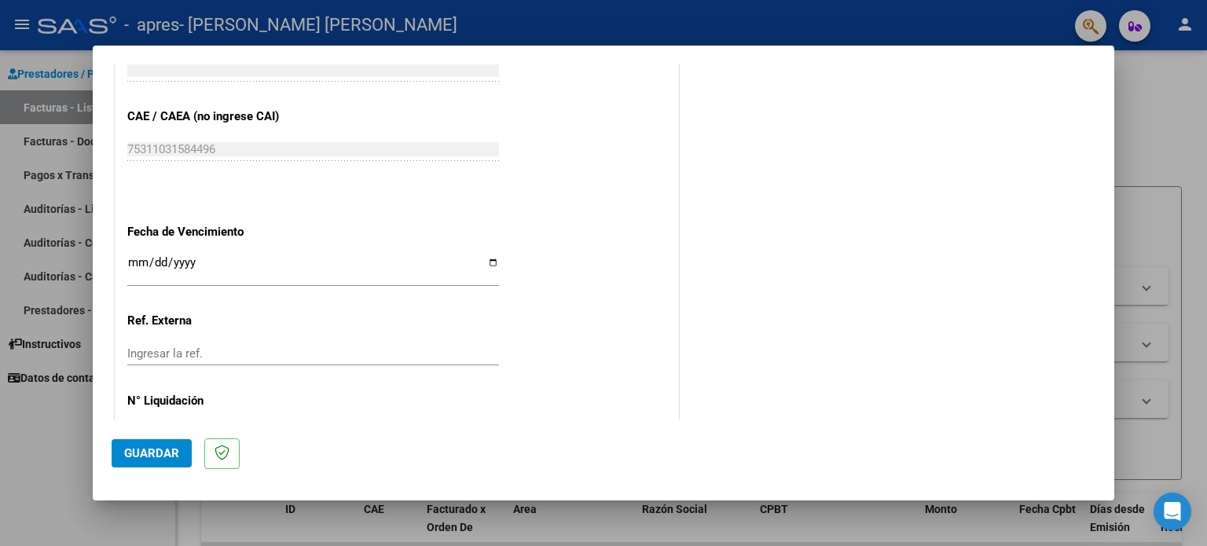
click at [488, 261] on input "Ingresar la fecha" at bounding box center [313, 268] width 372 height 25
type input "[DATE]"
click at [172, 455] on span "Guardar" at bounding box center [151, 453] width 55 height 14
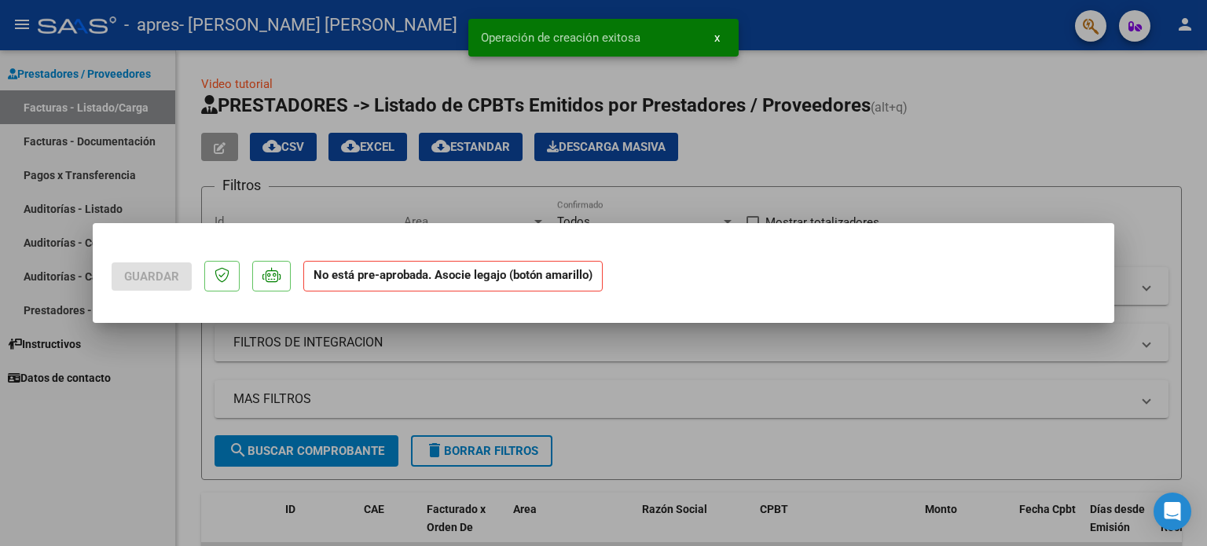
scroll to position [0, 0]
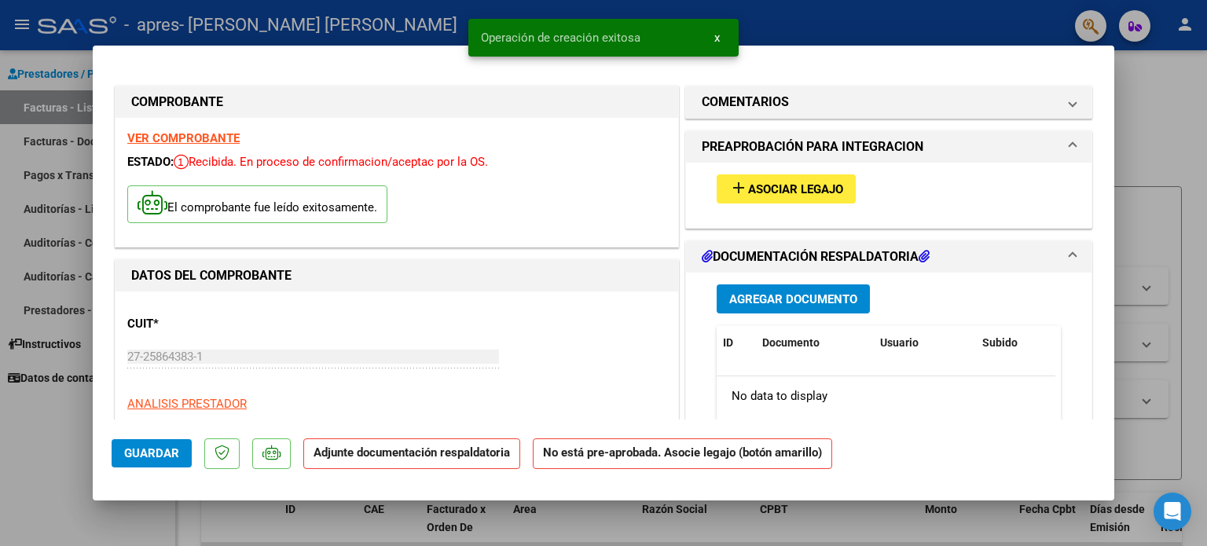
click at [788, 182] on span "Asociar Legajo" at bounding box center [795, 189] width 95 height 14
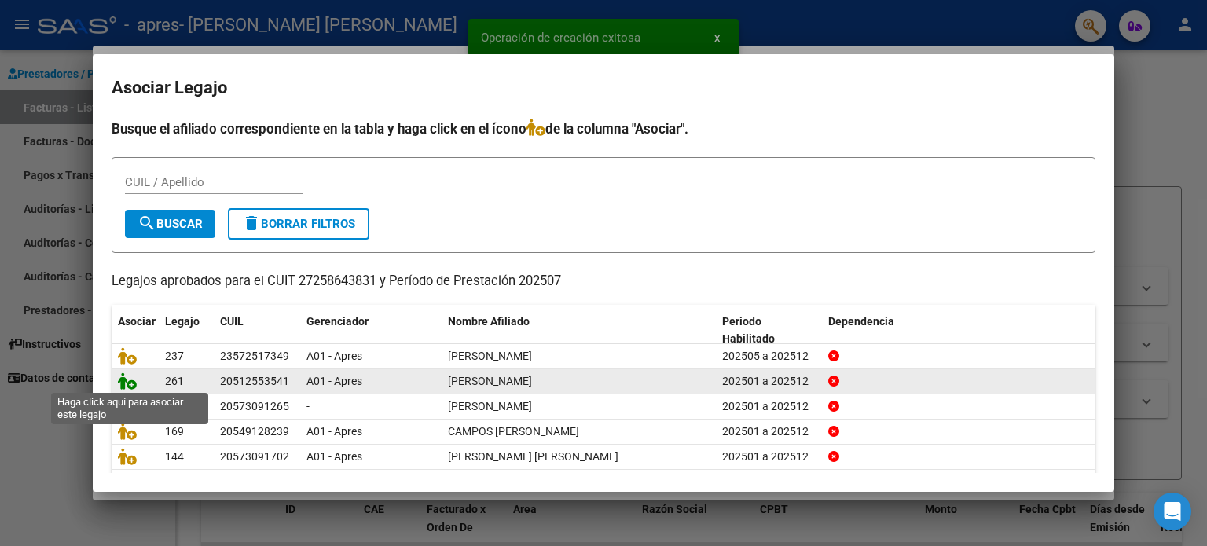
click at [126, 383] on icon at bounding box center [127, 380] width 19 height 17
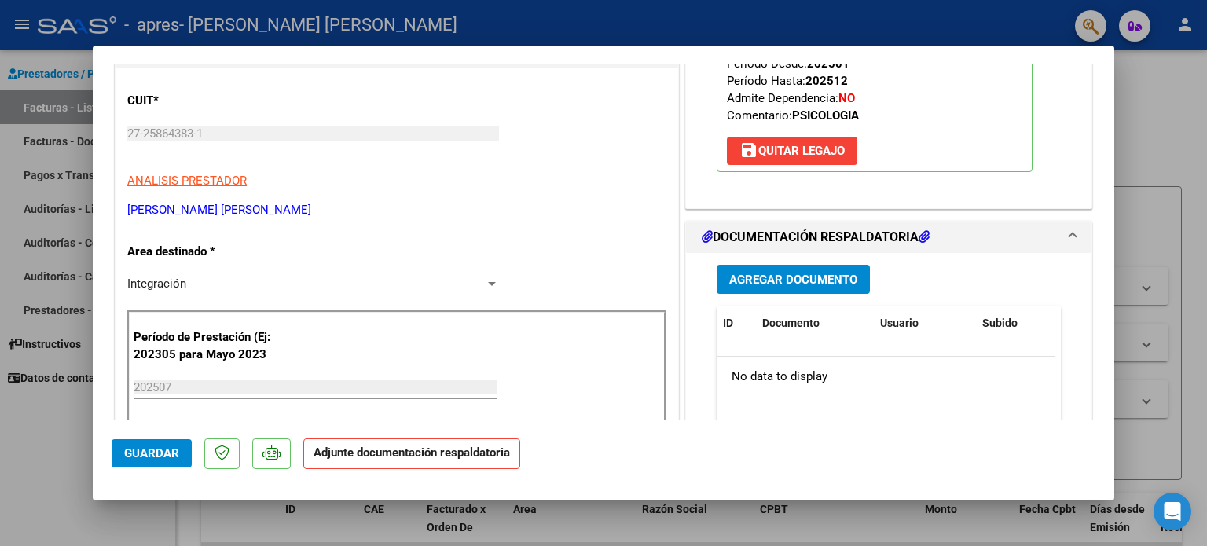
scroll to position [236, 0]
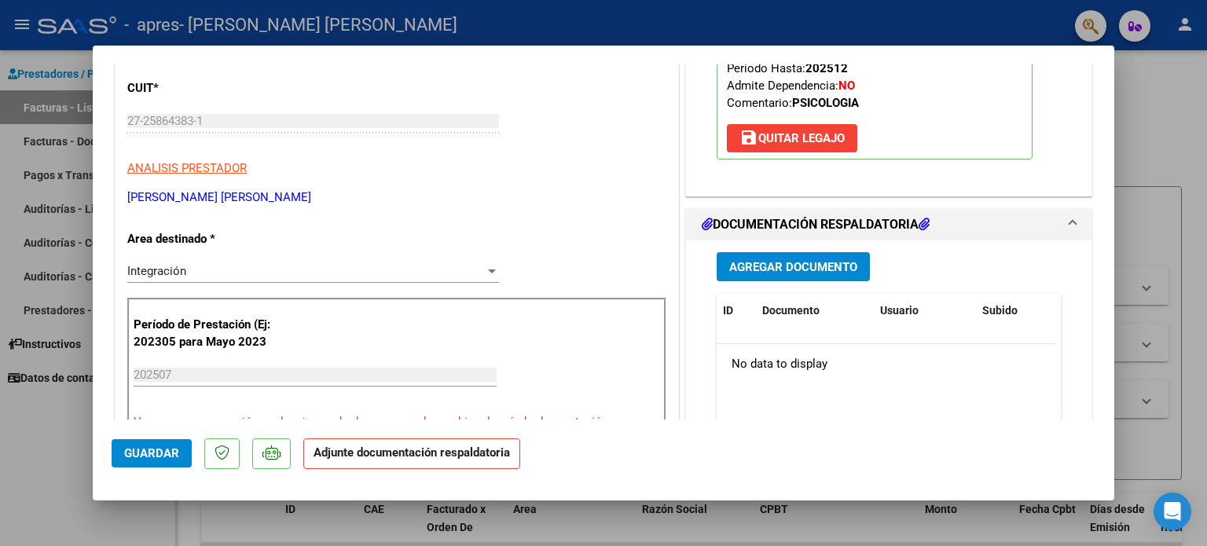
click at [805, 264] on span "Agregar Documento" at bounding box center [793, 267] width 128 height 14
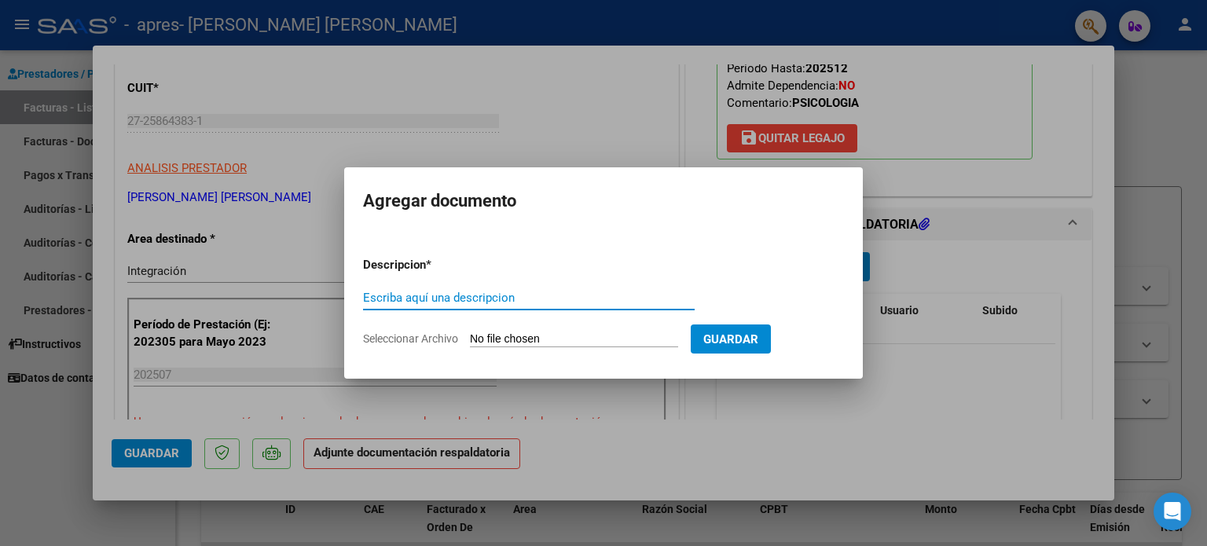
click at [410, 295] on input "Escriba aquí una descripcion" at bounding box center [529, 298] width 332 height 14
type input "Asistencia [DATE]"
click at [475, 335] on input "Seleccionar Archivo" at bounding box center [574, 339] width 208 height 15
type input "C:\fakepath\Asistencia [PERSON_NAME][DATE] .pdf"
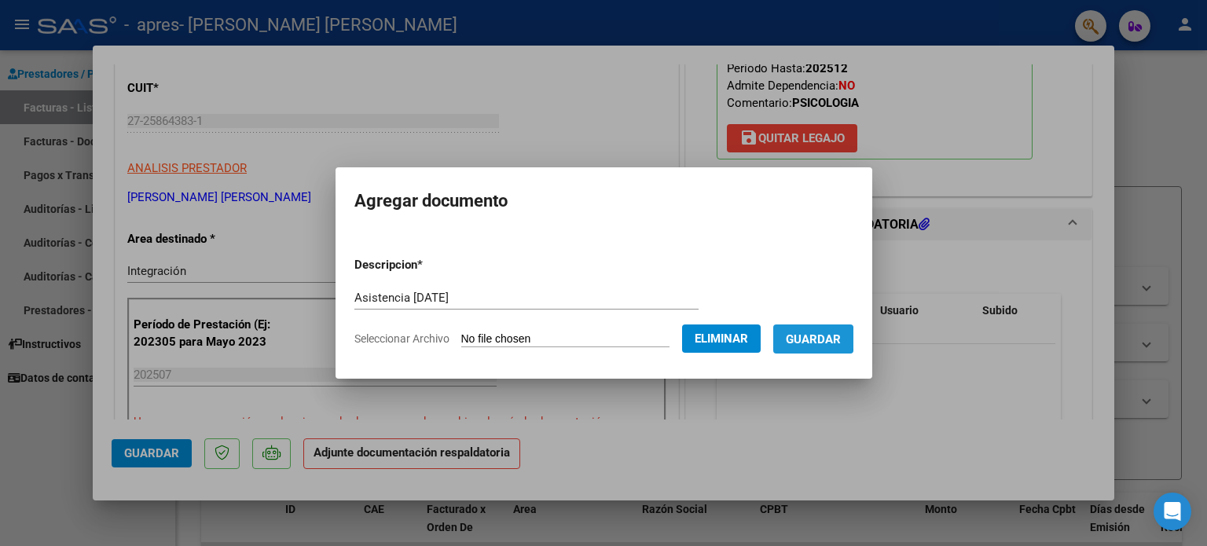
click at [808, 339] on span "Guardar" at bounding box center [813, 339] width 55 height 14
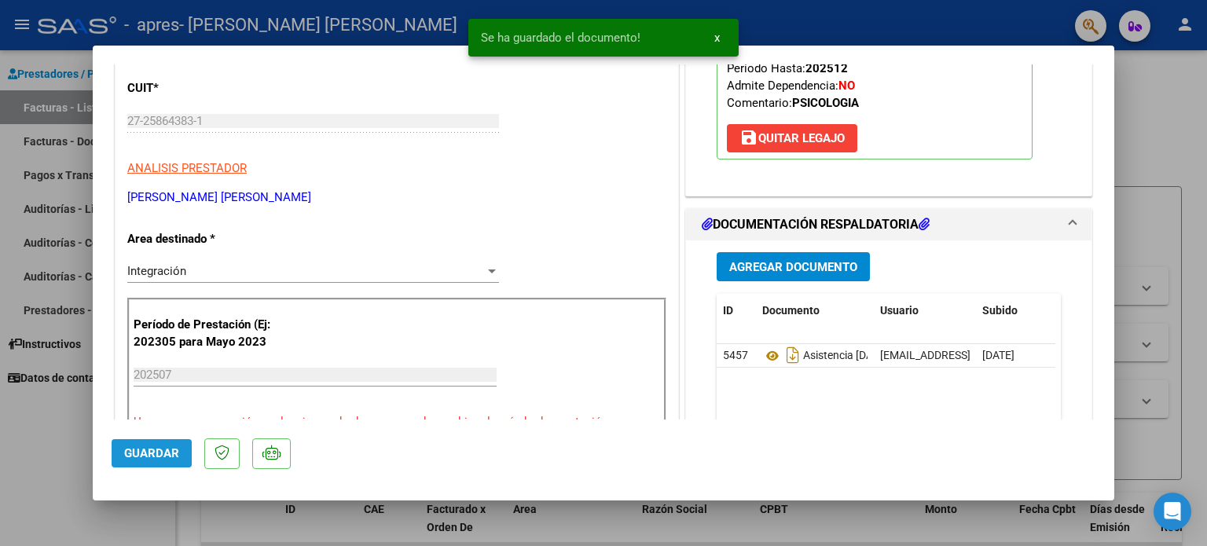
click at [176, 456] on span "Guardar" at bounding box center [151, 453] width 55 height 14
click at [148, 452] on span "Guardar" at bounding box center [151, 453] width 55 height 14
click at [1198, 381] on div at bounding box center [603, 273] width 1207 height 546
type input "$ 0,00"
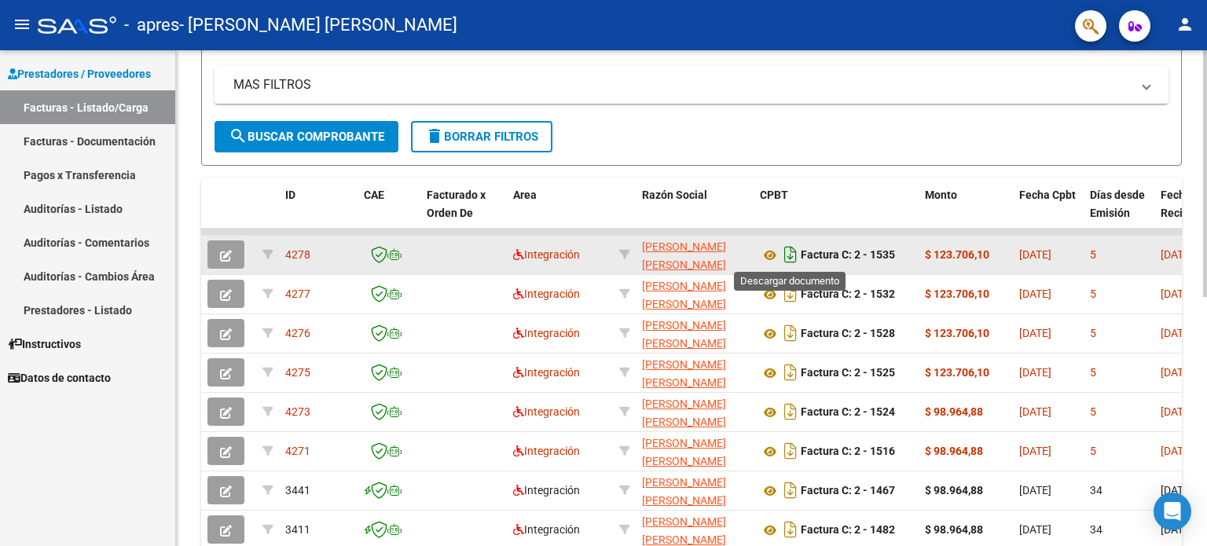
scroll to position [393, 0]
